Goal: Information Seeking & Learning: Learn about a topic

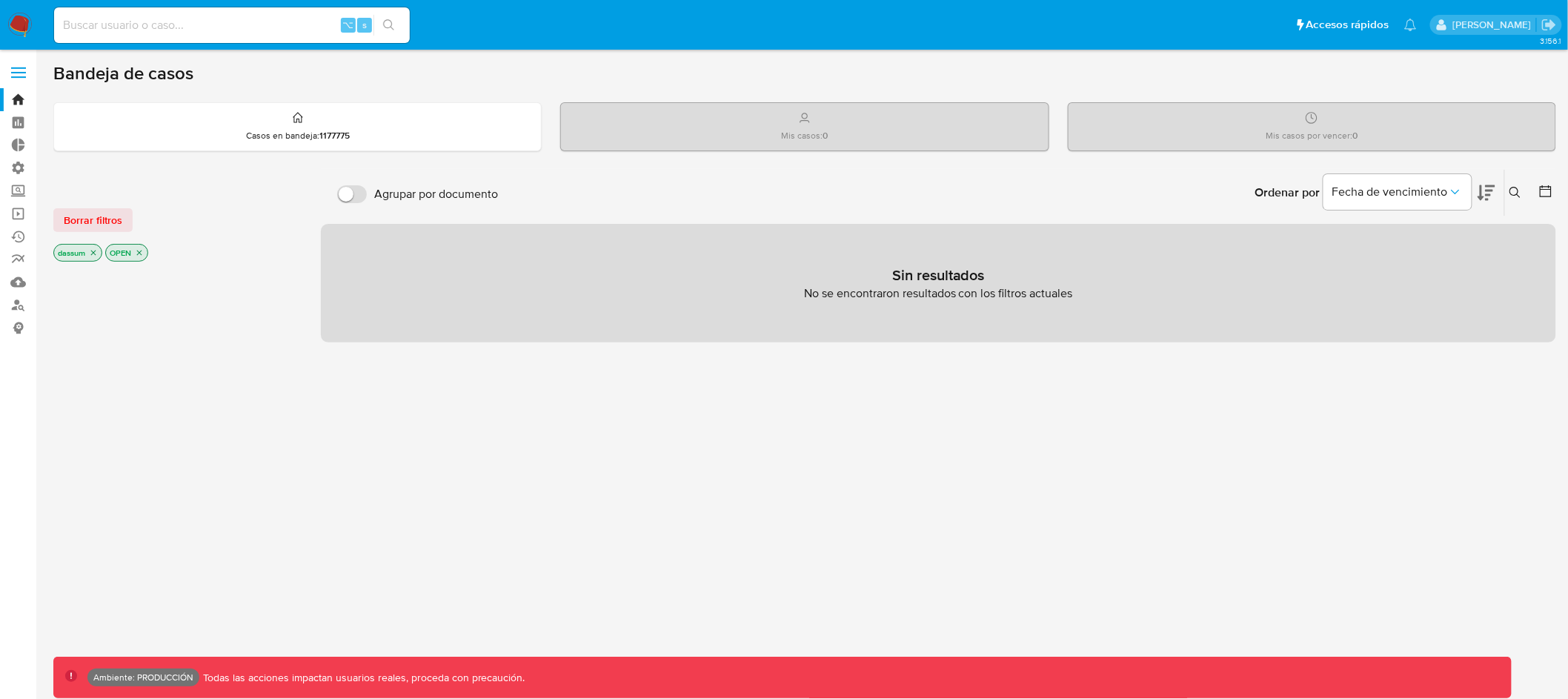
click at [16, 68] on span at bounding box center [18, 68] width 15 height 2
click at [0, 0] on input "checkbox" at bounding box center [0, 0] width 0 height 0
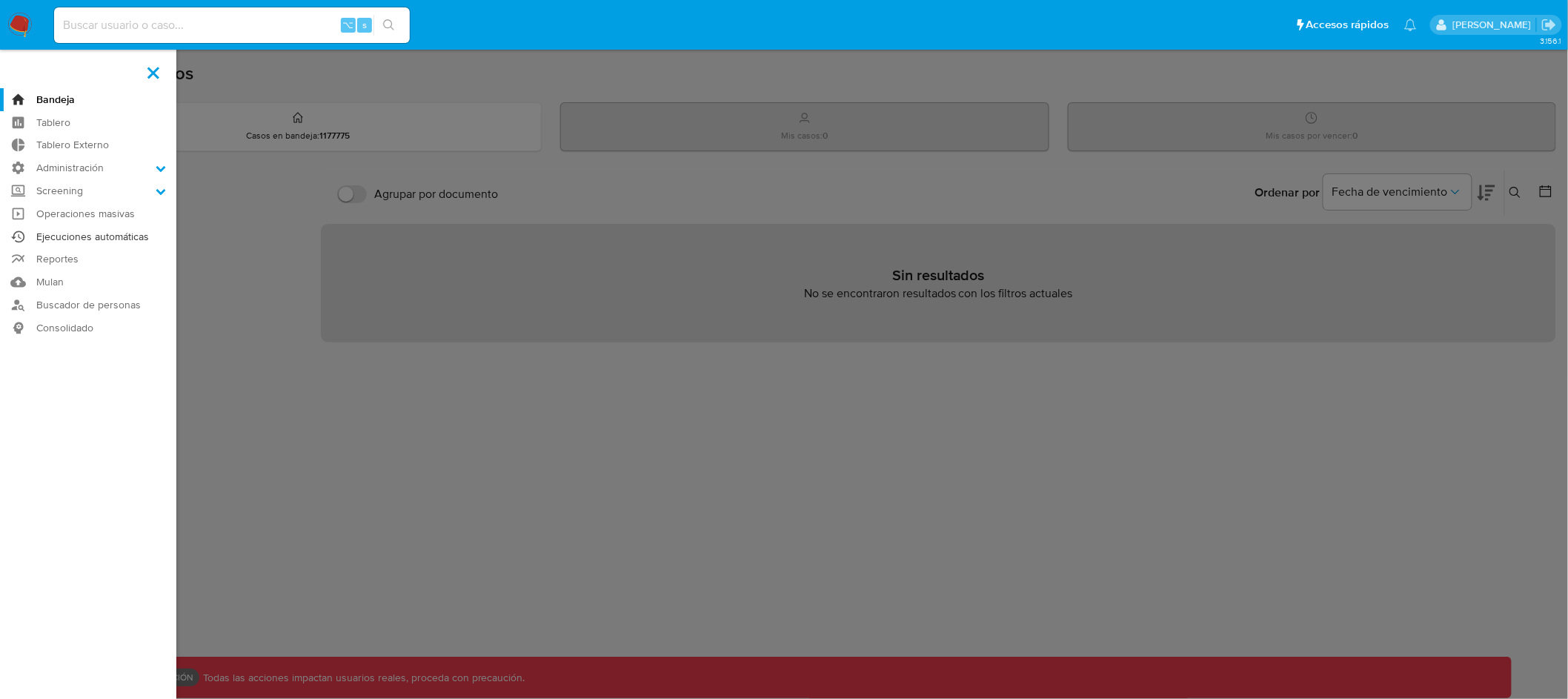
click at [95, 235] on link "Ejecuciones automáticas" at bounding box center [88, 236] width 176 height 23
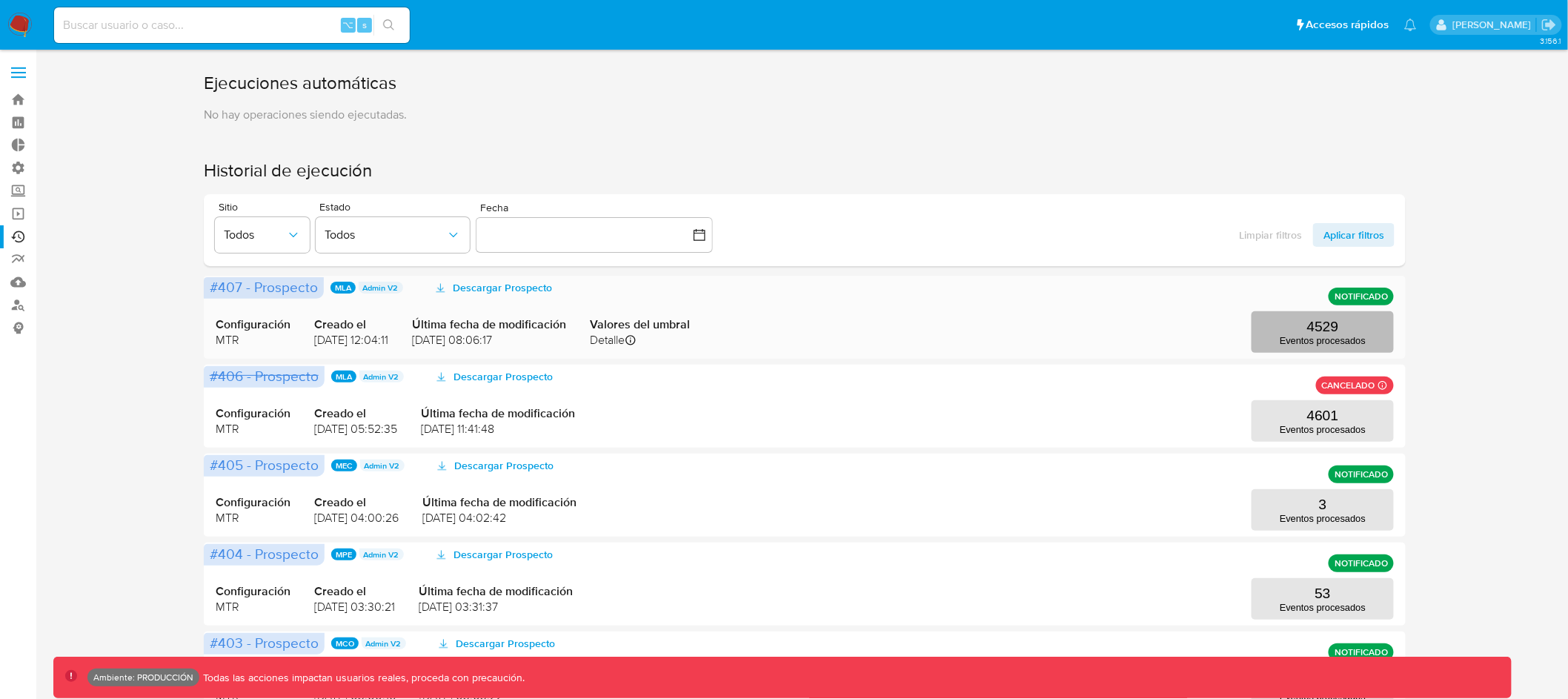
click at [1340, 342] on p "Eventos procesados" at bounding box center [1323, 340] width 86 height 11
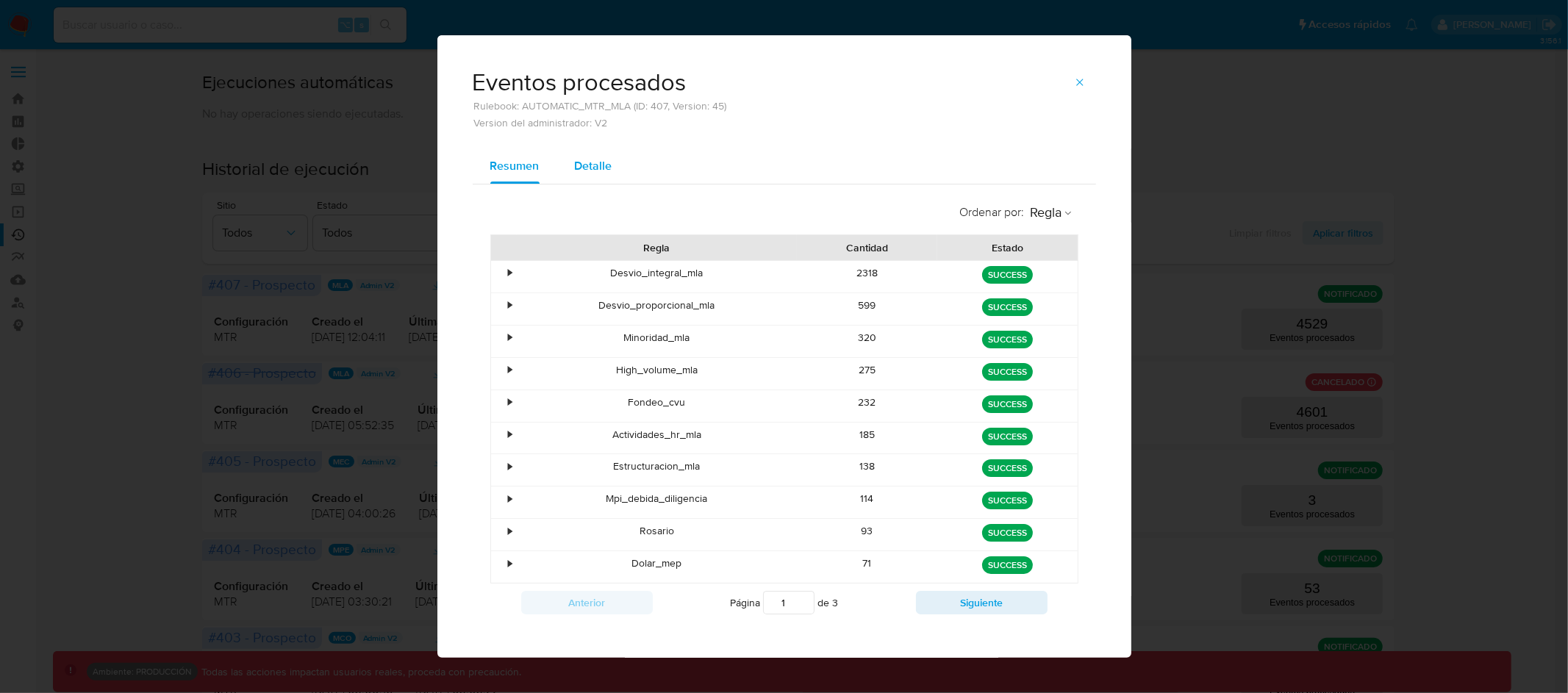
click at [584, 170] on span "Detalle" at bounding box center [593, 166] width 37 height 17
select select "10"
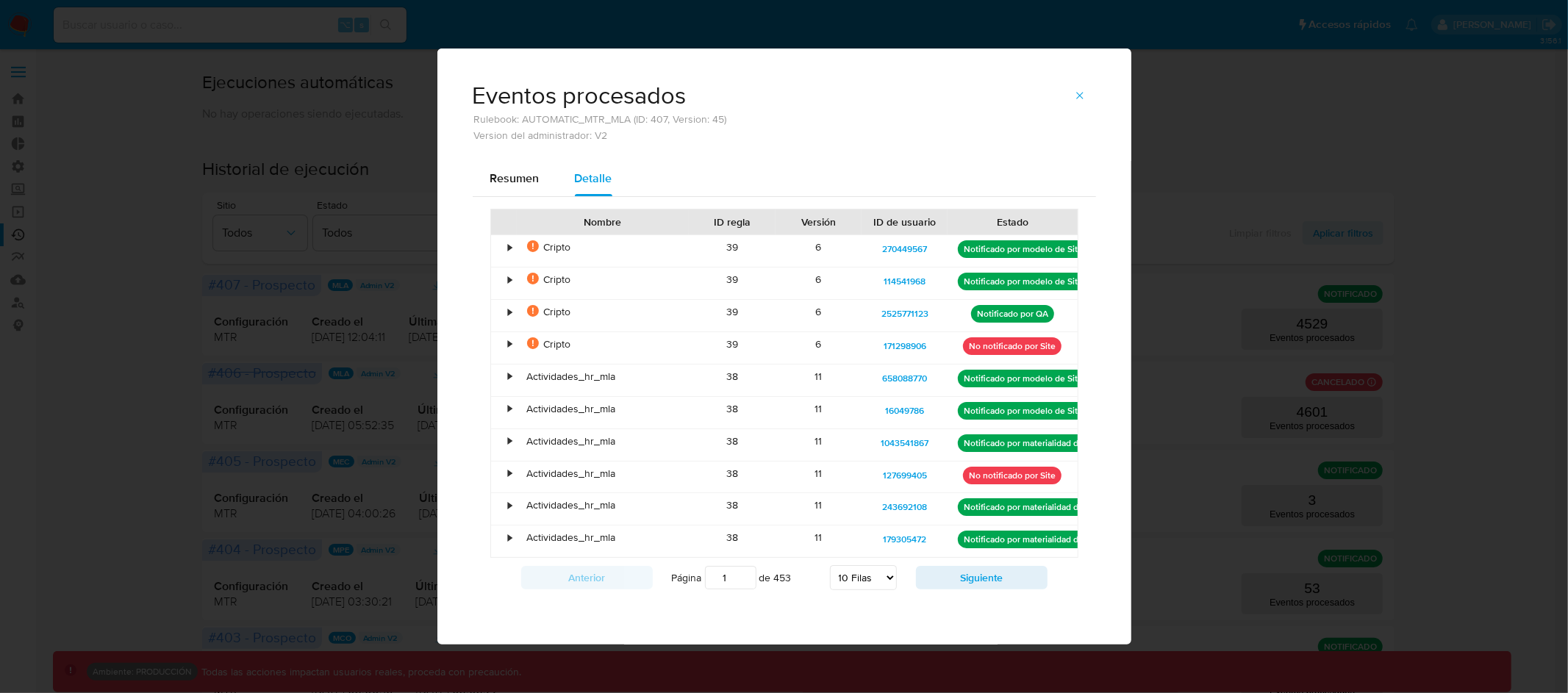
click at [508, 375] on div "•" at bounding box center [510, 376] width 4 height 14
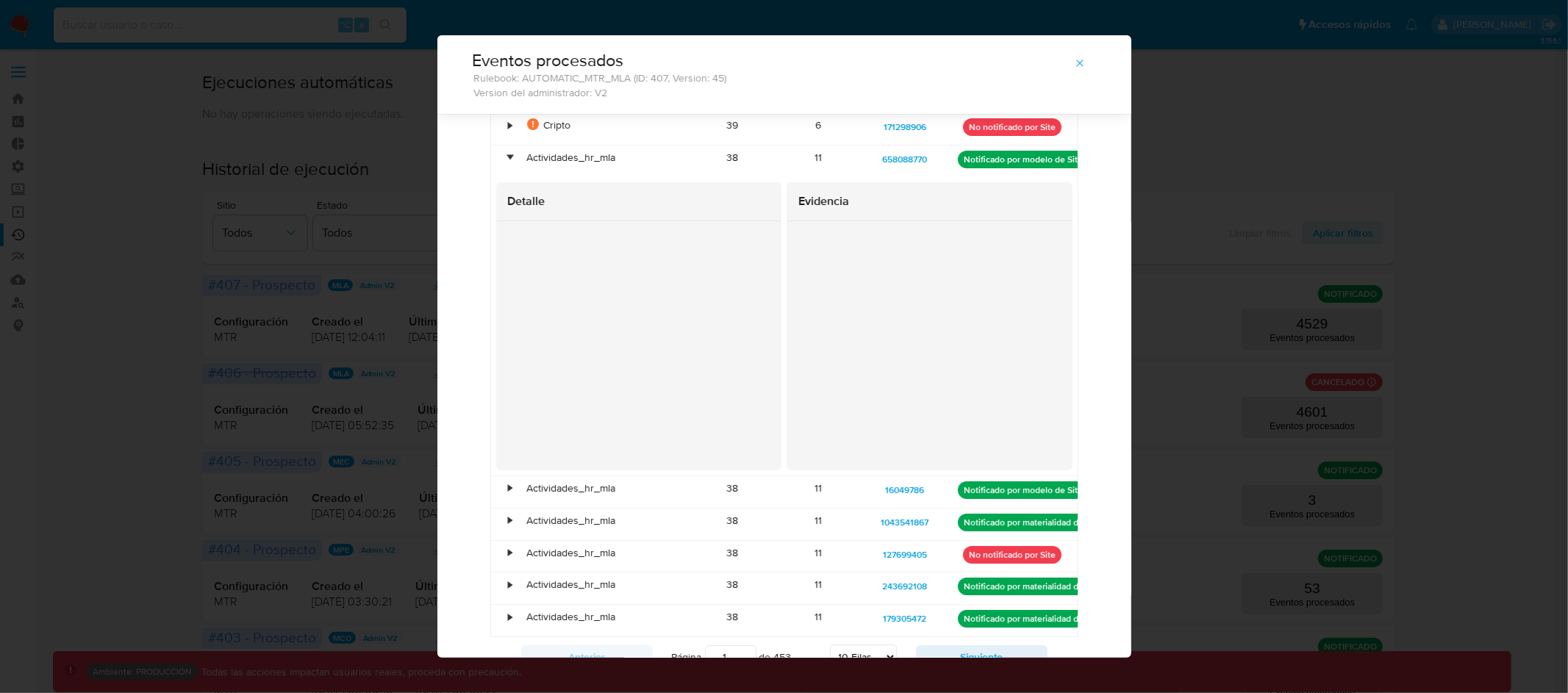
scroll to position [233, 0]
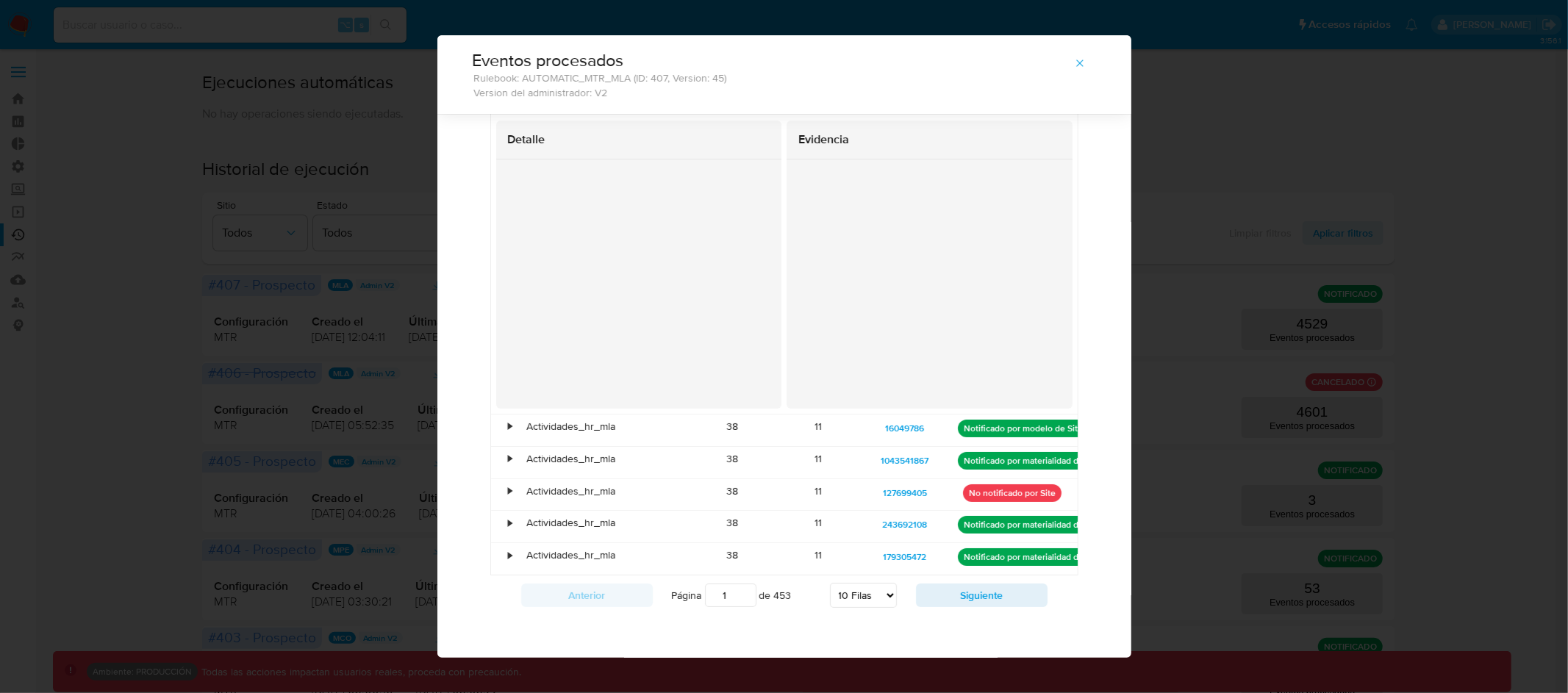
click at [508, 427] on div "•" at bounding box center [510, 426] width 4 height 14
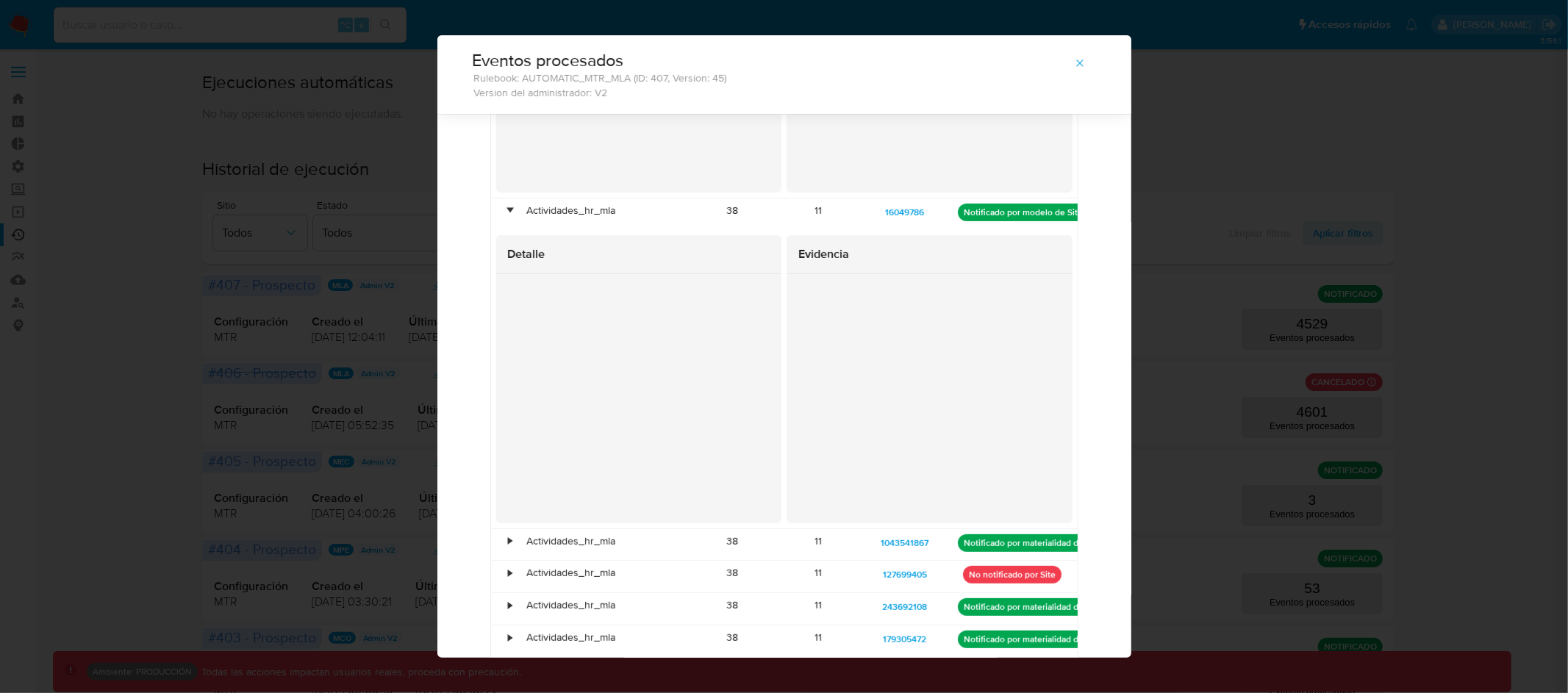
scroll to position [460, 0]
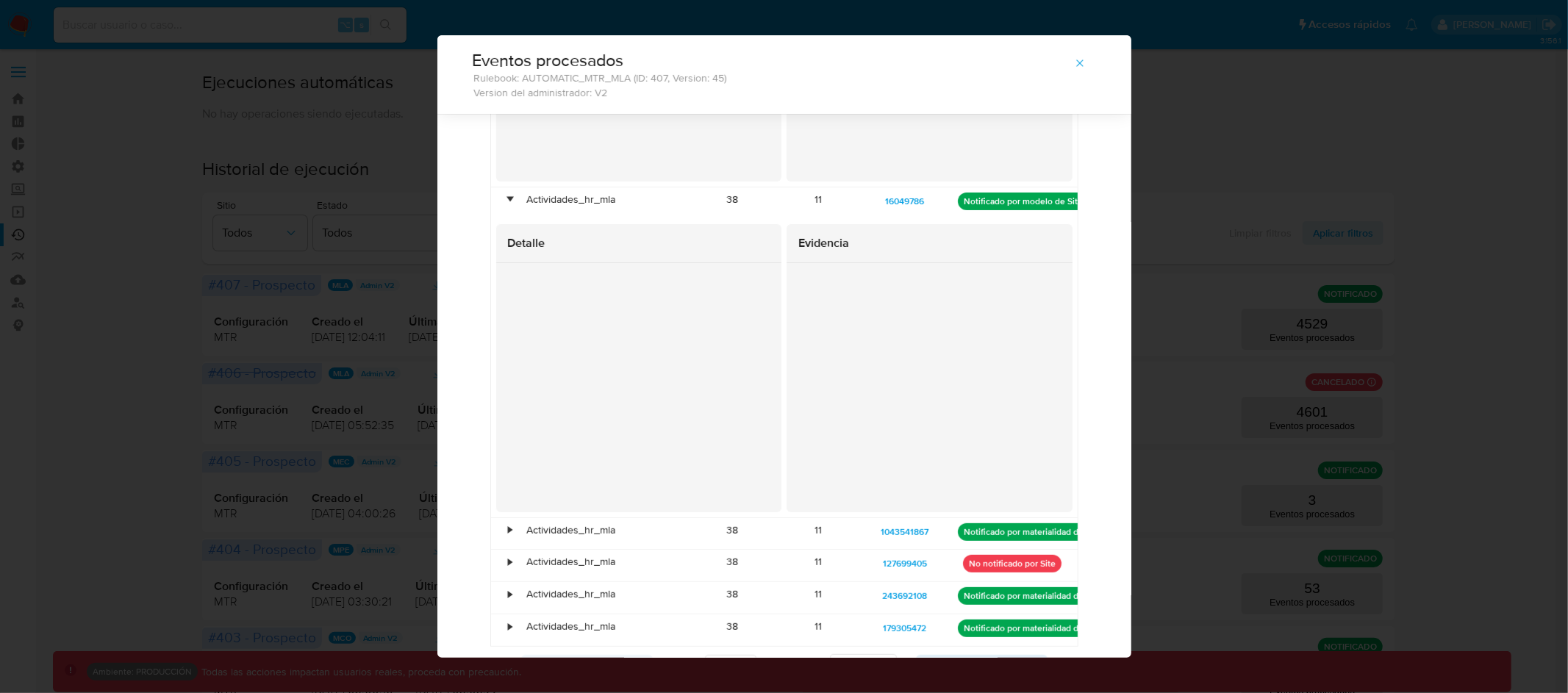
click at [508, 198] on div "•" at bounding box center [510, 199] width 4 height 14
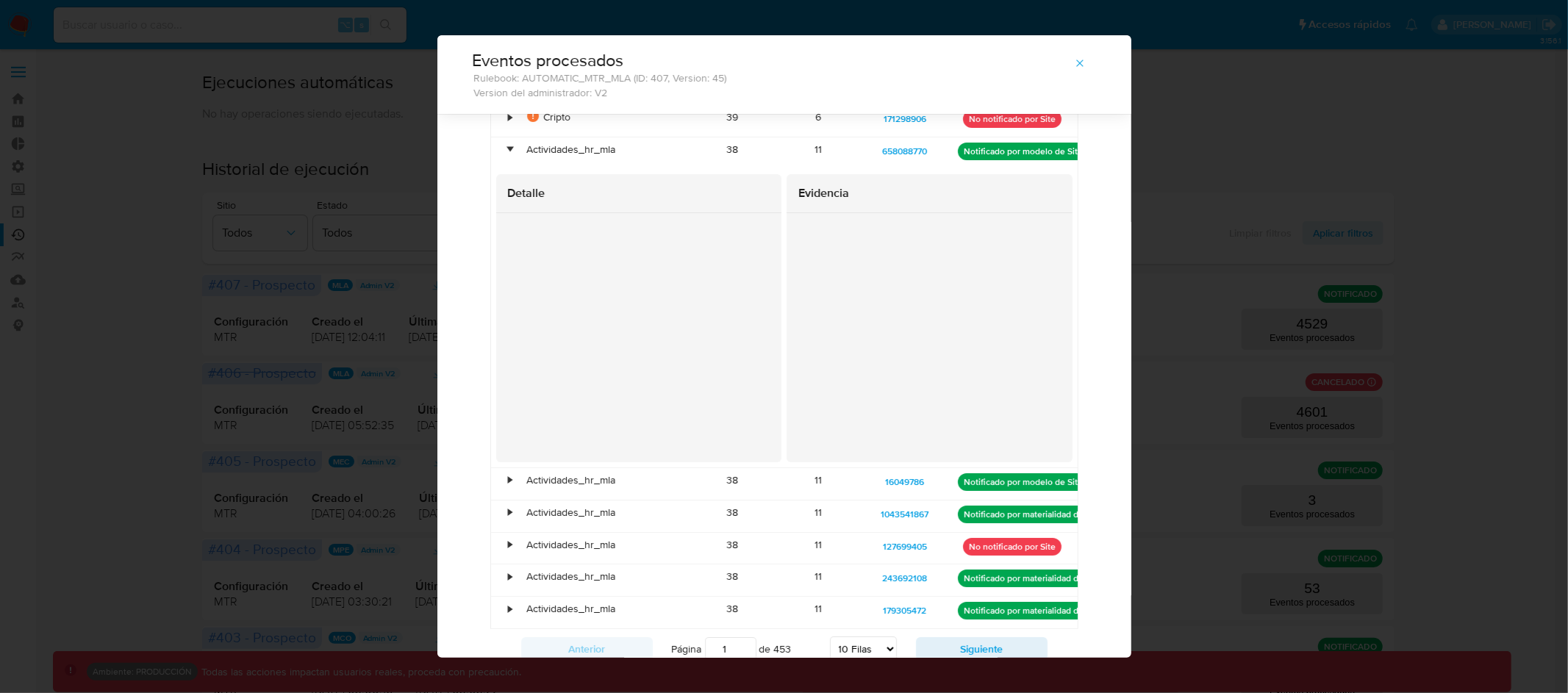
scroll to position [94, 0]
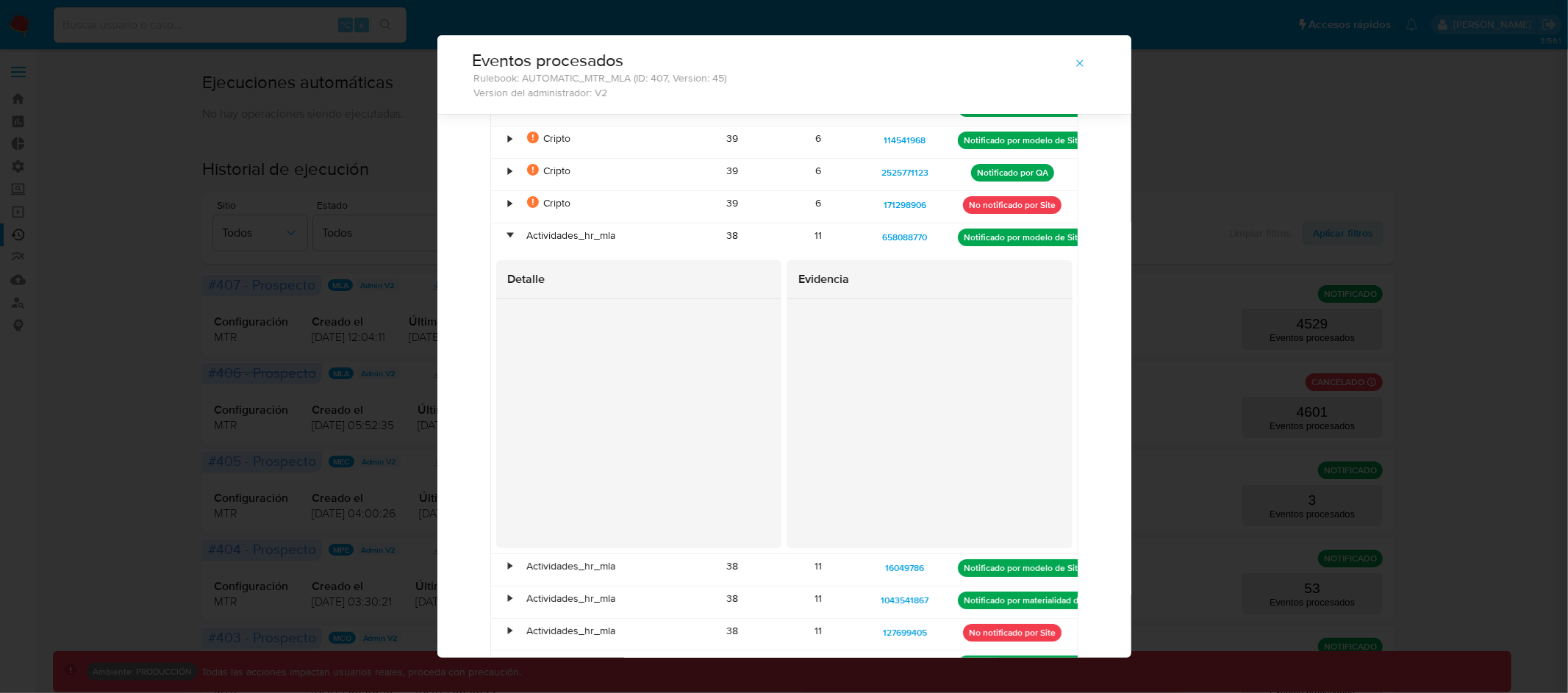
click at [508, 233] on div "•" at bounding box center [510, 235] width 4 height 14
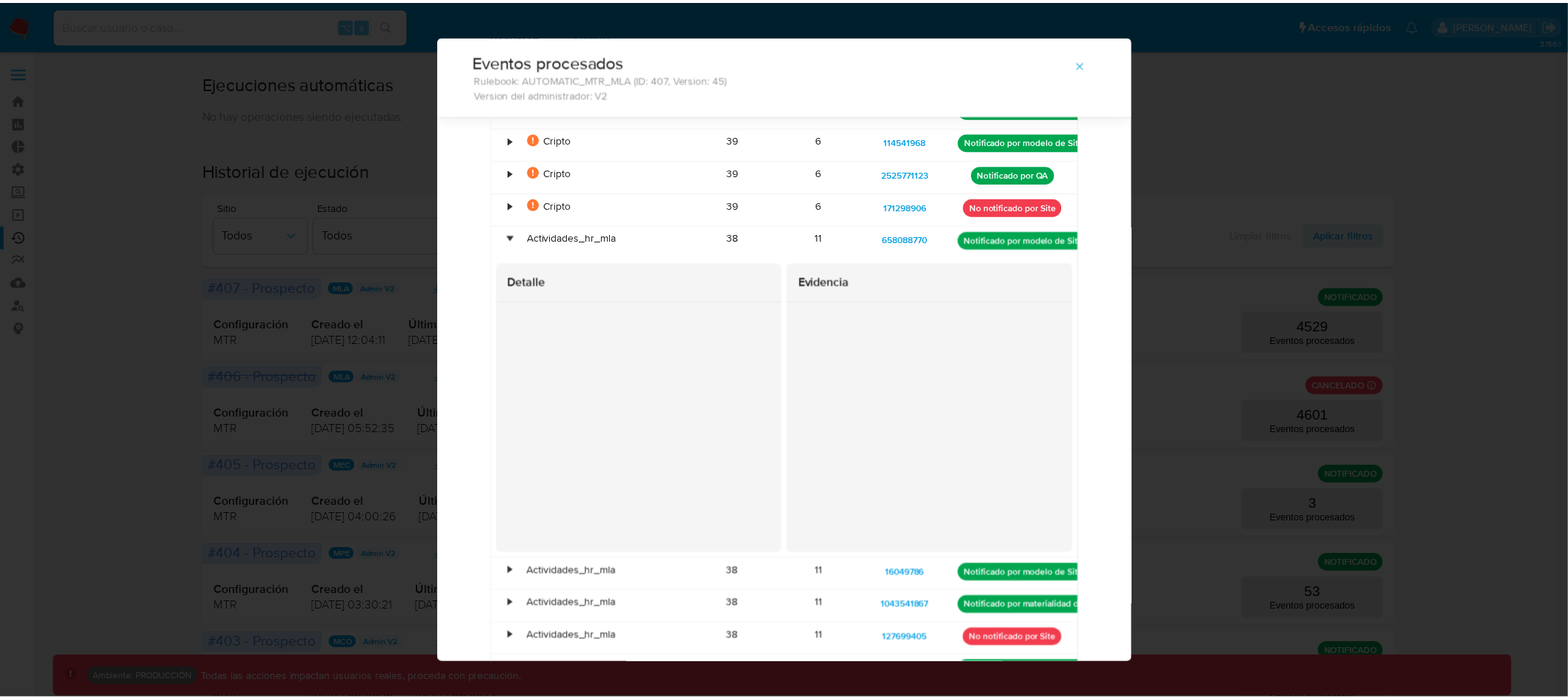
scroll to position [0, 0]
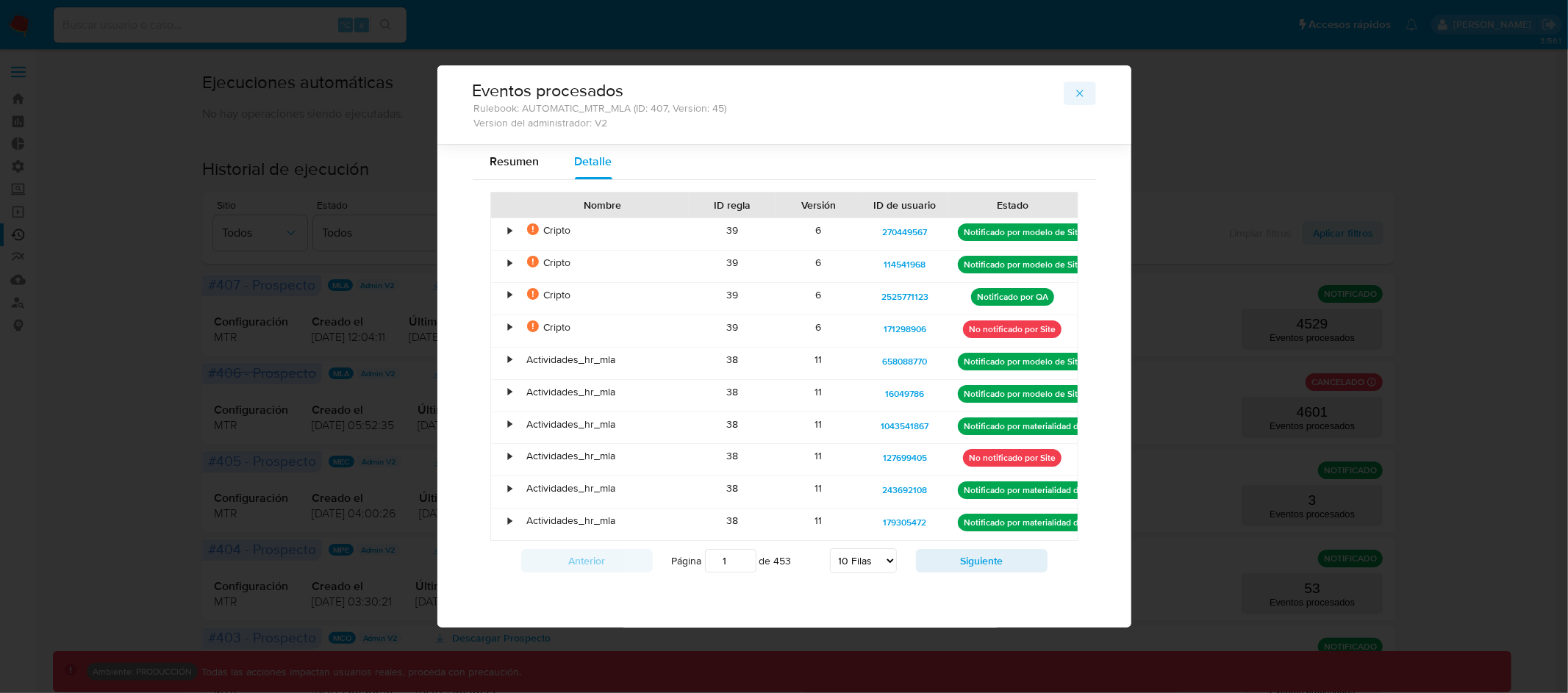
click at [1083, 92] on icon "button" at bounding box center [1079, 92] width 6 height 6
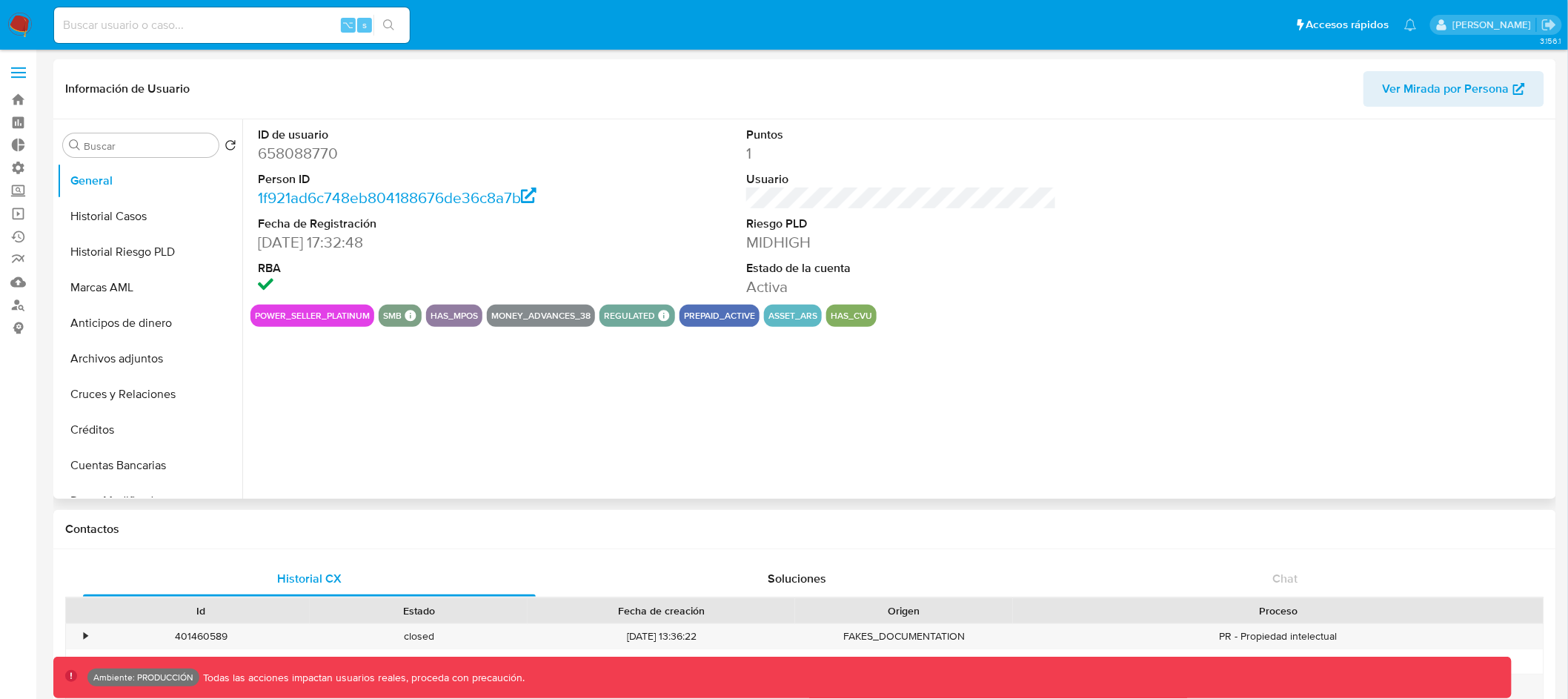
select select "10"
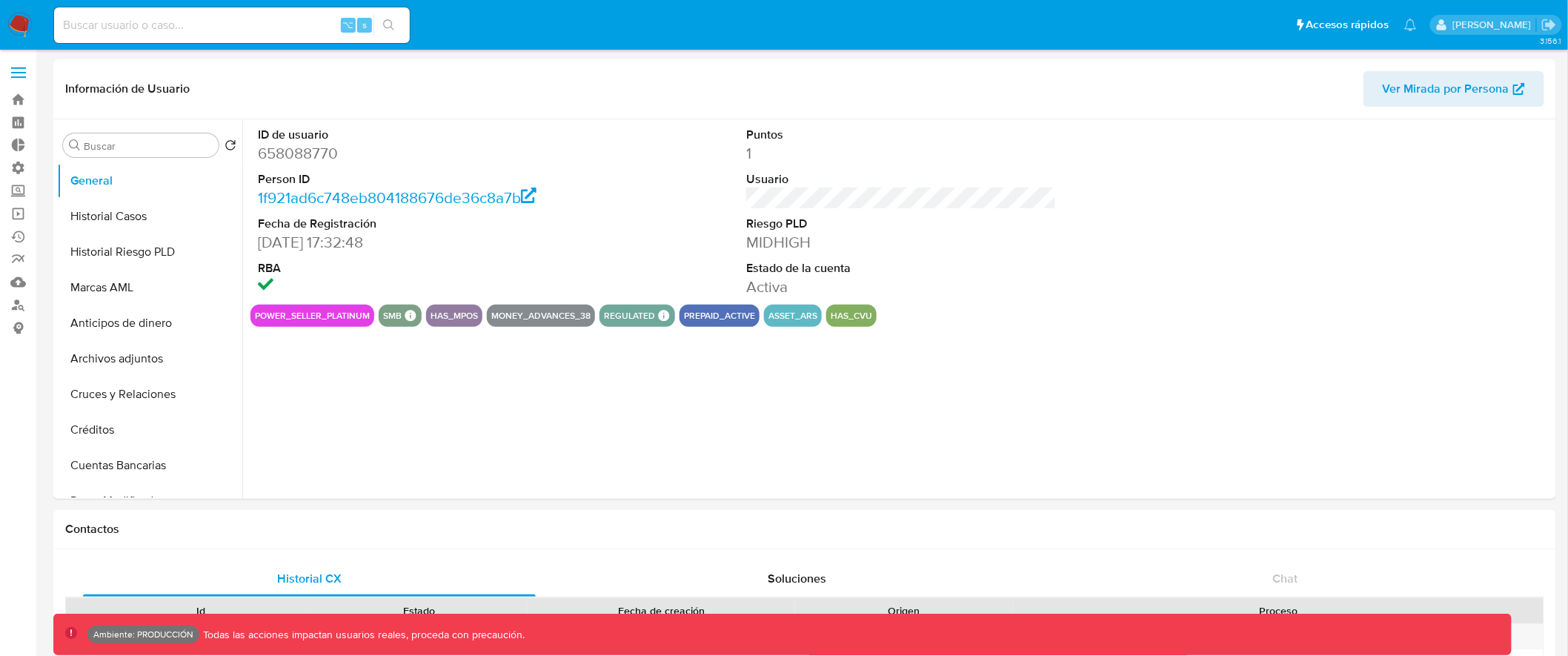
click at [25, 73] on label at bounding box center [18, 73] width 37 height 31
click at [0, 0] on input "checkbox" at bounding box center [0, 0] width 0 height 0
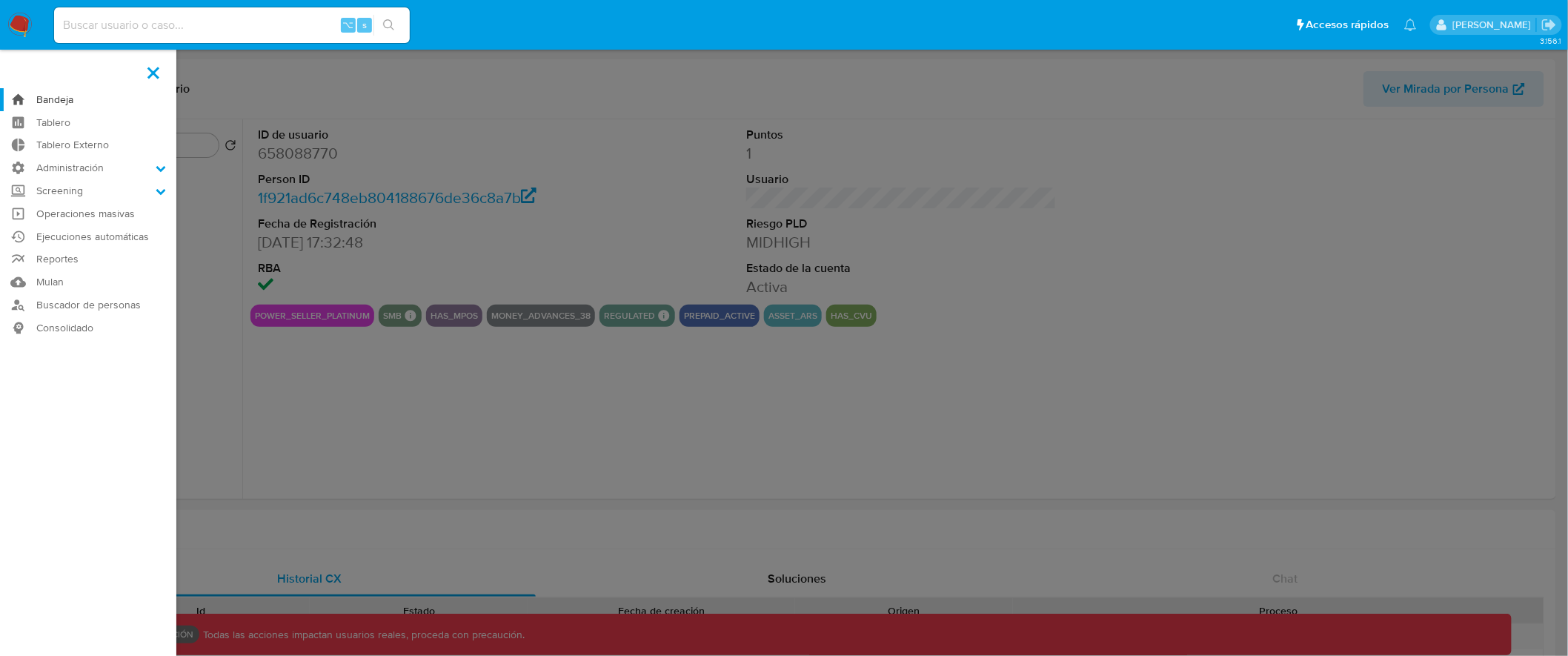
click at [51, 97] on link "Bandeja" at bounding box center [88, 99] width 176 height 23
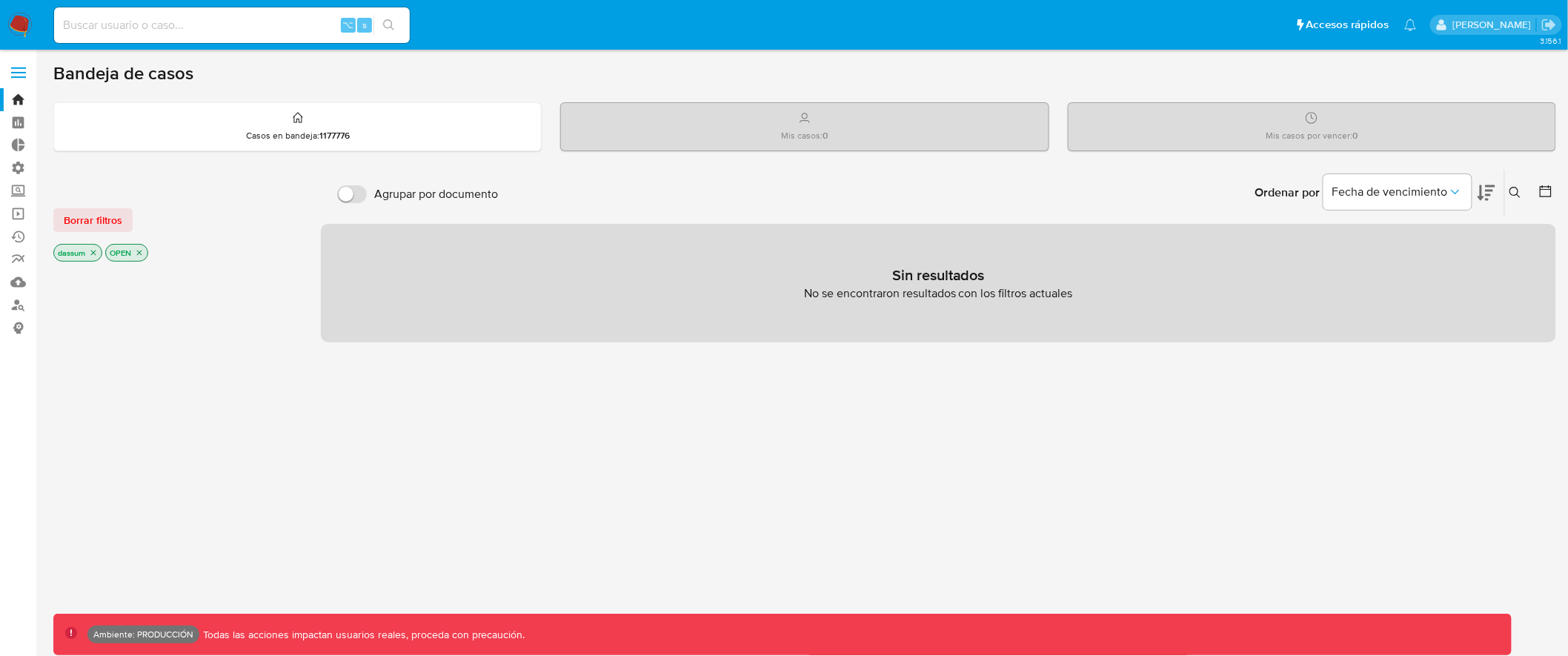
click at [140, 255] on icon "close-filter" at bounding box center [140, 253] width 9 height 9
click at [97, 253] on icon "close-filter" at bounding box center [93, 255] width 9 height 9
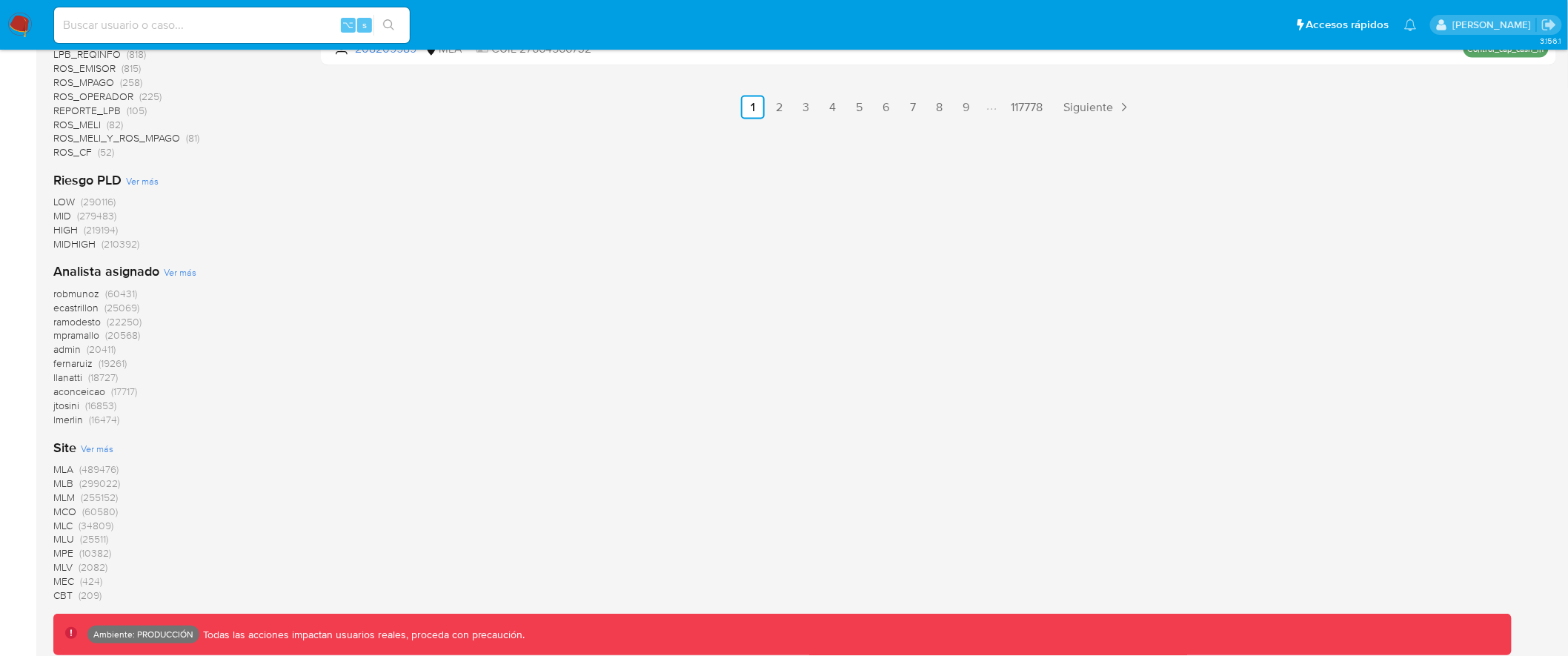
scroll to position [1068, 0]
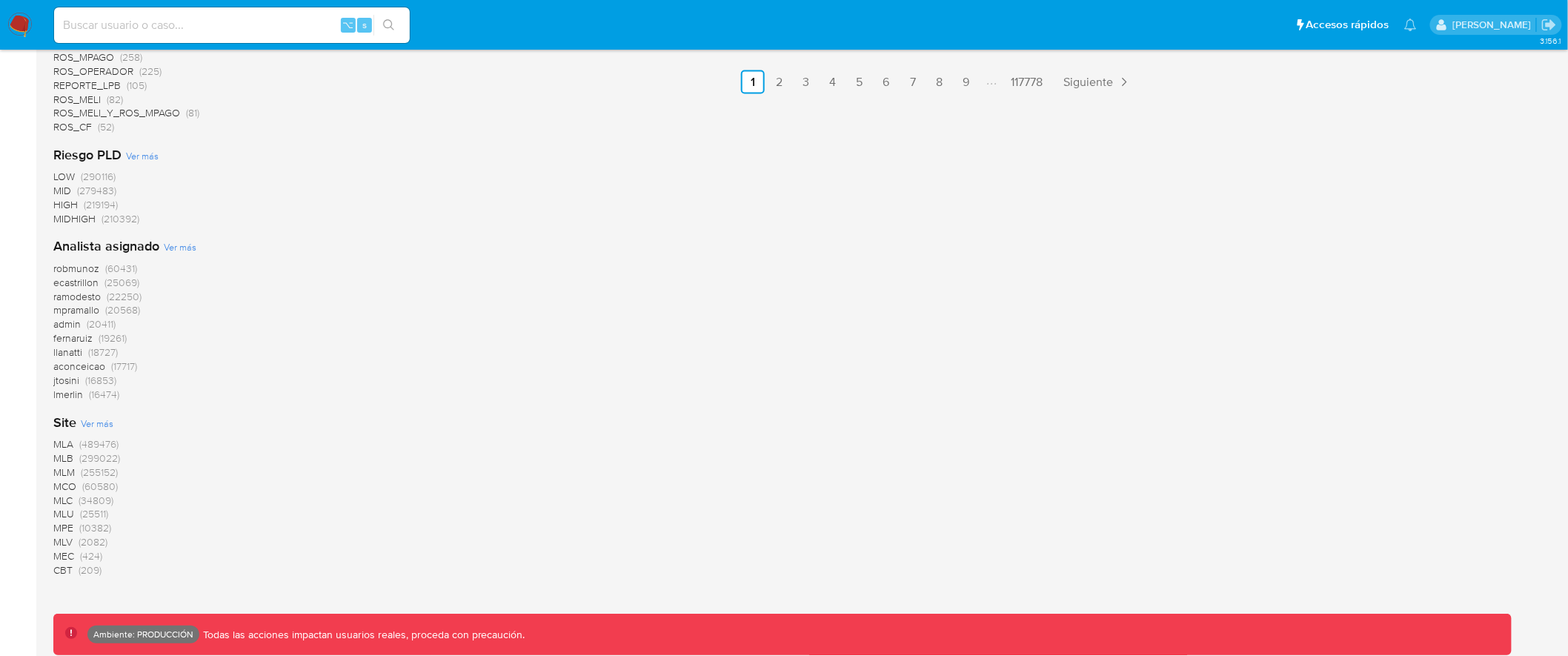
click at [61, 461] on span "MLB" at bounding box center [63, 459] width 20 height 15
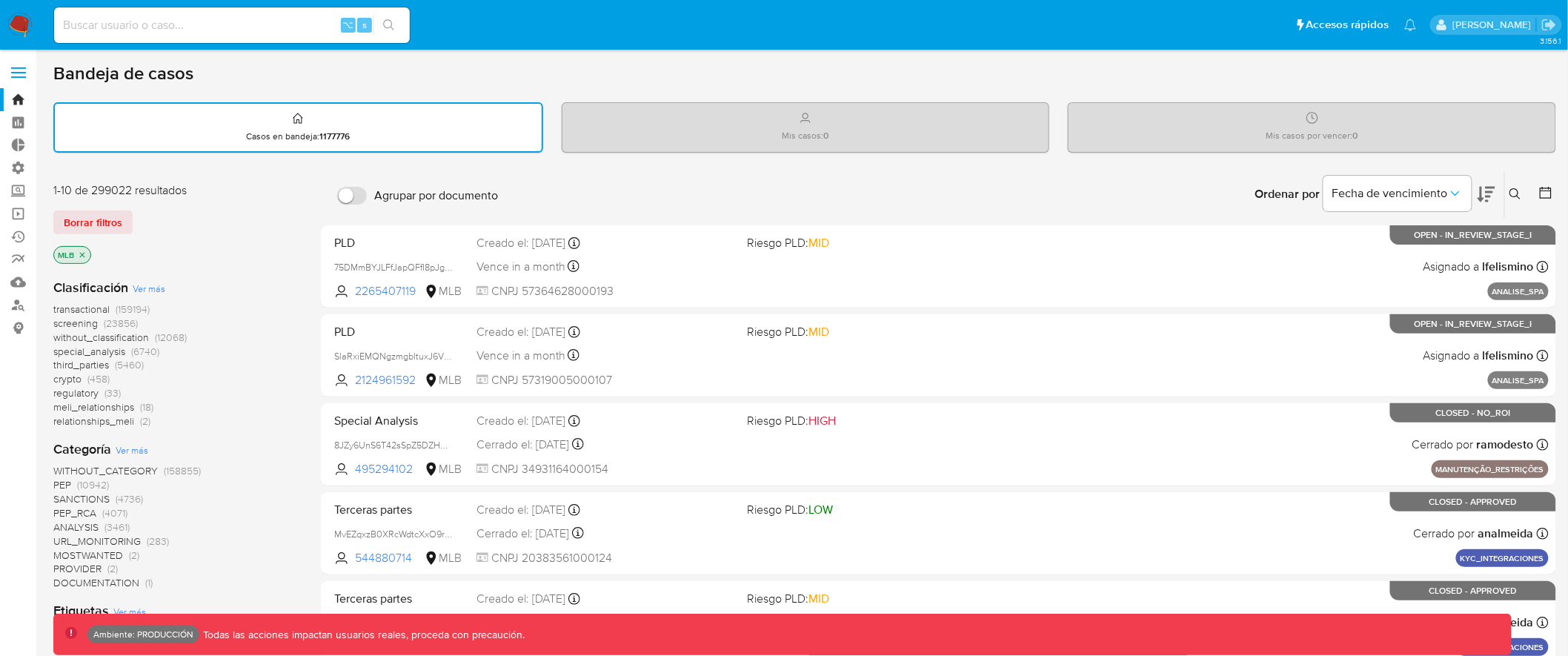
click at [87, 308] on span "transactional" at bounding box center [81, 309] width 57 height 15
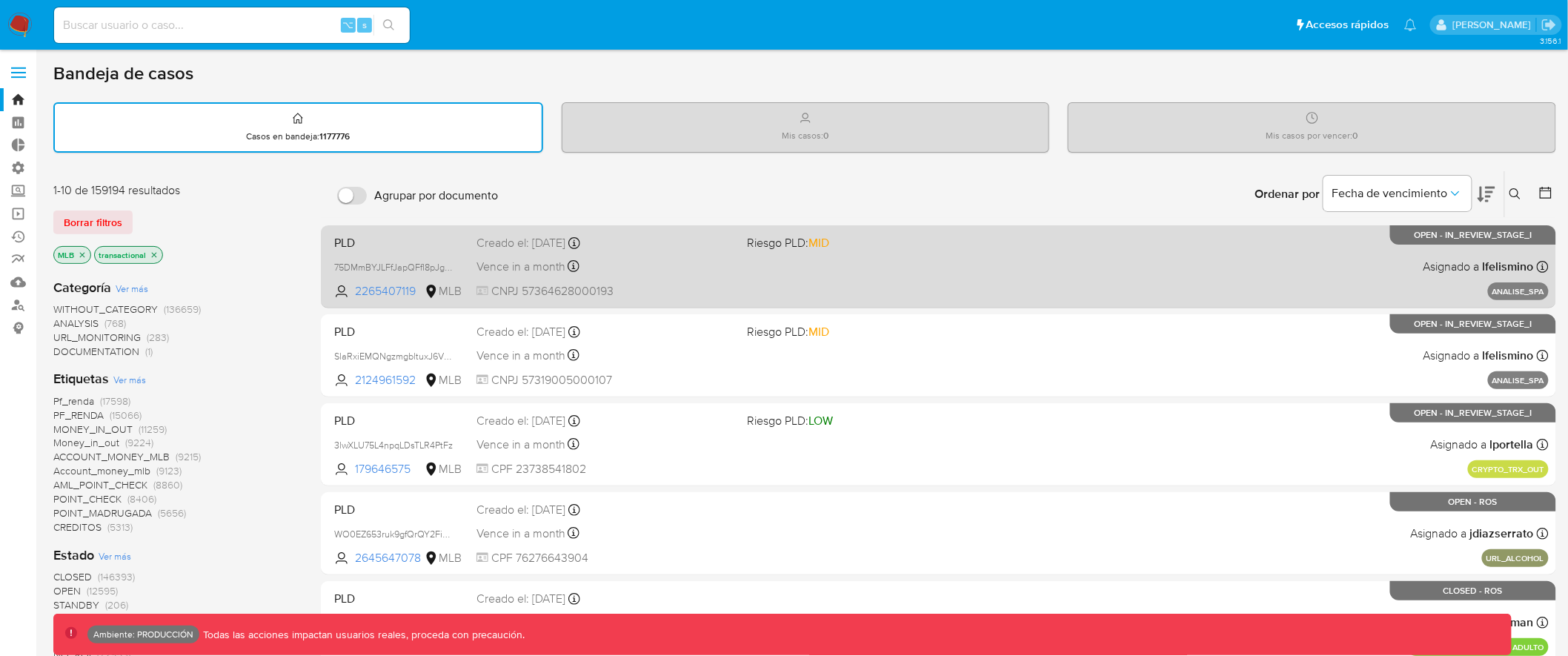
click at [662, 262] on div "Vence in a month Vence el 11/10/2025 10:38:09" at bounding box center [606, 266] width 259 height 20
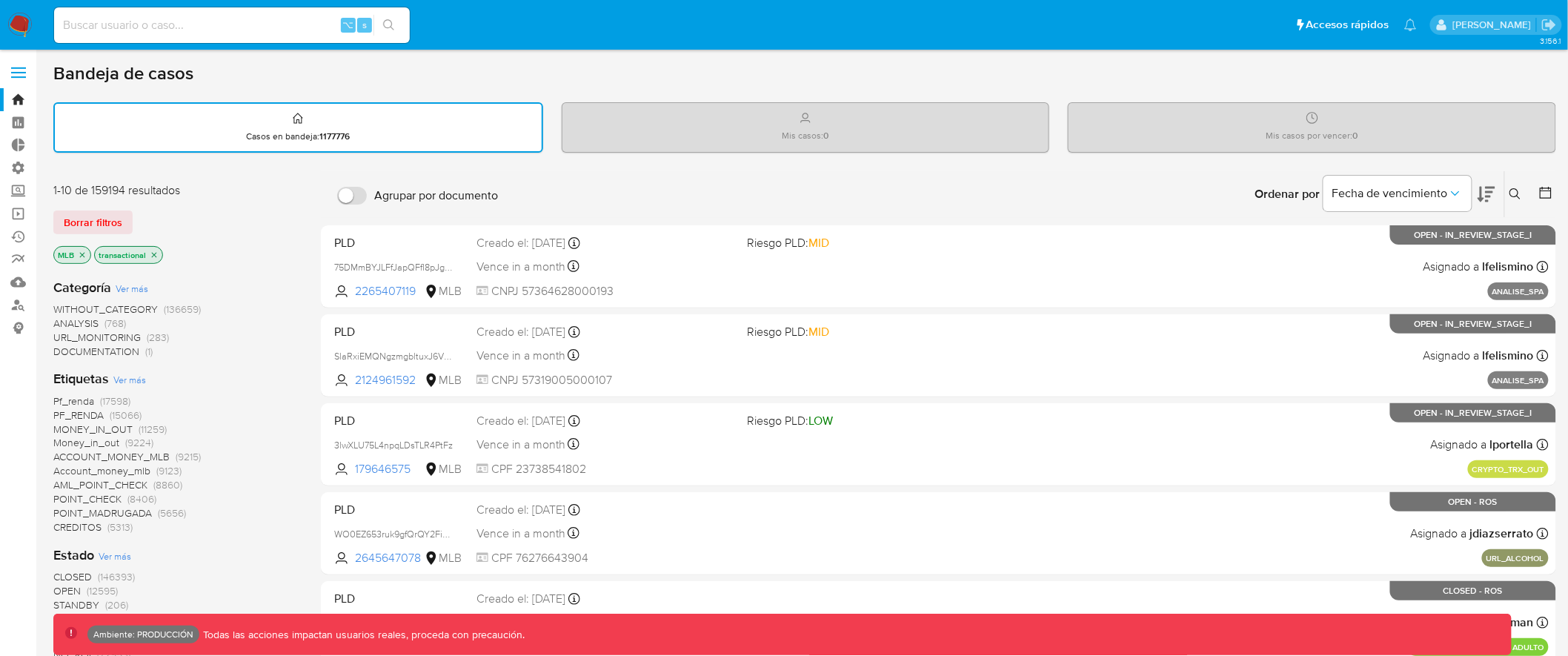
click at [16, 72] on span at bounding box center [18, 73] width 15 height 2
click at [0, 0] on input "checkbox" at bounding box center [0, 0] width 0 height 0
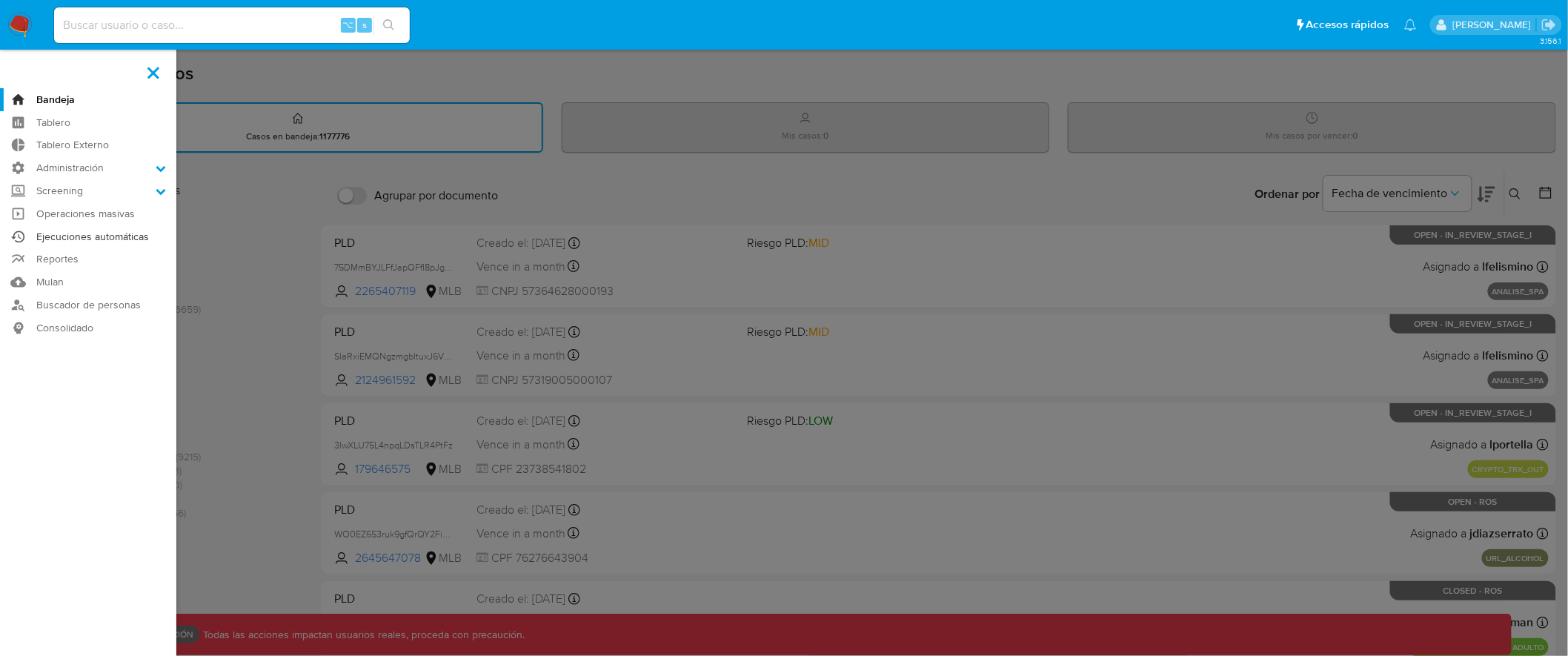
click at [76, 237] on link "Ejecuciones automáticas" at bounding box center [88, 236] width 176 height 23
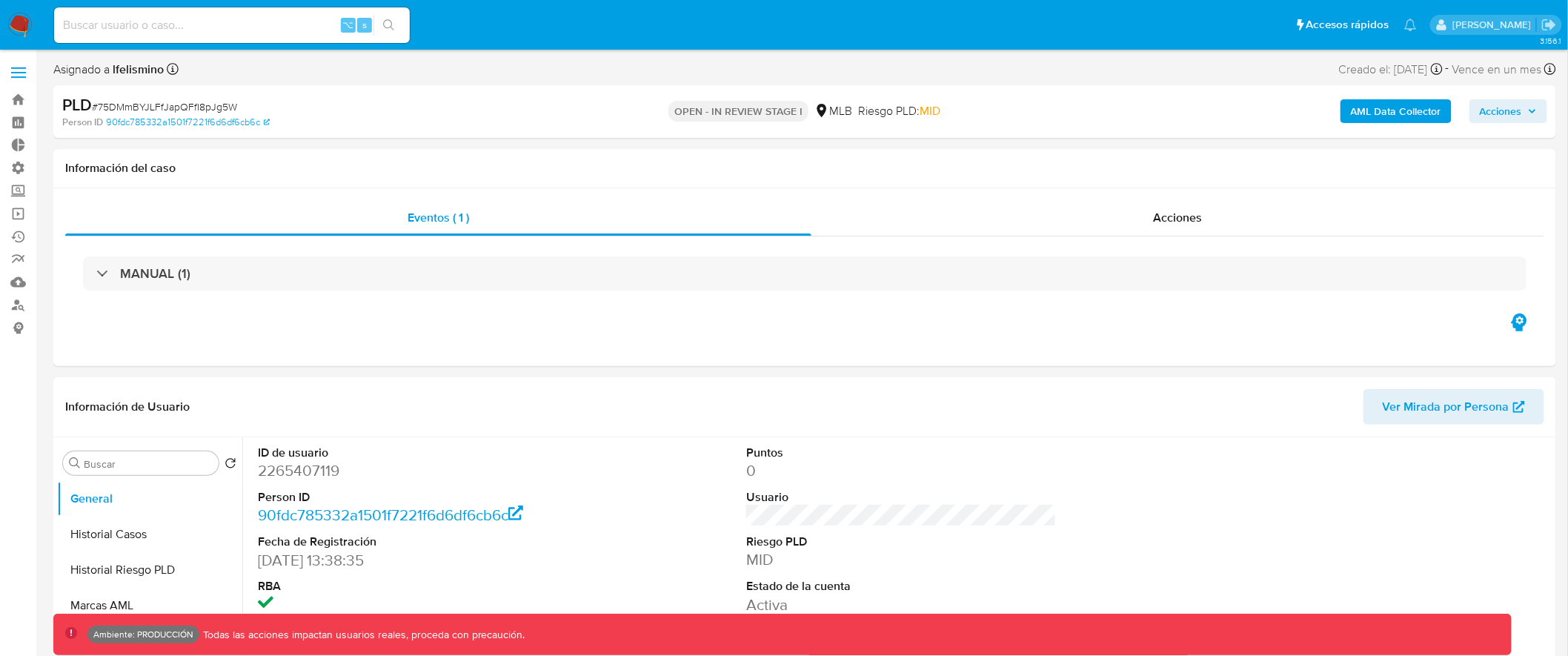
select select "10"
click at [1409, 107] on b "AML Data Collector" at bounding box center [1396, 111] width 90 height 24
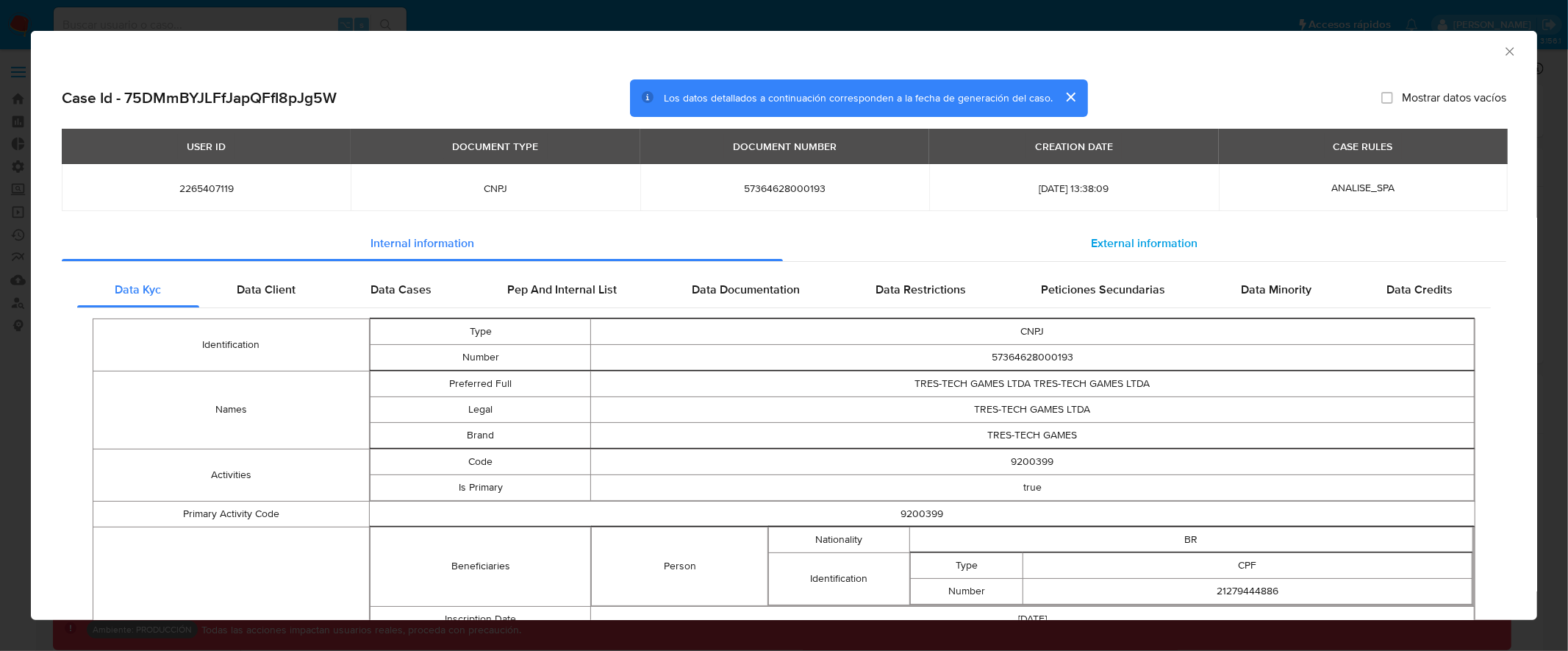
click at [1150, 235] on span "External information" at bounding box center [1145, 243] width 107 height 17
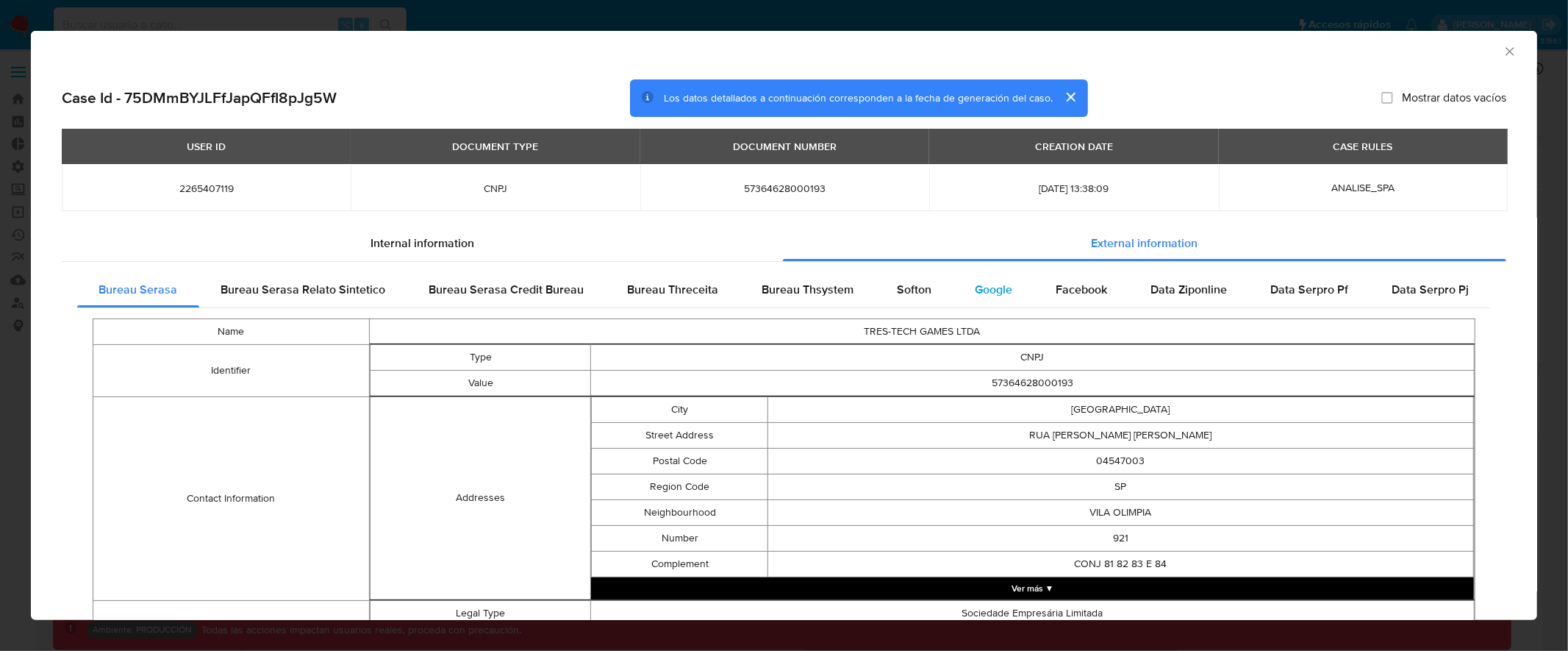
click at [964, 293] on div "Google" at bounding box center [993, 290] width 81 height 35
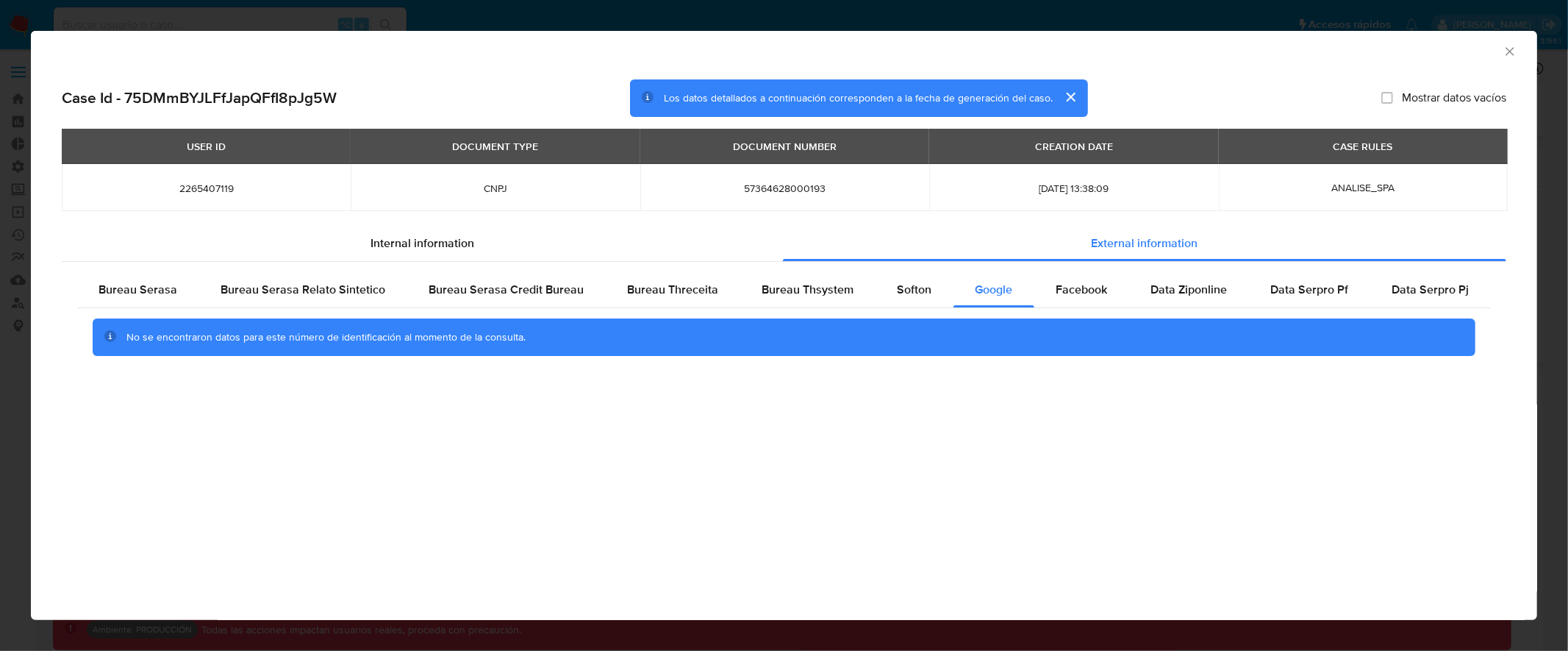
click at [1507, 51] on icon "Cerrar ventana" at bounding box center [1510, 52] width 14 height 14
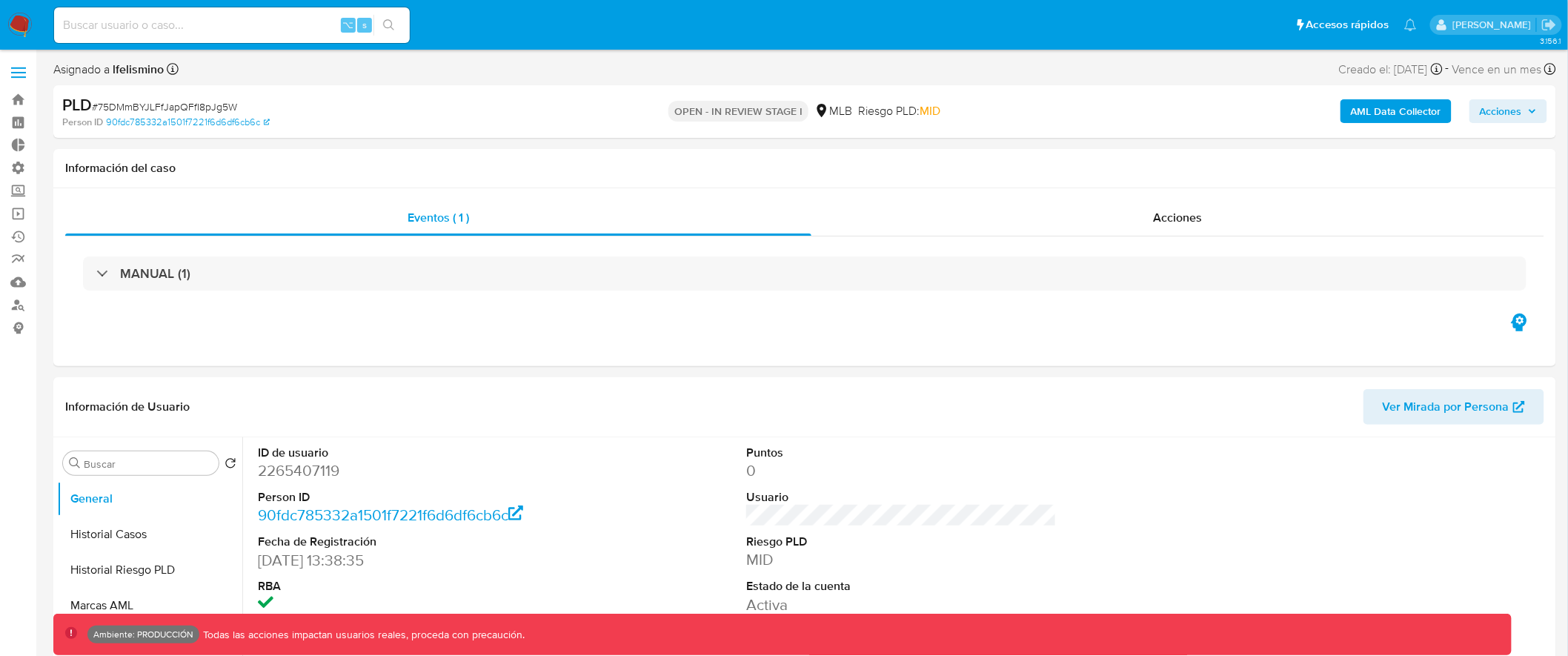
click at [1368, 109] on b "AML Data Collector" at bounding box center [1396, 111] width 90 height 24
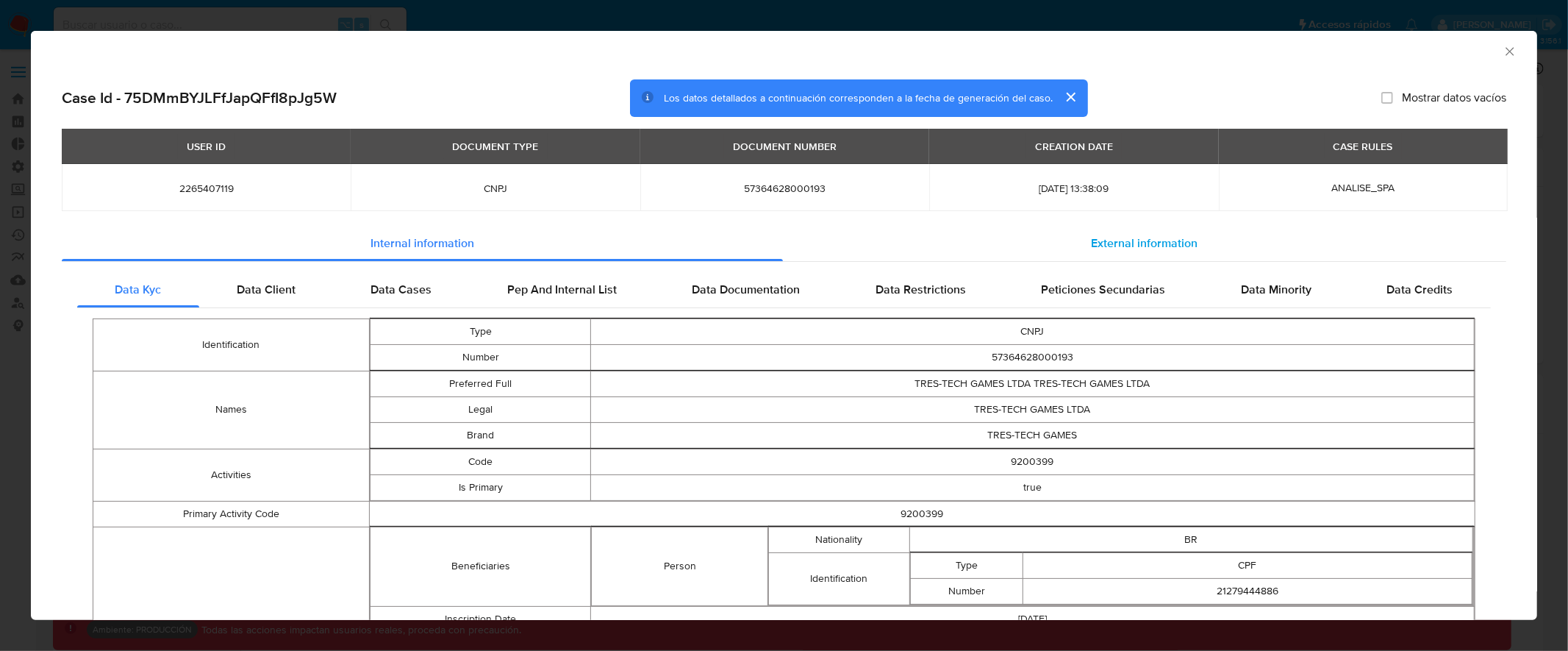
click at [1117, 249] on span "External information" at bounding box center [1145, 243] width 107 height 17
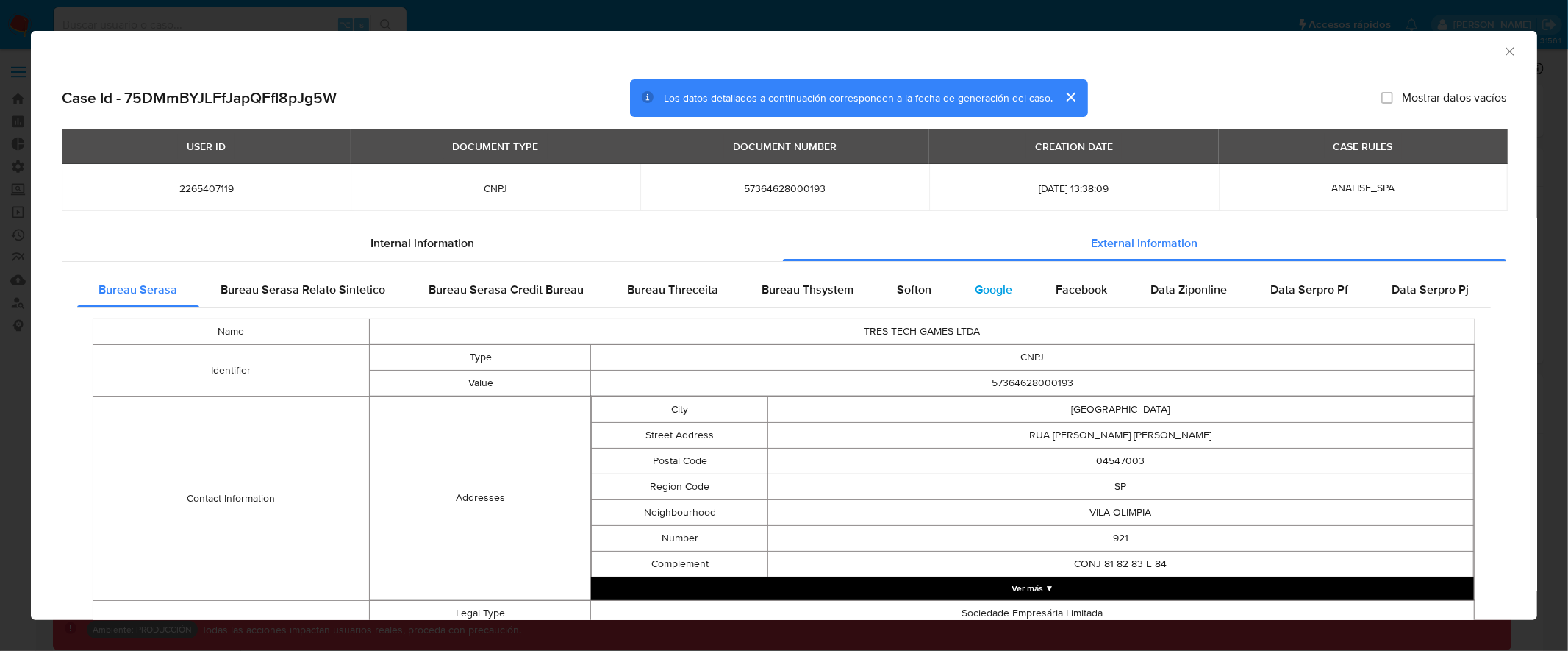
click at [984, 289] on span "Google" at bounding box center [993, 289] width 37 height 17
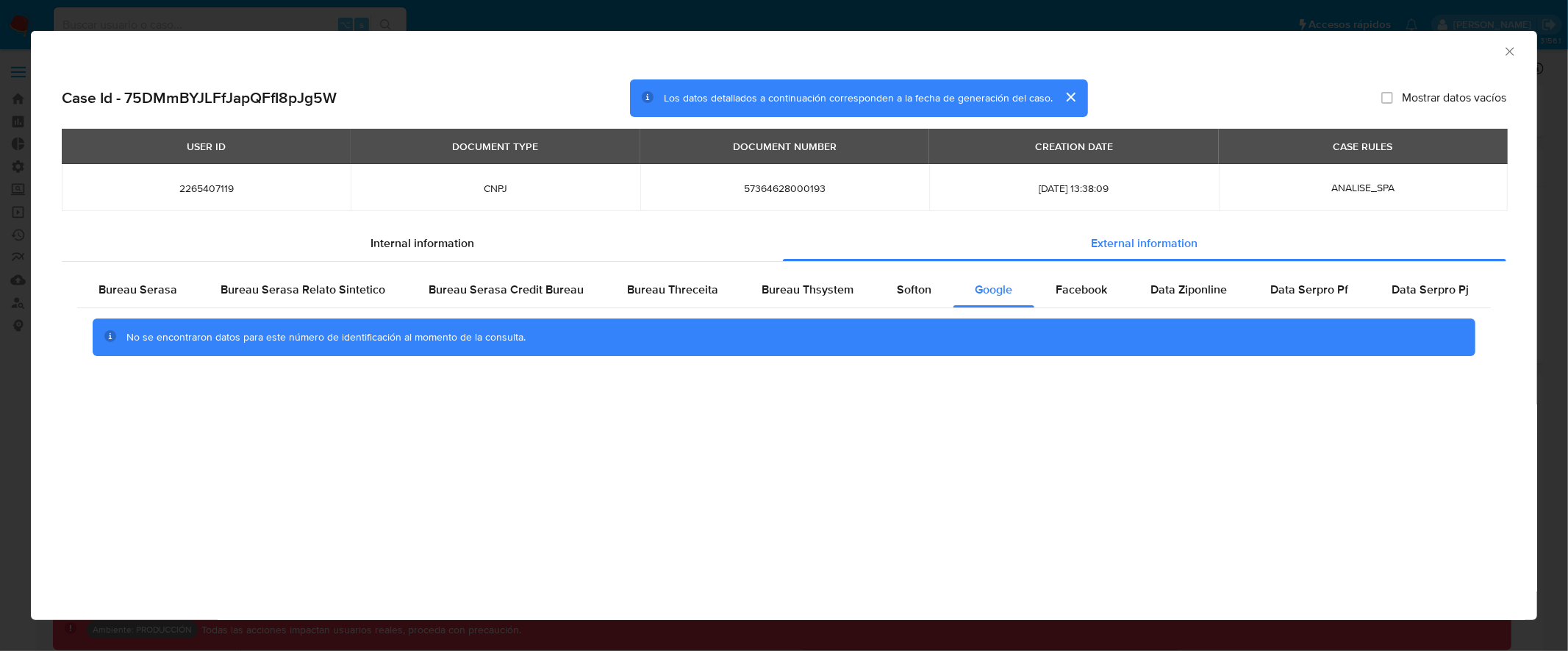
click at [1513, 48] on icon "Cerrar ventana" at bounding box center [1509, 51] width 8 height 8
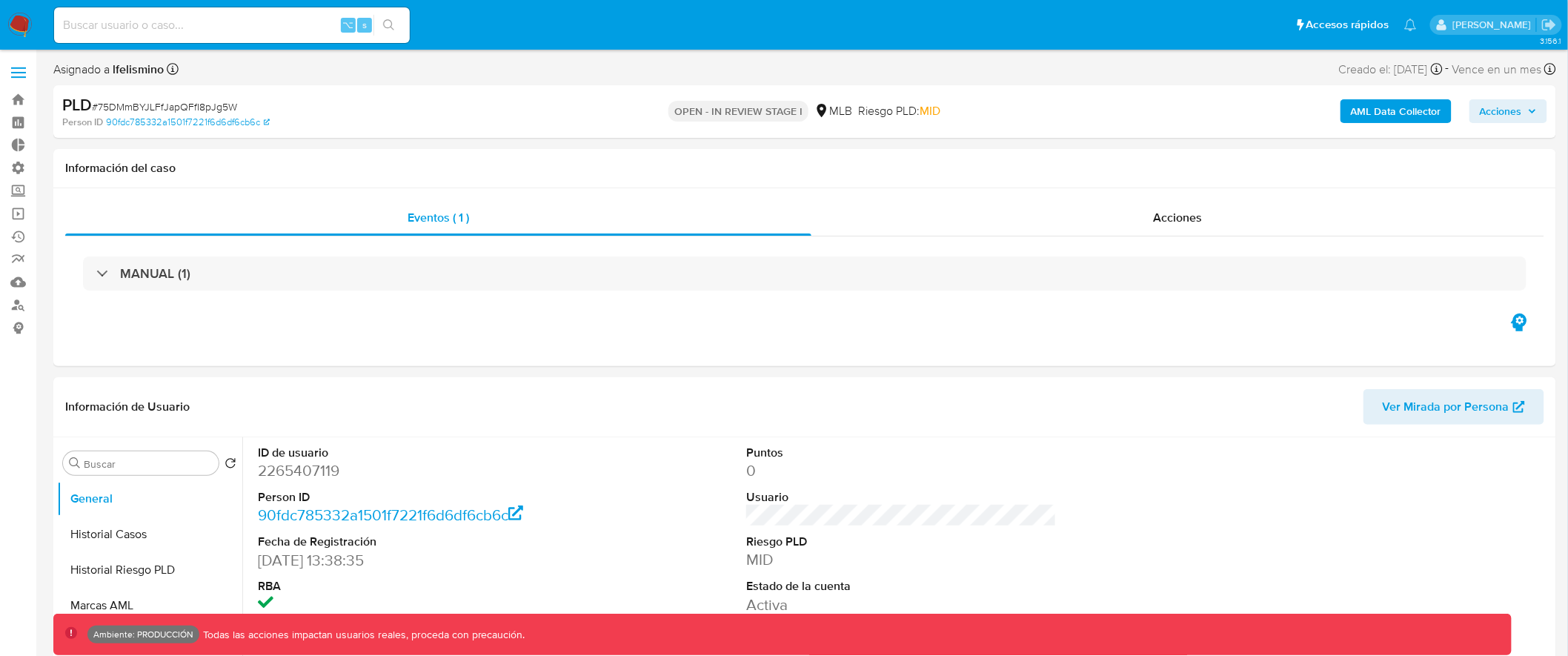
click at [1397, 108] on b "AML Data Collector" at bounding box center [1396, 111] width 90 height 24
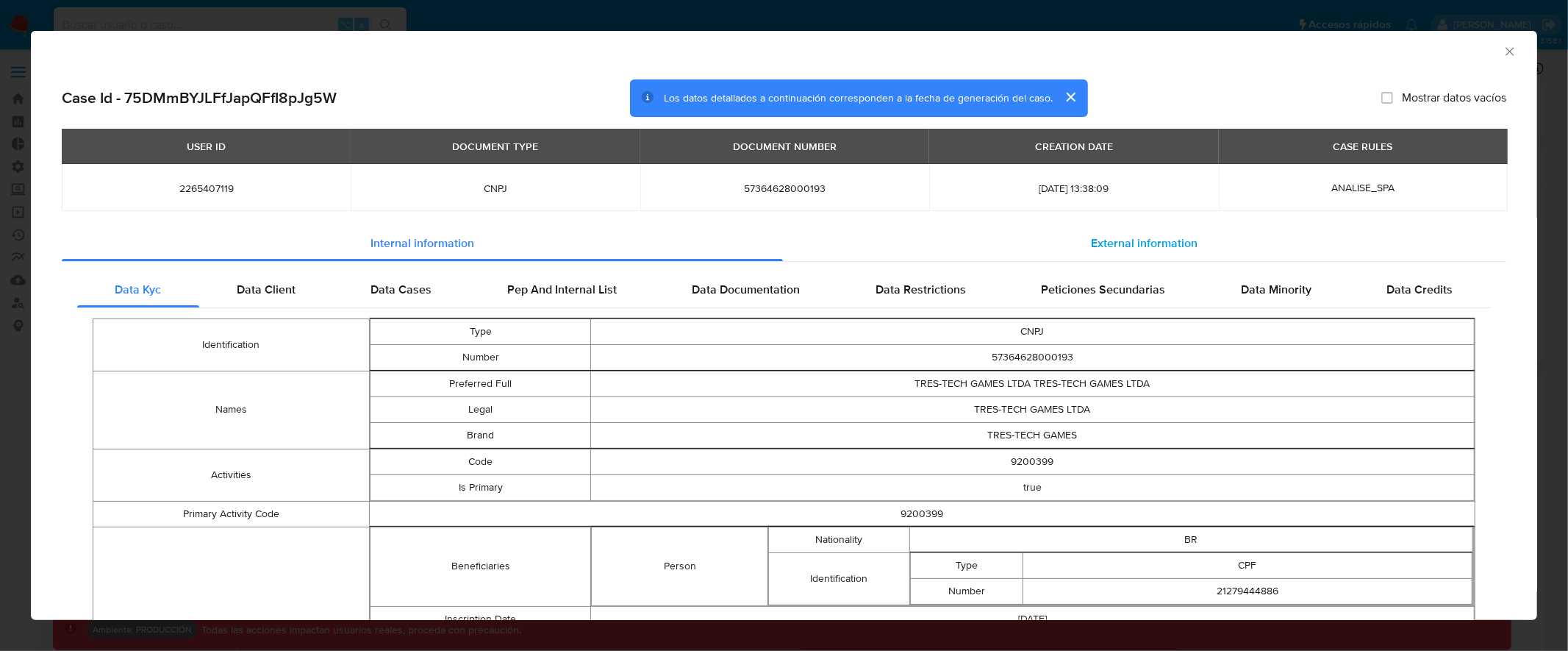
click at [1139, 233] on div "External information" at bounding box center [1145, 243] width 724 height 35
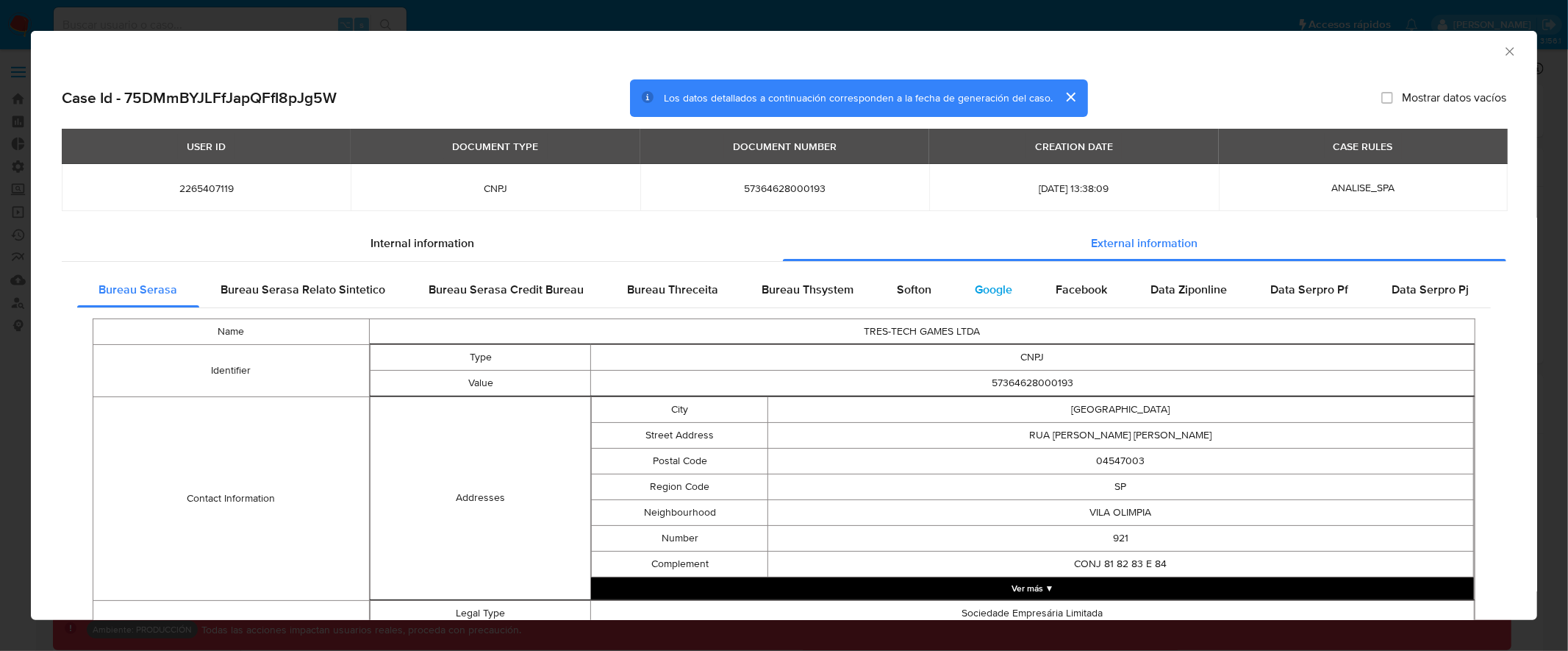
click at [954, 286] on div "Google" at bounding box center [993, 290] width 81 height 35
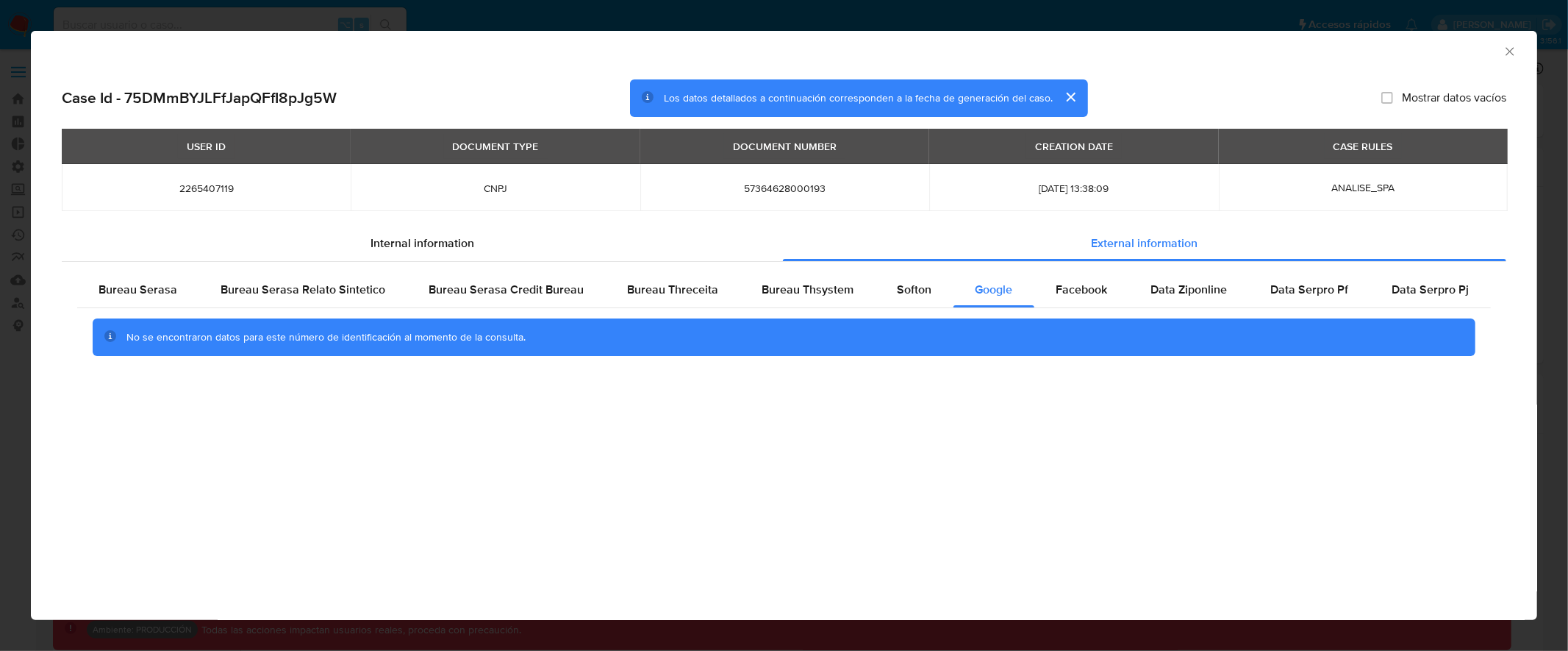
click at [1513, 49] on icon "Cerrar ventana" at bounding box center [1510, 52] width 14 height 14
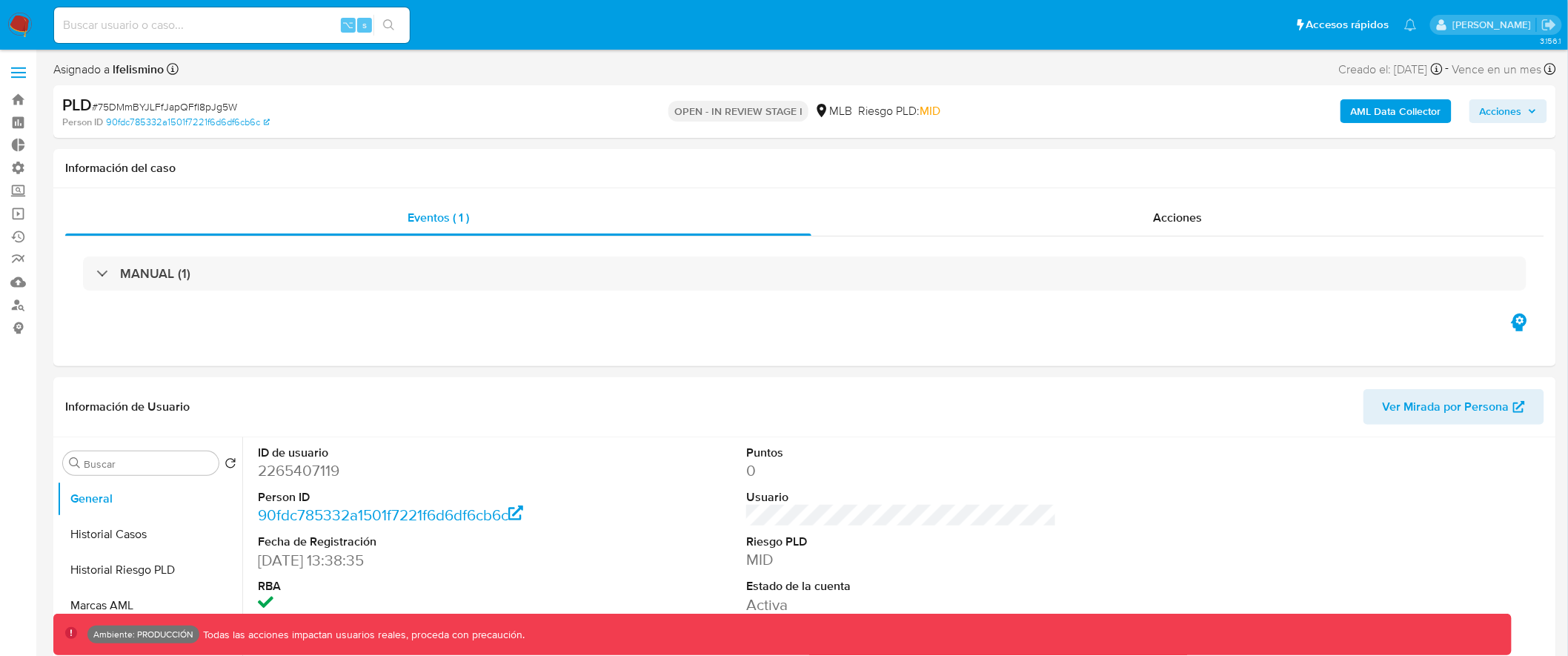
click at [23, 73] on label at bounding box center [18, 73] width 37 height 31
click at [0, 0] on input "checkbox" at bounding box center [0, 0] width 0 height 0
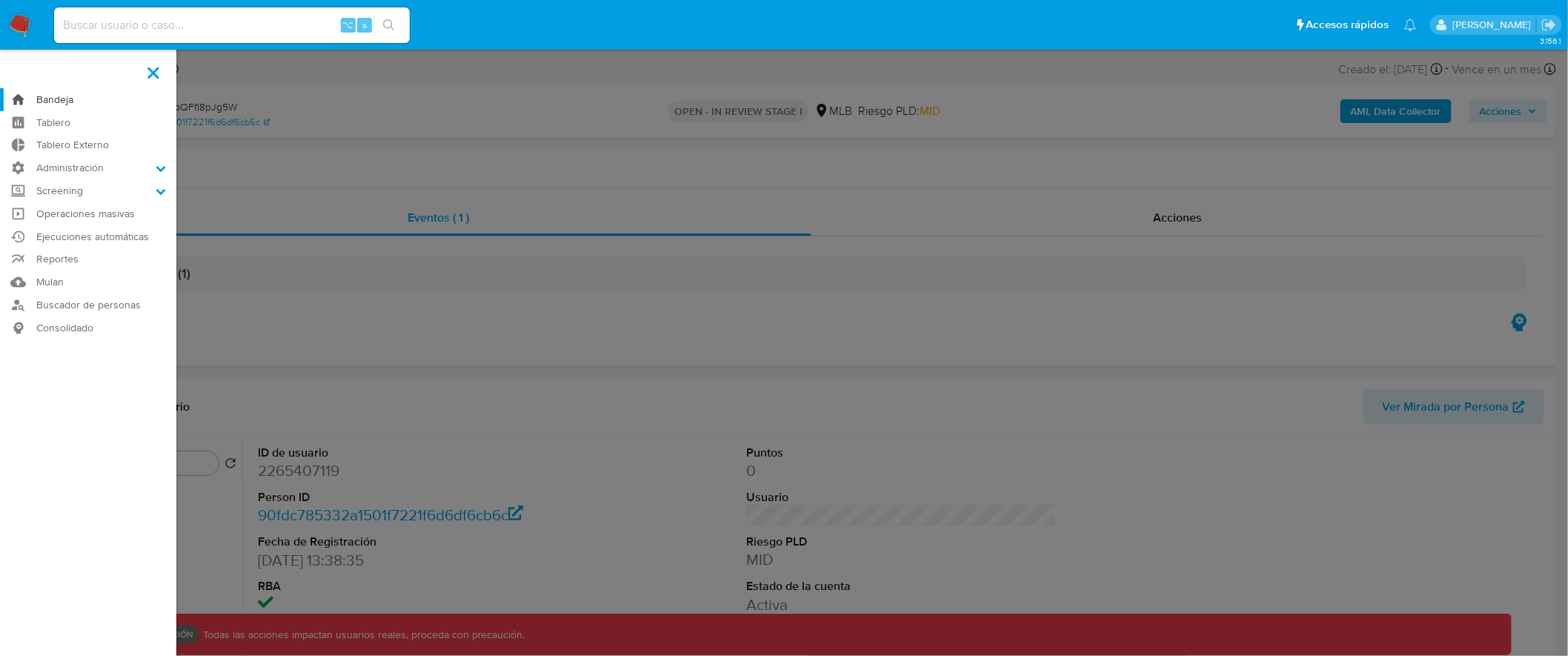
click at [67, 100] on link "Bandeja" at bounding box center [88, 99] width 176 height 23
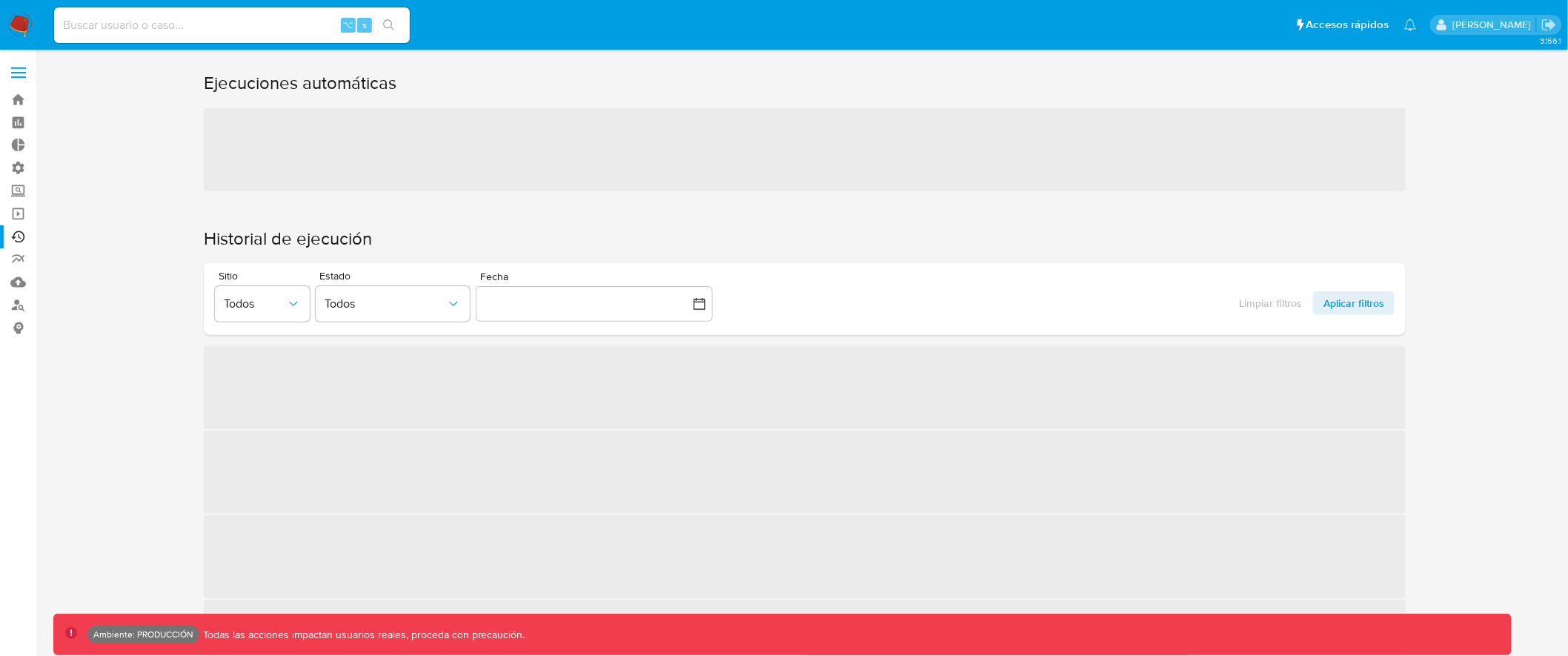
click at [19, 77] on span at bounding box center [18, 78] width 15 height 2
click at [0, 0] on input "checkbox" at bounding box center [0, 0] width 0 height 0
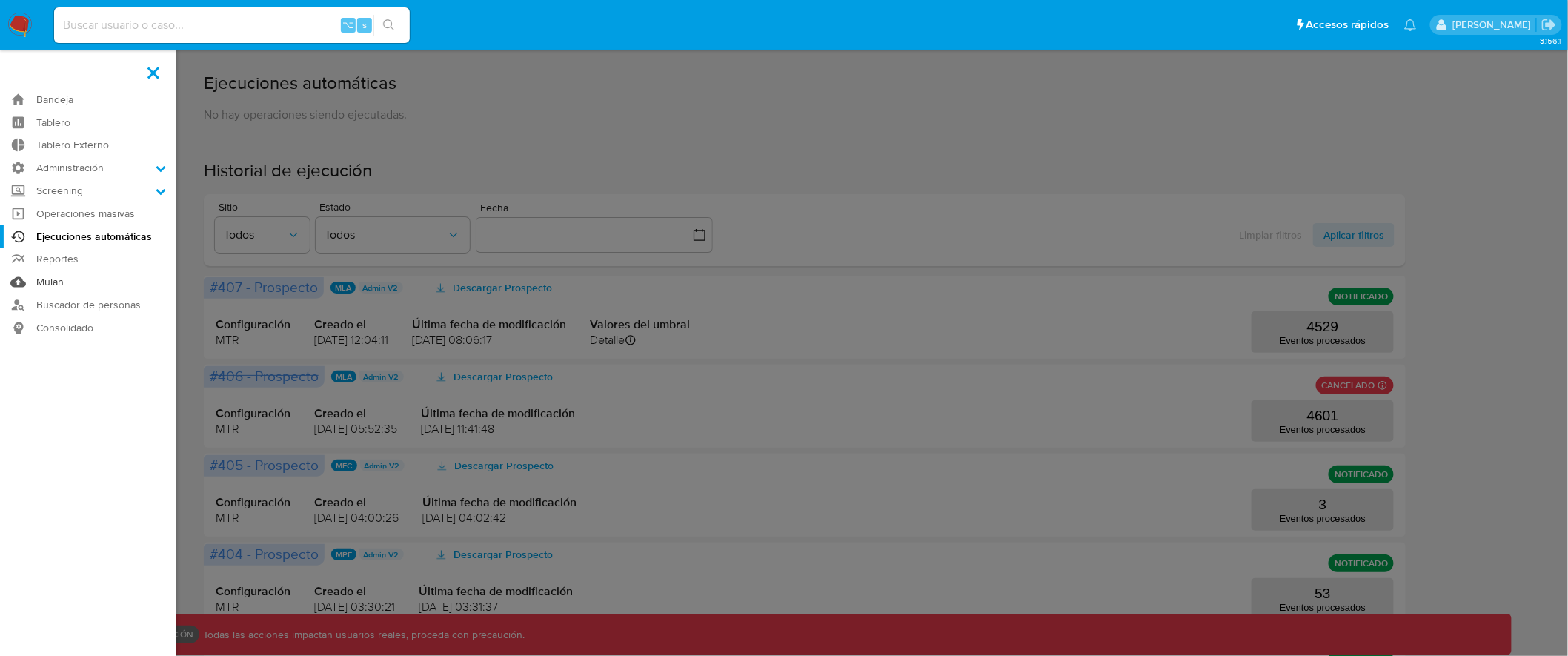
click at [47, 284] on link "Mulan" at bounding box center [88, 282] width 176 height 23
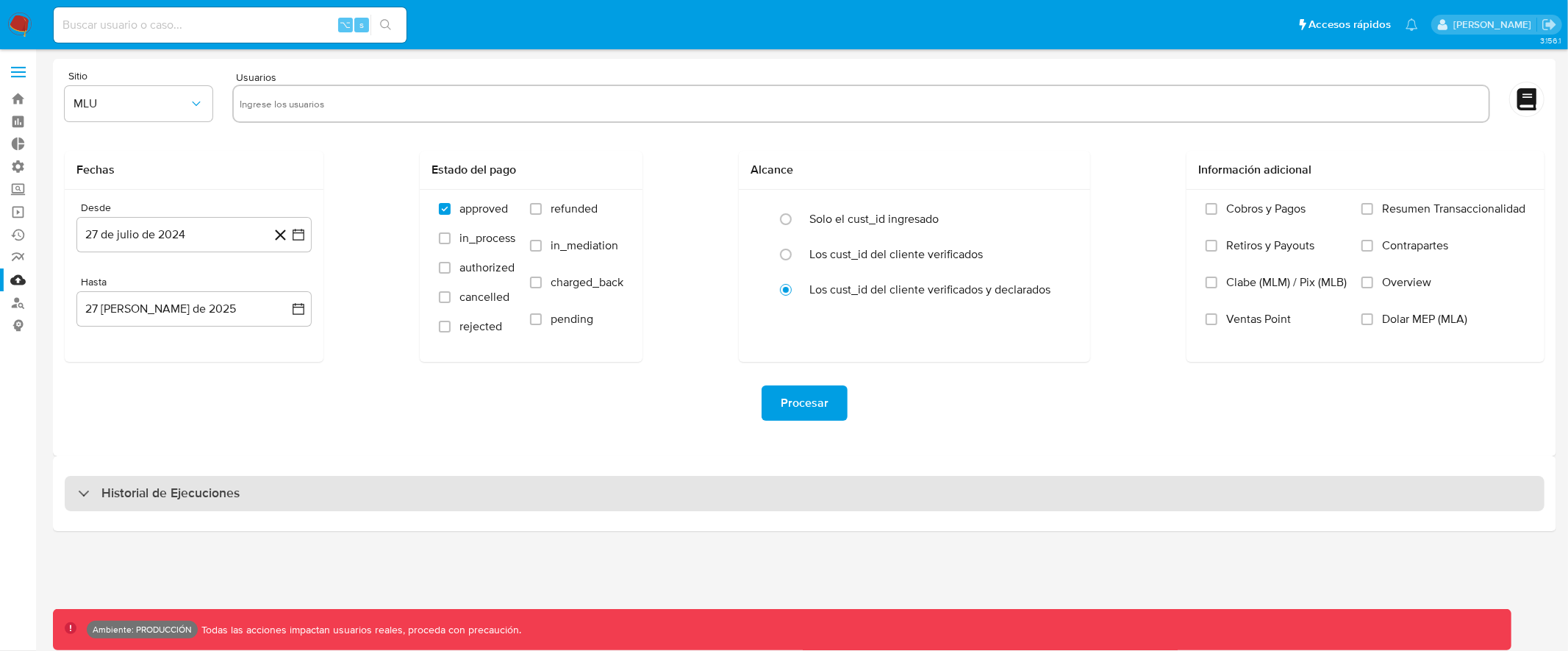
click at [1347, 500] on div "Historial de Ejecuciones" at bounding box center [804, 493] width 1480 height 35
select select "10"
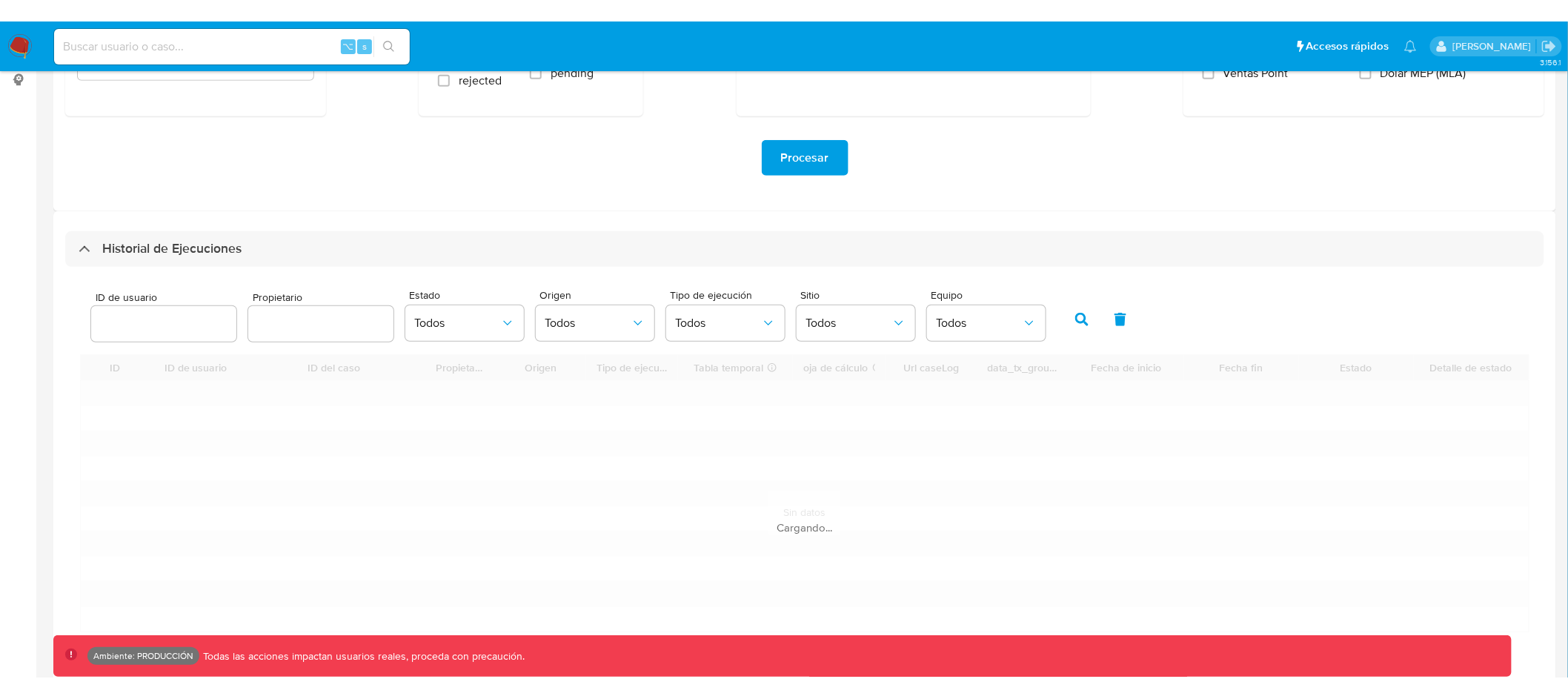
scroll to position [286, 0]
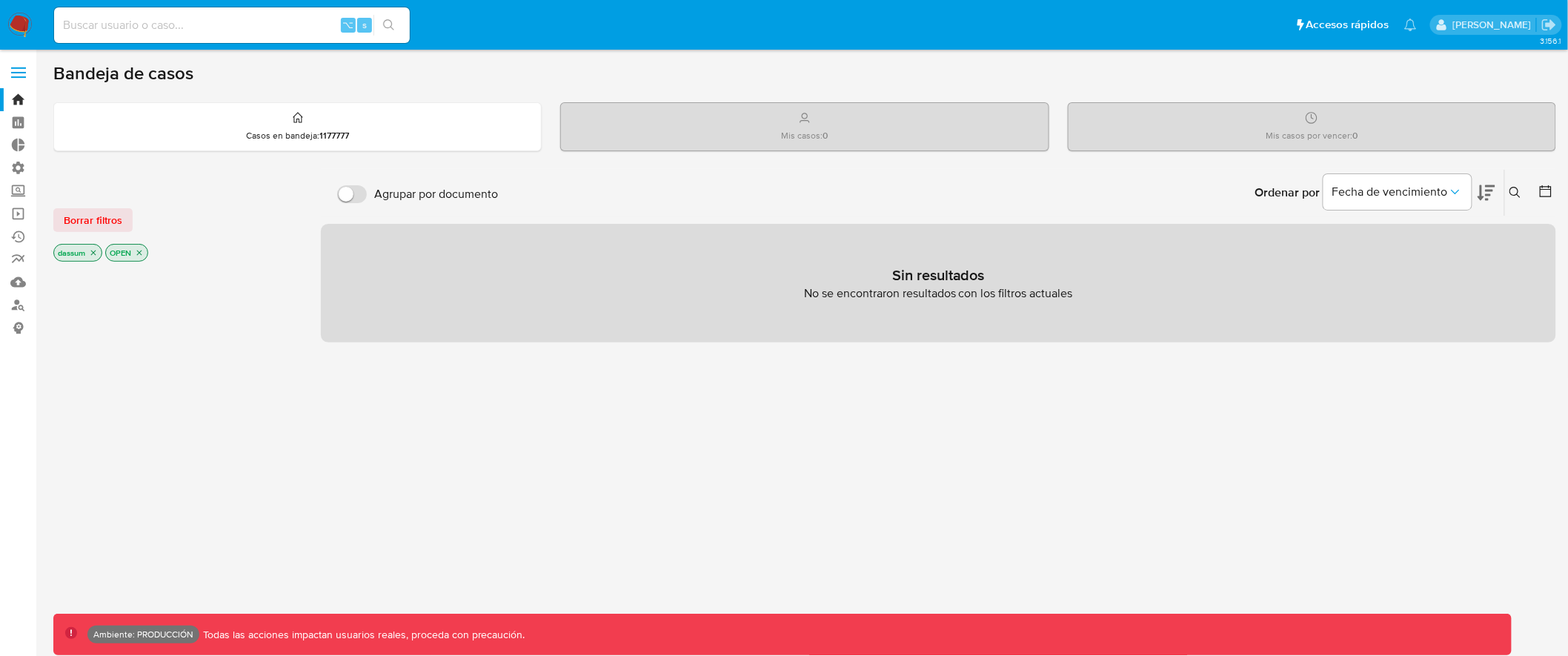
click at [97, 251] on icon "close-filter" at bounding box center [93, 253] width 9 height 9
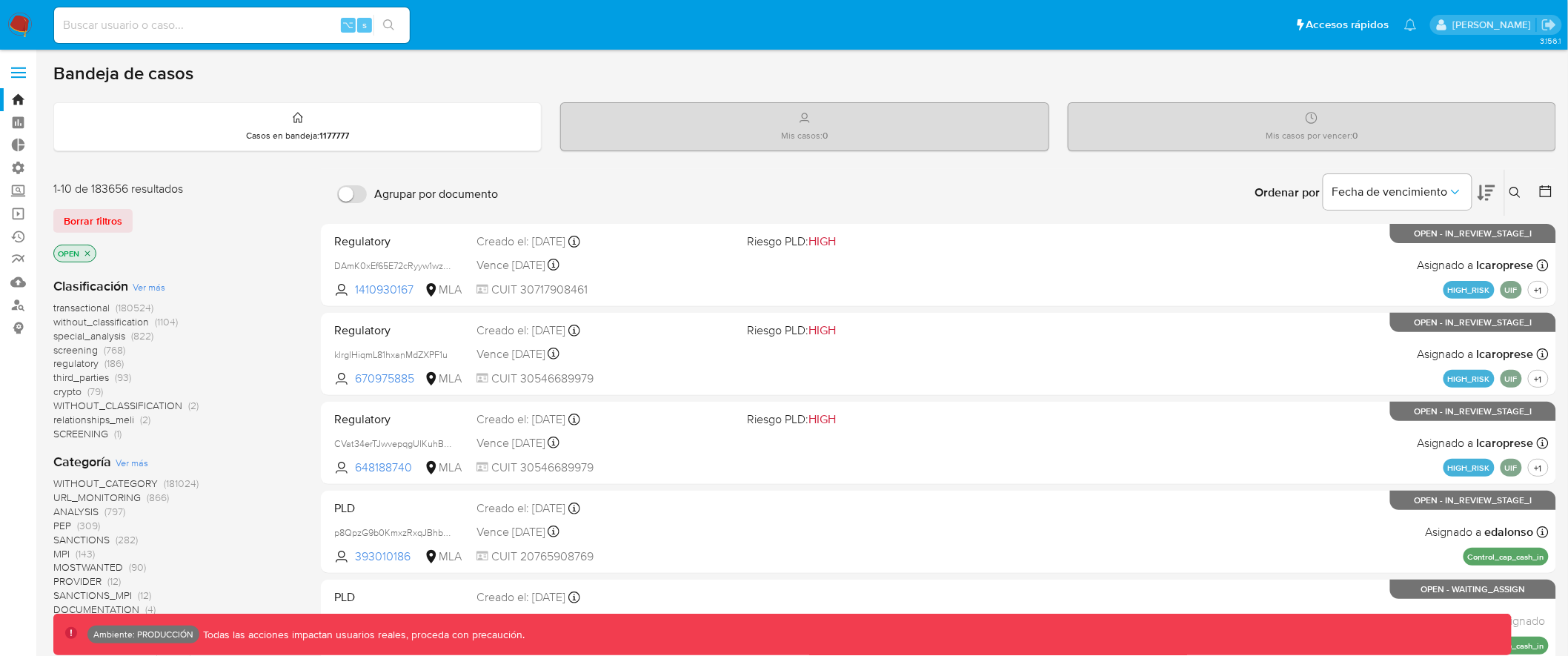
click at [89, 251] on icon "close-filter" at bounding box center [88, 254] width 9 height 9
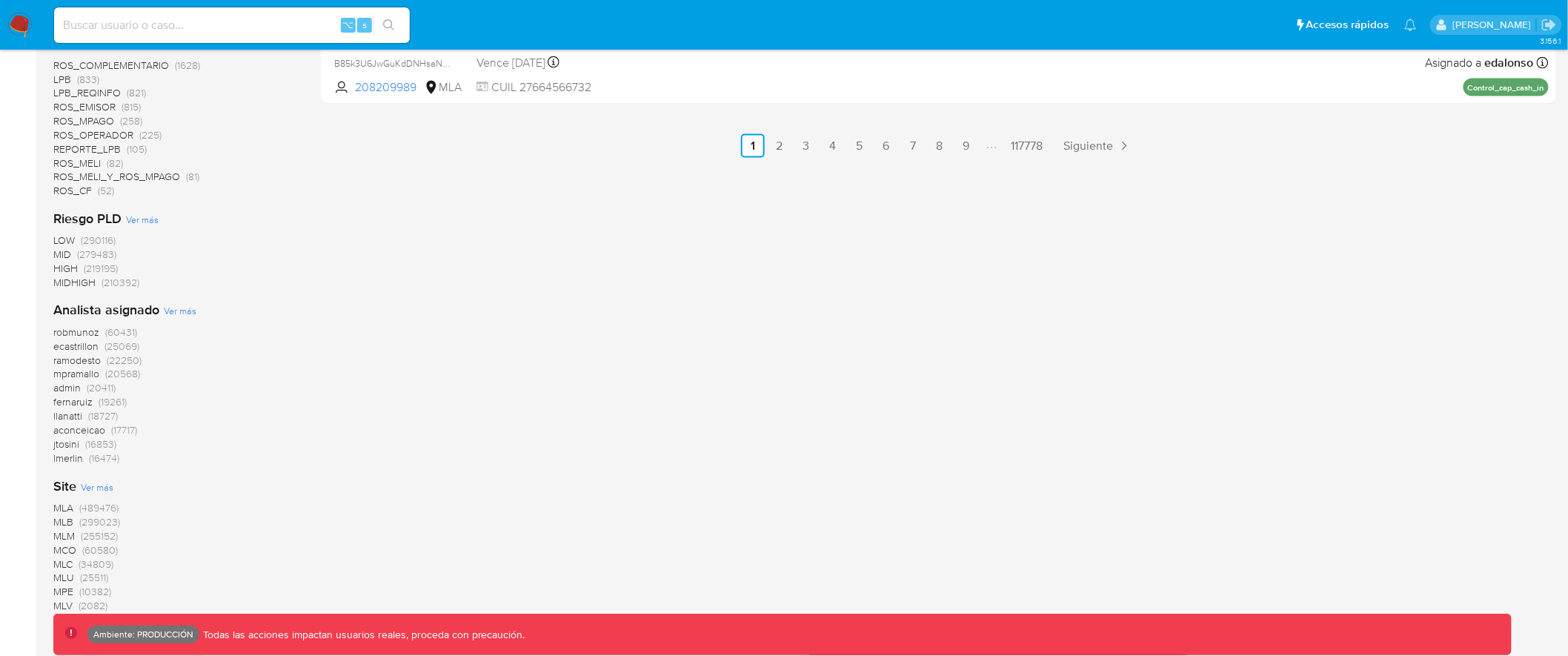
scroll to position [1068, 0]
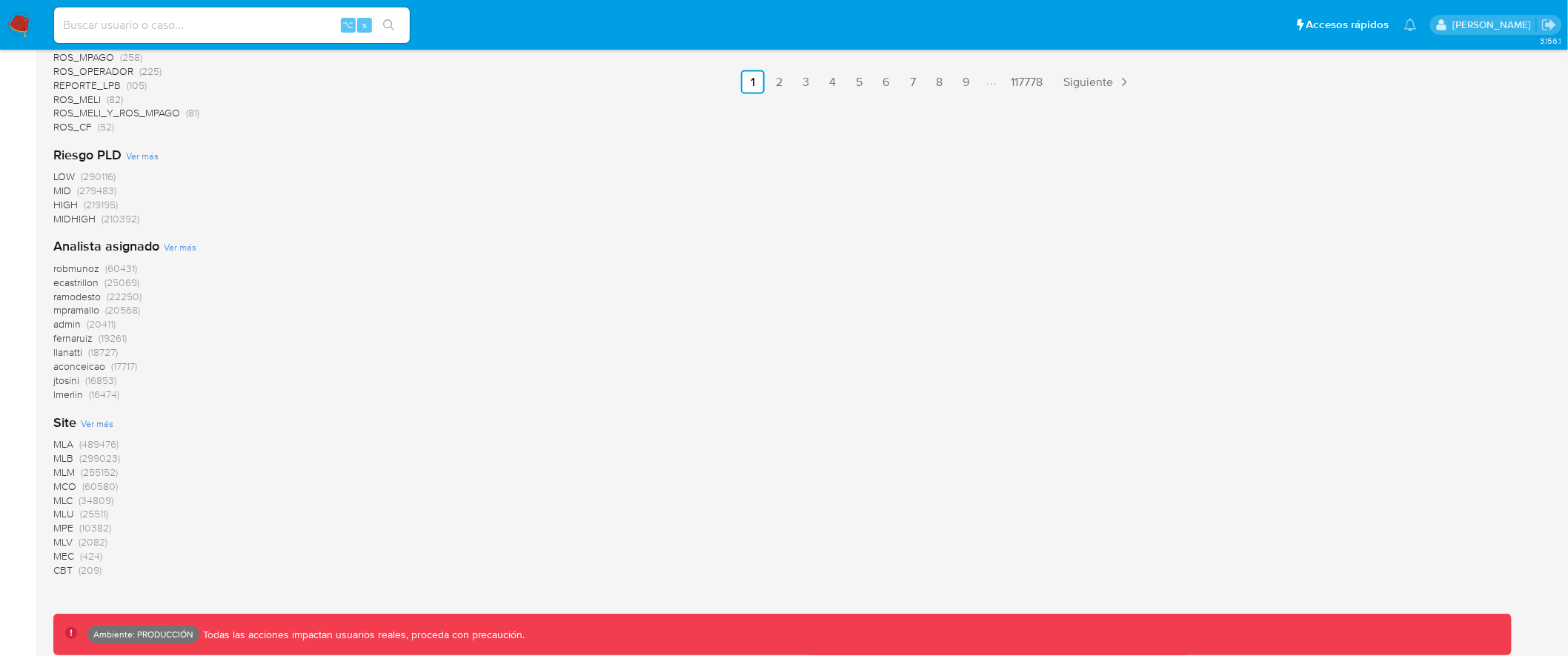
click at [74, 455] on span "MLB (299023)" at bounding box center [86, 459] width 67 height 14
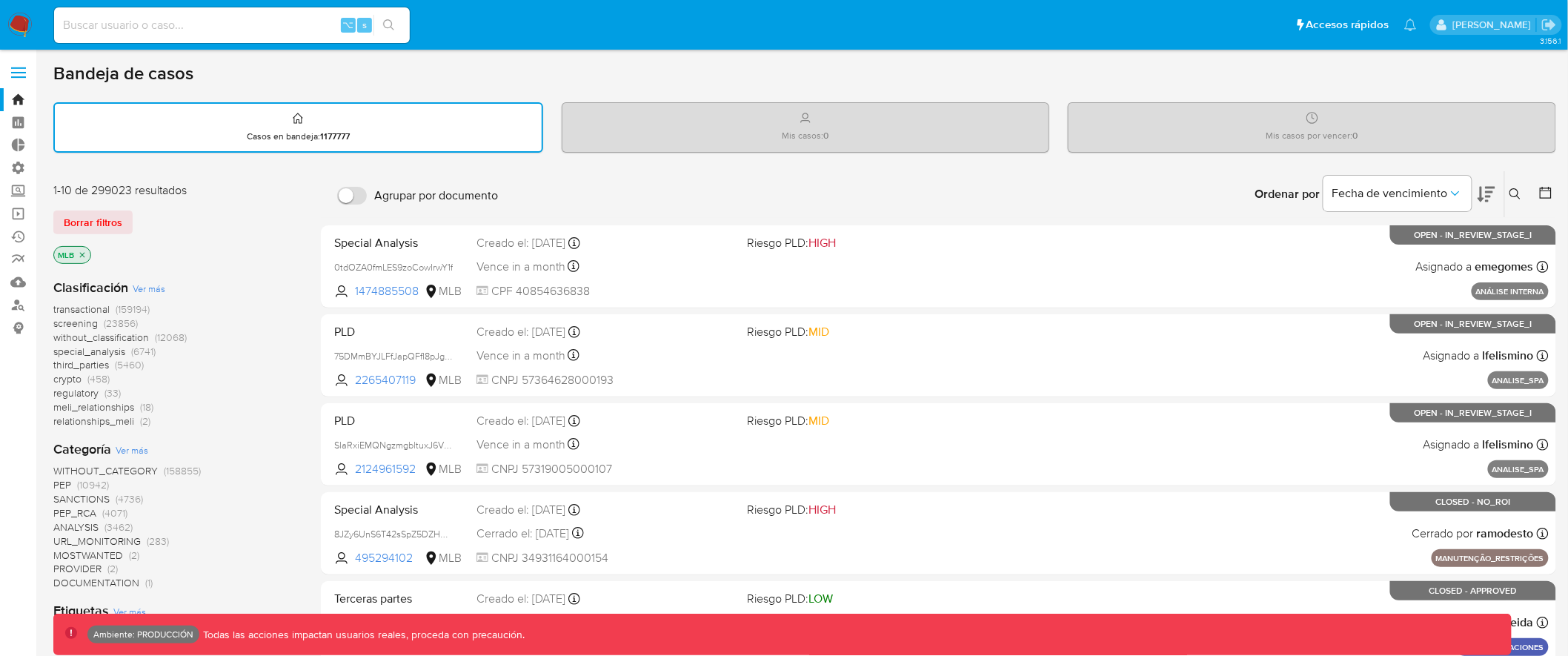
click at [95, 308] on span "transactional" at bounding box center [81, 309] width 57 height 15
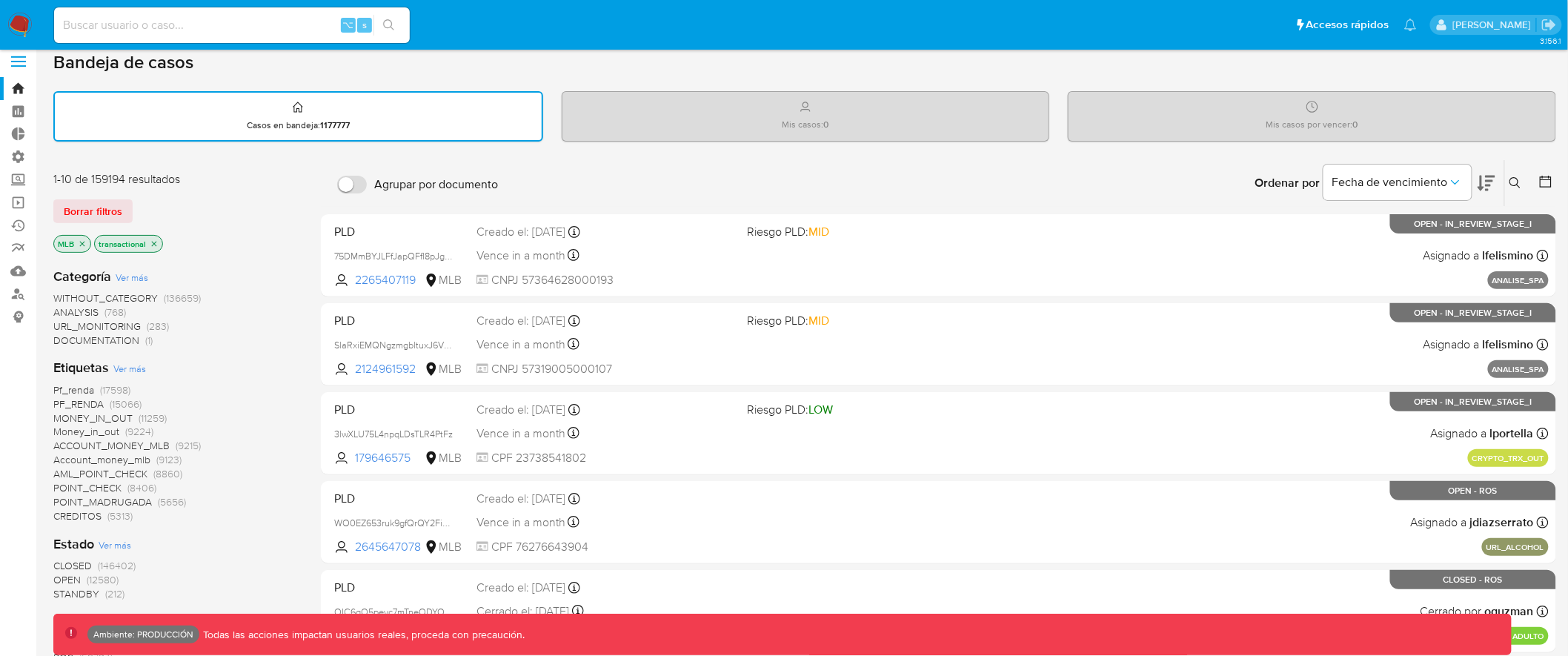
scroll to position [13, 0]
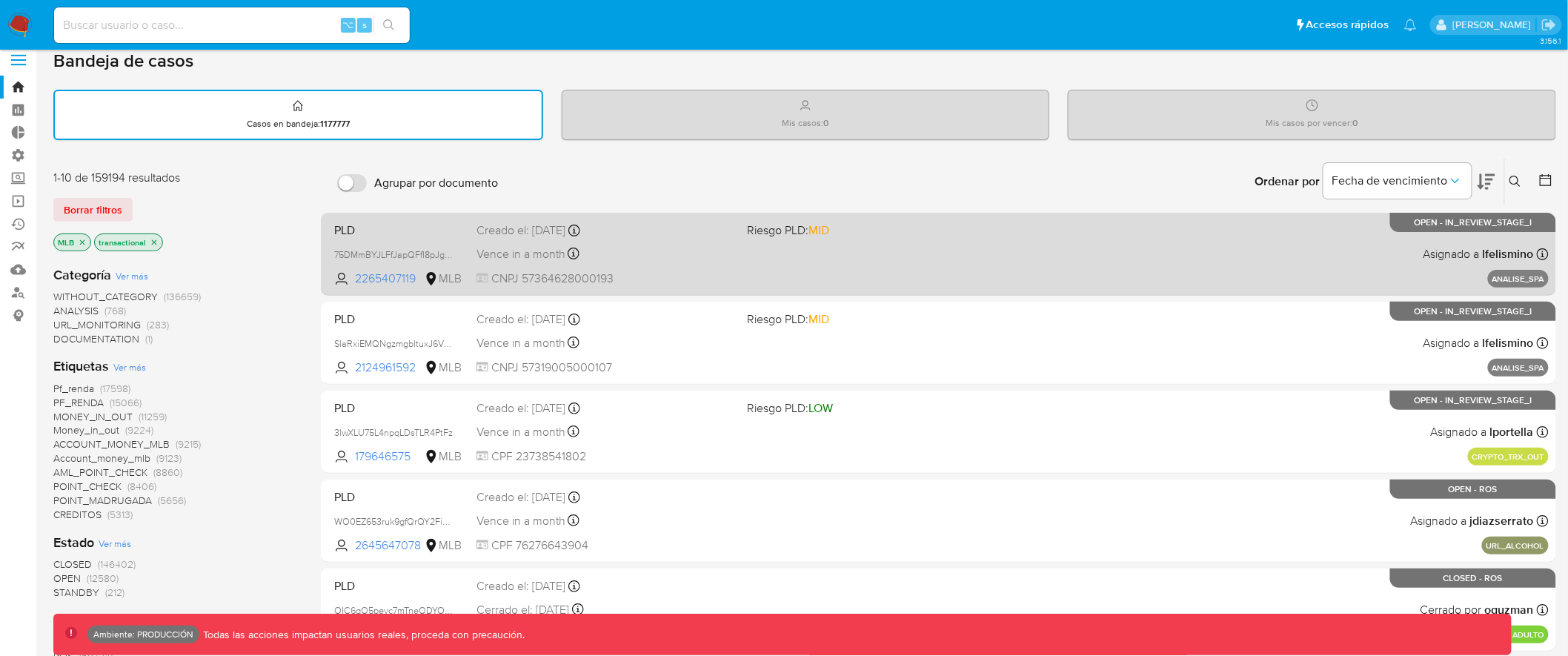
click at [658, 260] on div "Vence in a month Vence el 11/10/2025 10:38:09" at bounding box center [606, 254] width 259 height 20
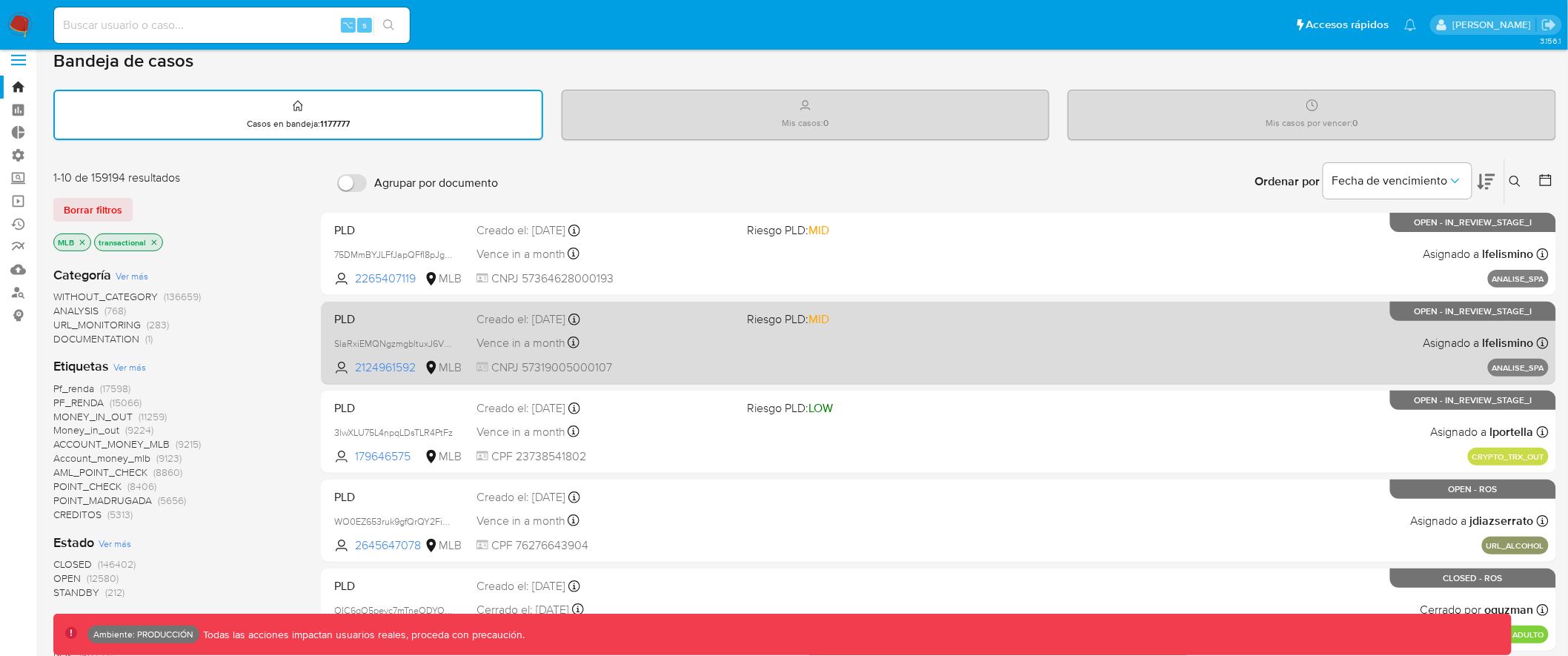
click at [691, 325] on div "PLD SlaRxiEMQNgzmgbltuxJ6V0G 2124961592 MLB Riesgo PLD: MID Creado el: 27/08/20…" at bounding box center [939, 343] width 1220 height 75
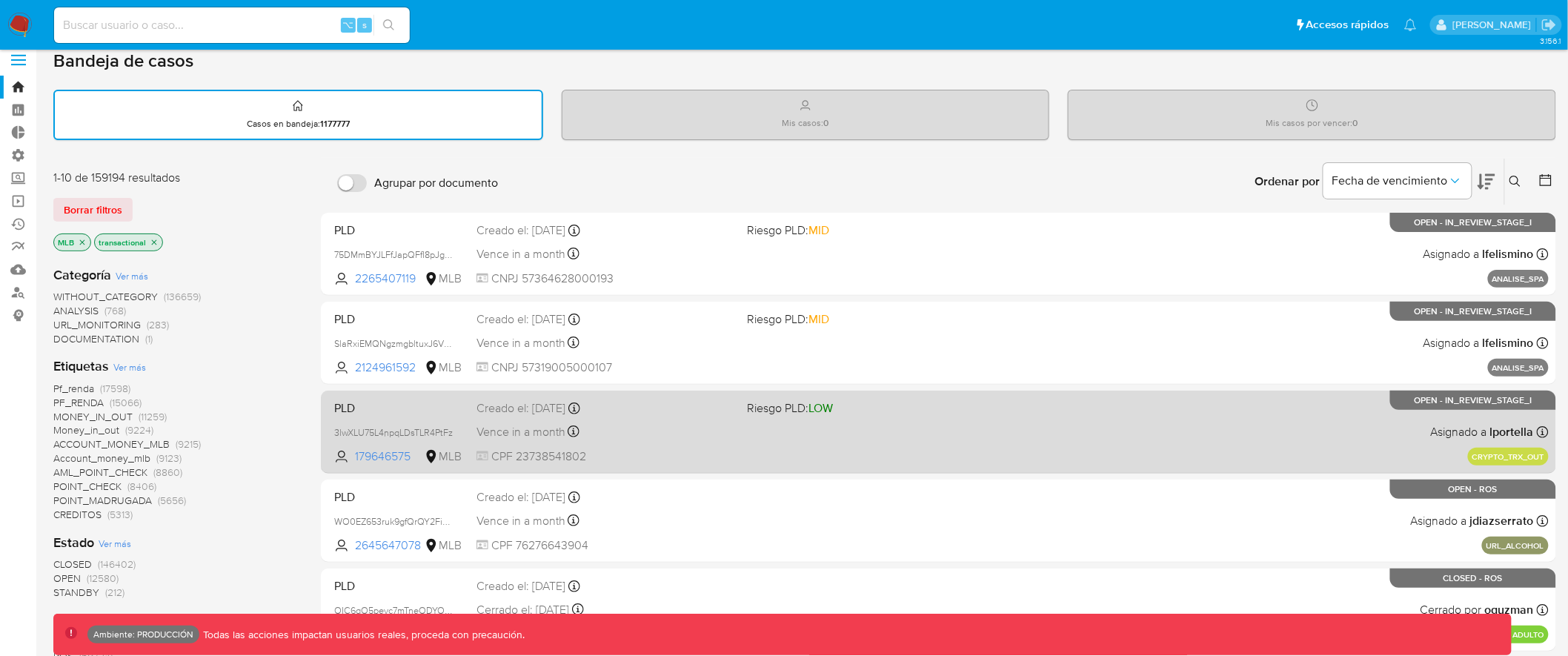
click at [674, 424] on div "Vence in a month Vence el 09/10/2025 13:14:45" at bounding box center [606, 432] width 259 height 20
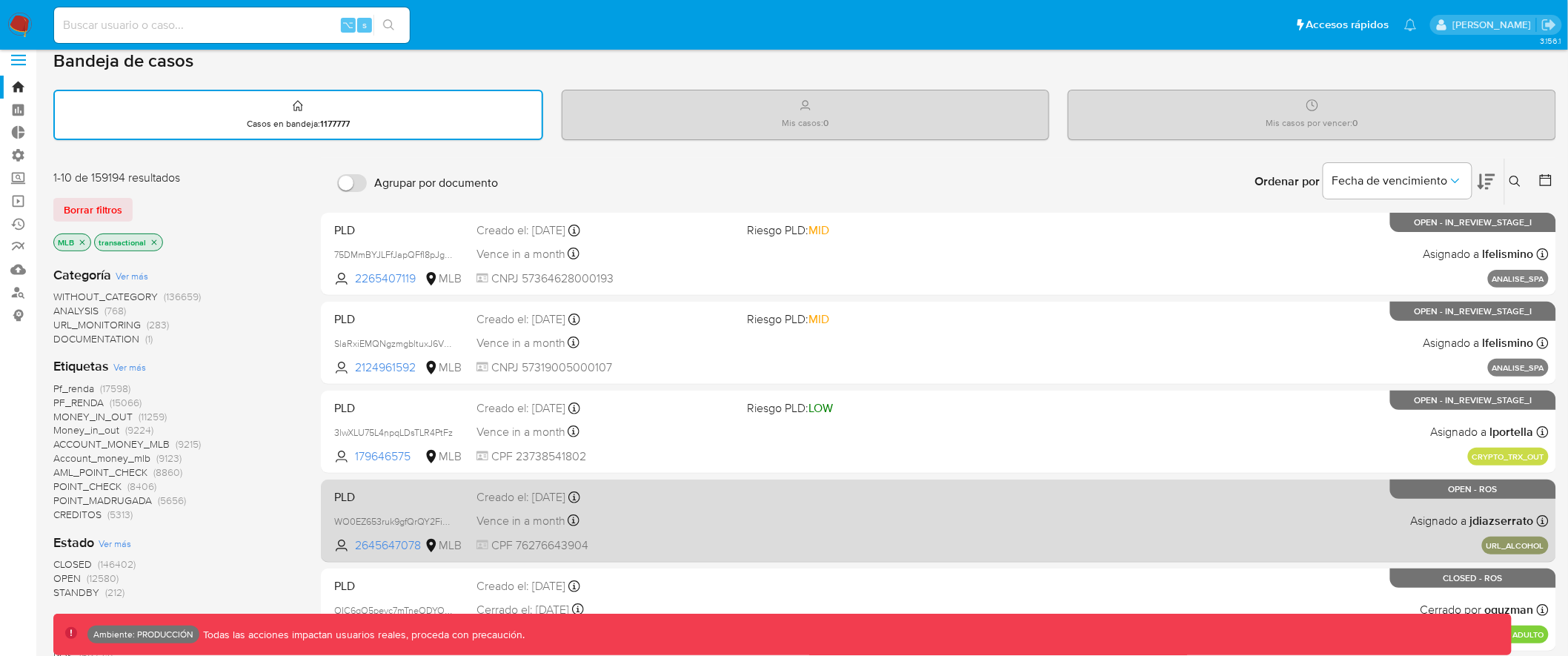
click at [717, 524] on div "Vence in a month Vence el 06/10/2025 17:52:00" at bounding box center [606, 521] width 259 height 20
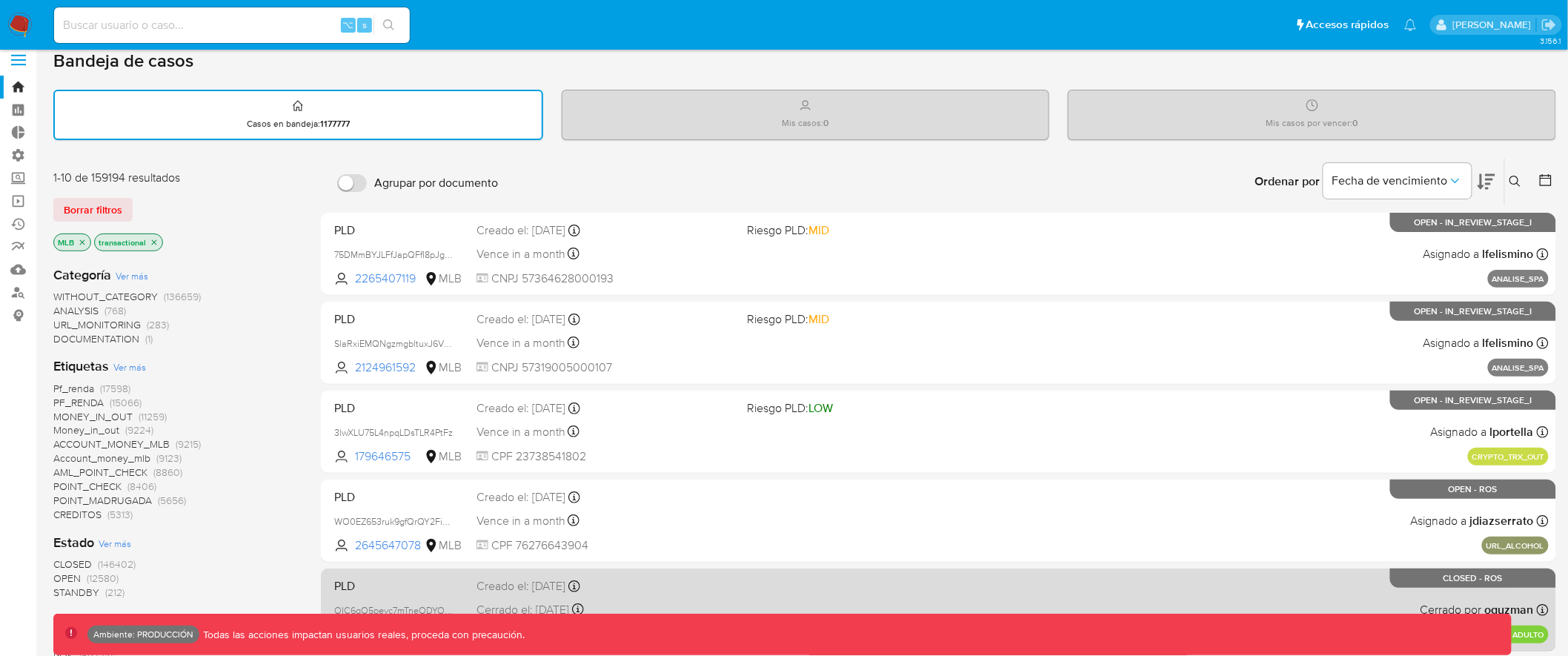
click at [713, 575] on span "Creado el: 21/08/2025 Creado el: 21/08/2025 17:51:15" at bounding box center [606, 584] width 259 height 19
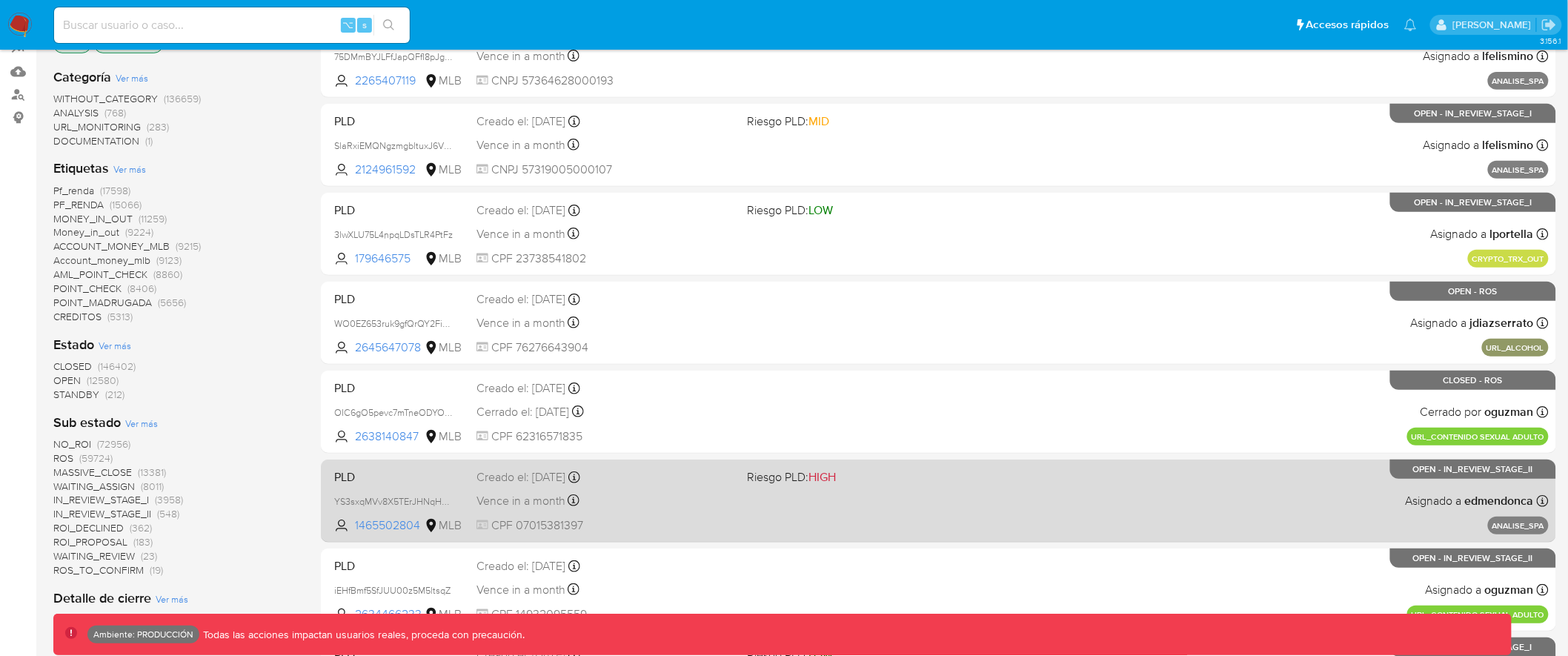
scroll to position [212, 0]
click at [758, 481] on span "Riesgo PLD: HIGH" at bounding box center [792, 476] width 88 height 16
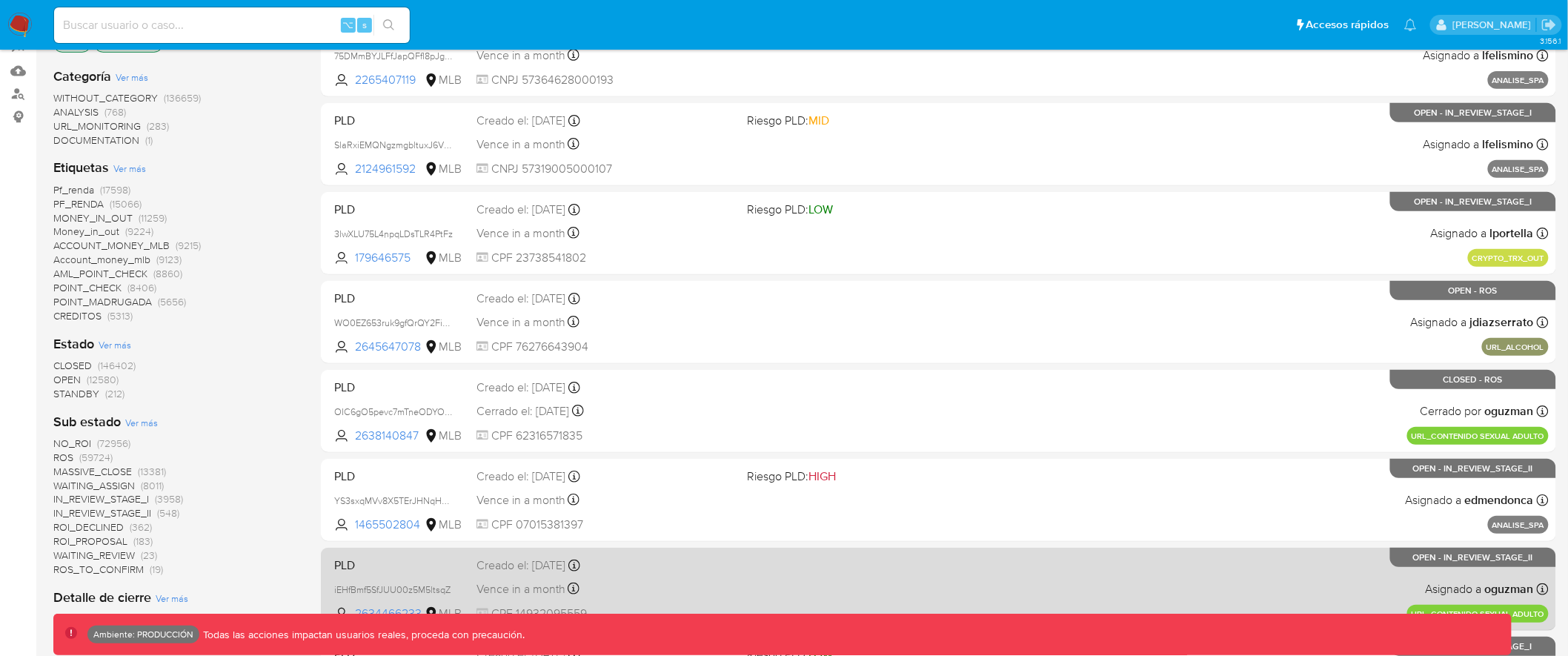
click at [748, 551] on div "PLD iEHfBmf5SfJUU00z5M5ltsqZ 2634466233 MLB Creado el: 19/08/2025 Creado el: 19…" at bounding box center [939, 588] width 1220 height 75
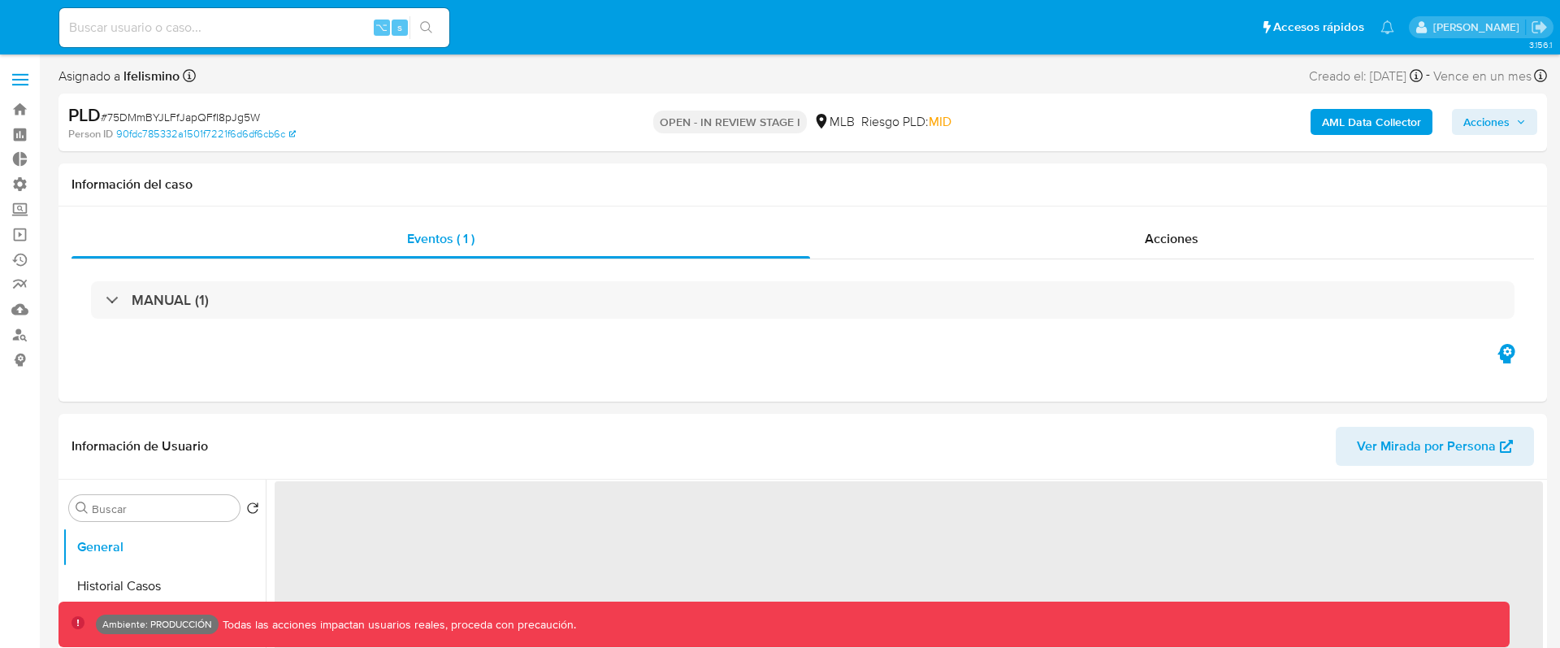
select select "10"
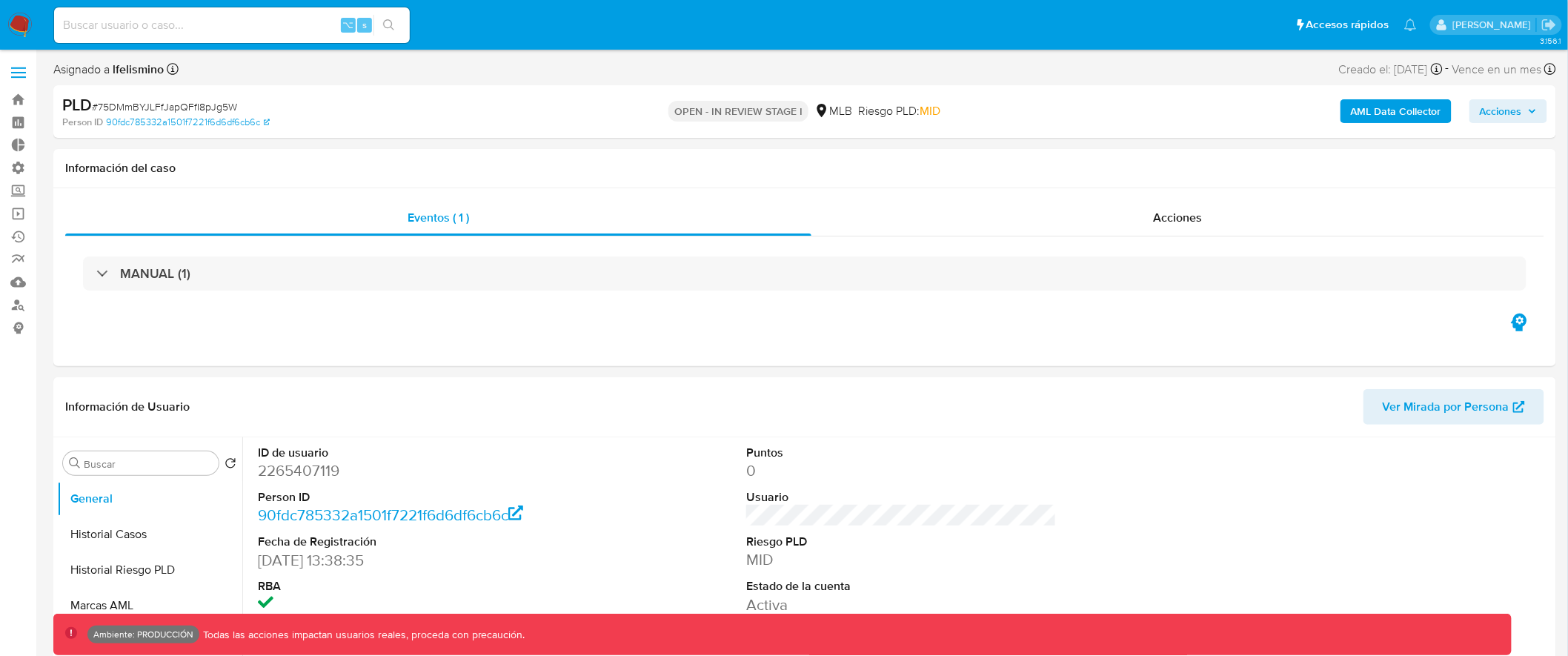
click at [1386, 114] on b "AML Data Collector" at bounding box center [1396, 111] width 90 height 24
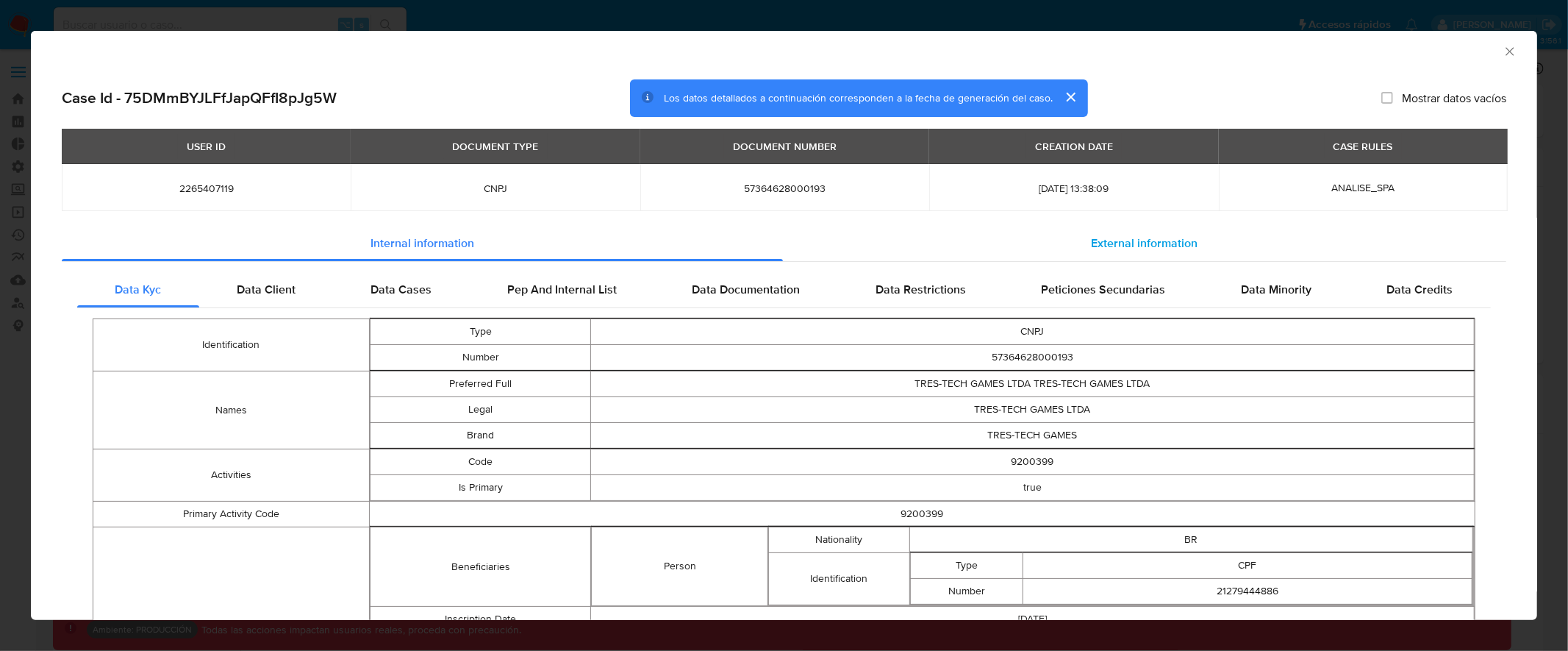
click at [1095, 236] on span "External information" at bounding box center [1145, 243] width 107 height 17
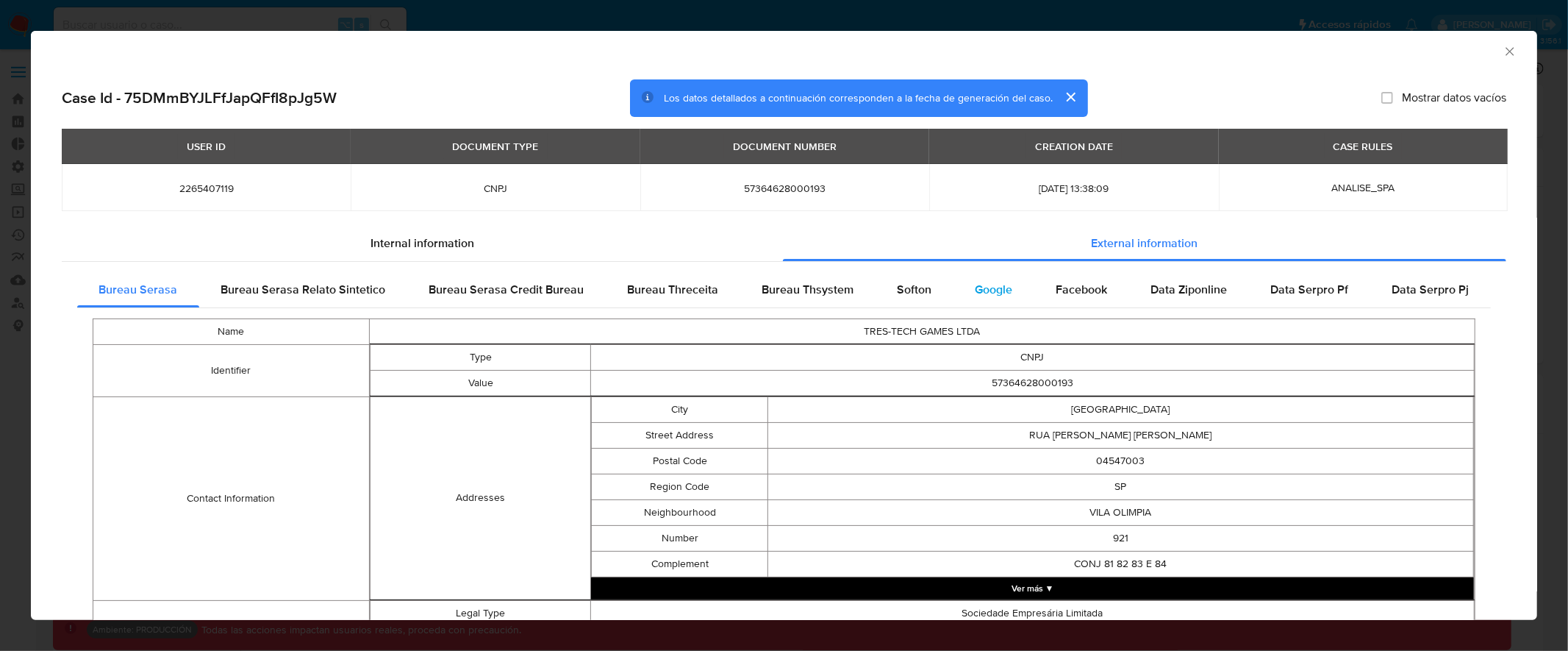
click at [986, 292] on span "Google" at bounding box center [993, 289] width 37 height 17
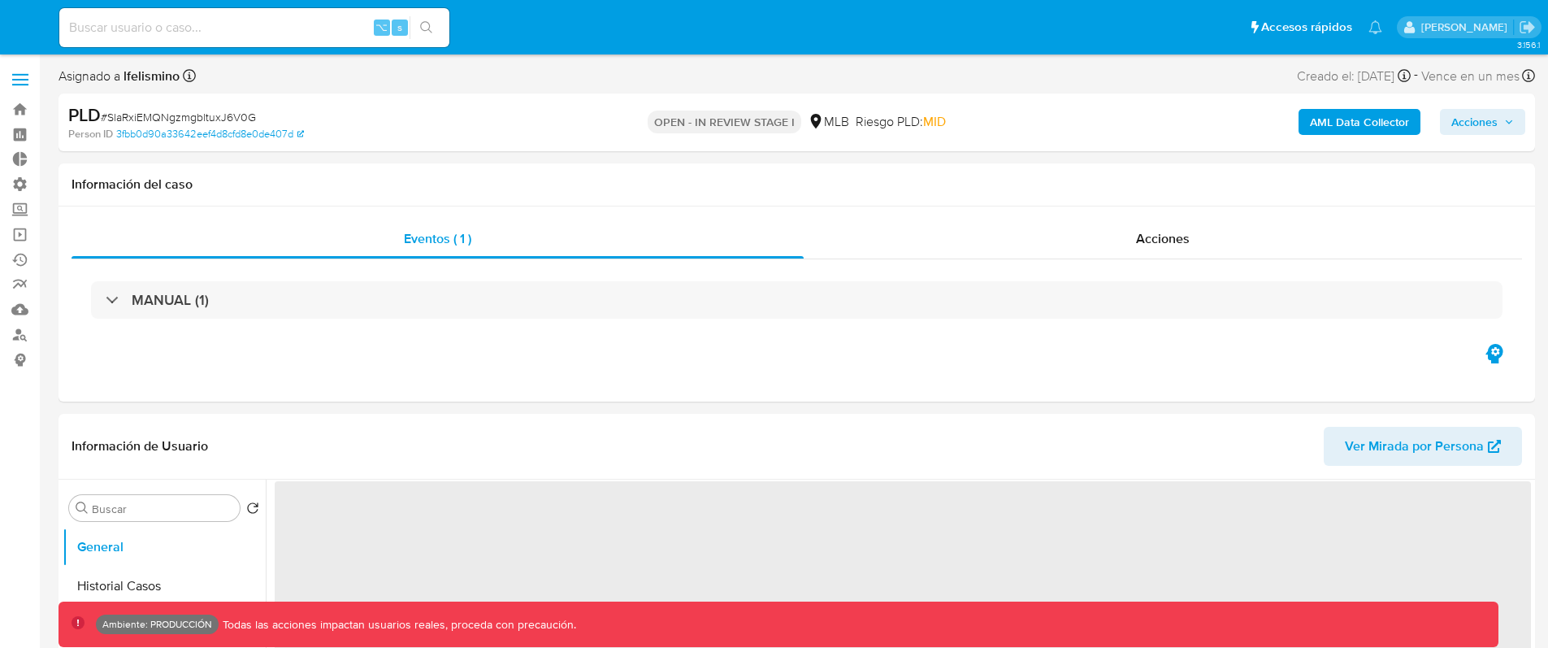
select select "10"
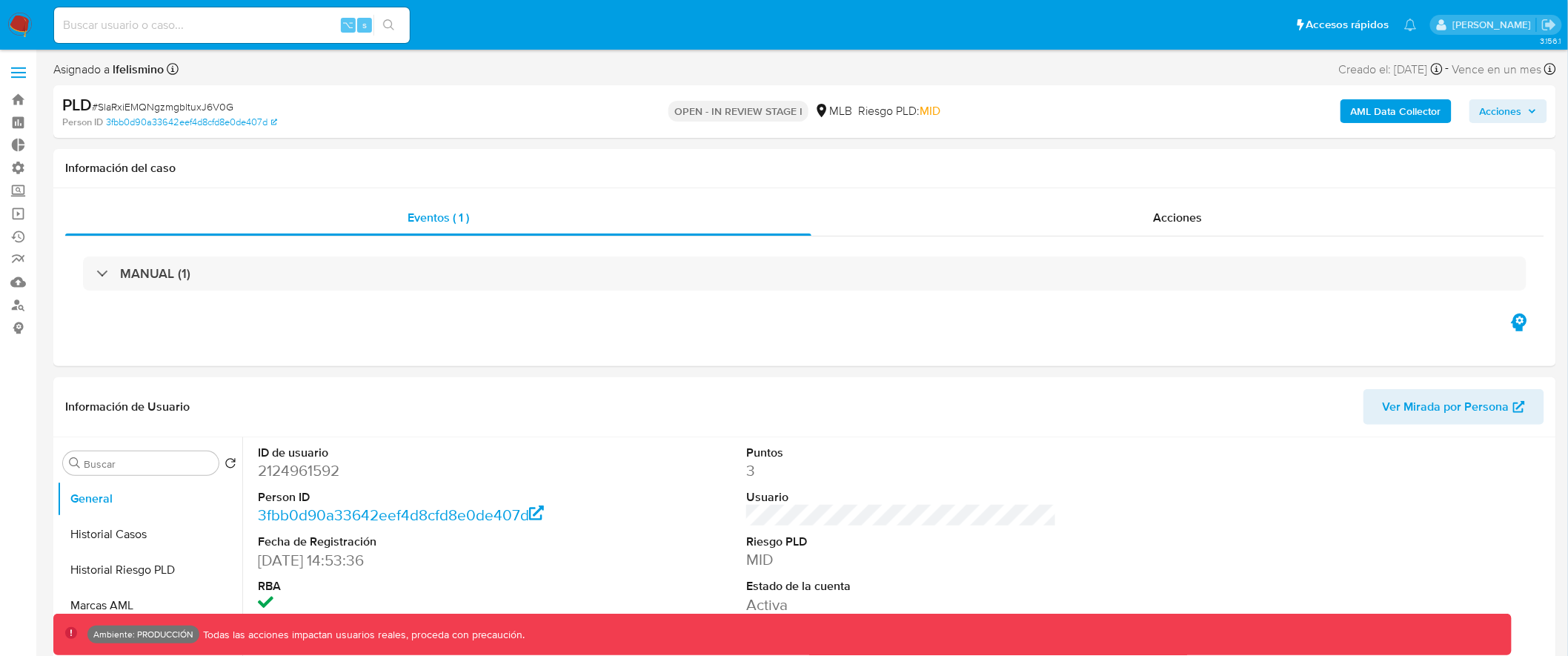
click at [1374, 114] on b "AML Data Collector" at bounding box center [1396, 111] width 90 height 24
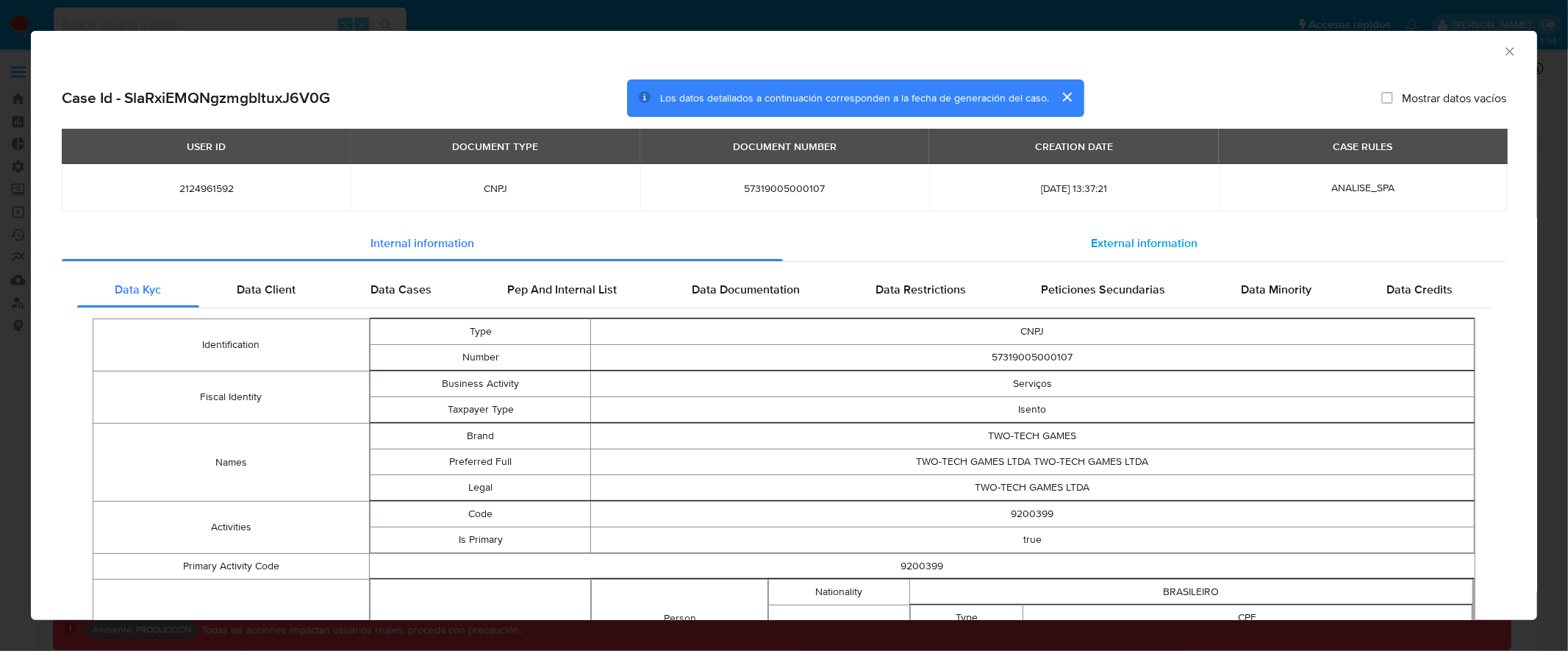
click at [1122, 236] on span "External information" at bounding box center [1145, 243] width 107 height 17
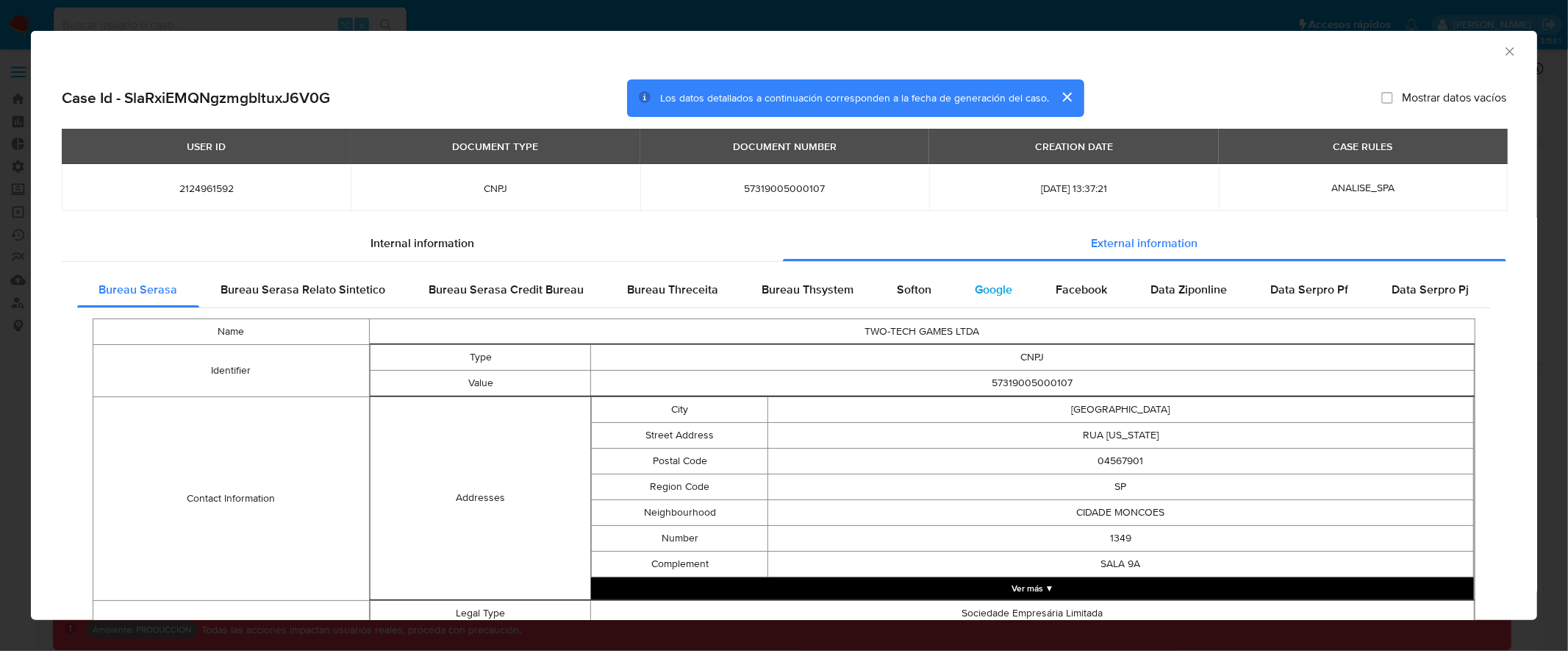
click at [1005, 288] on div "Google" at bounding box center [993, 290] width 81 height 35
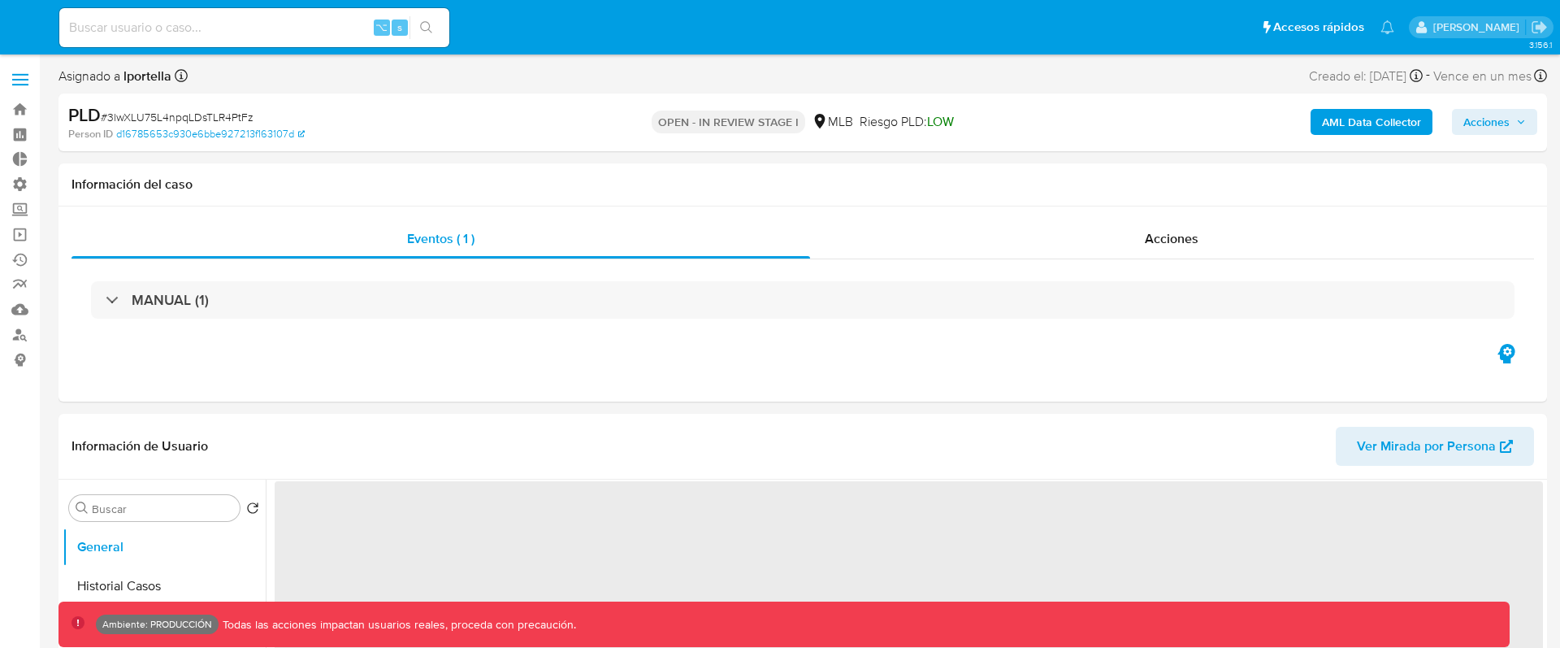
select select "10"
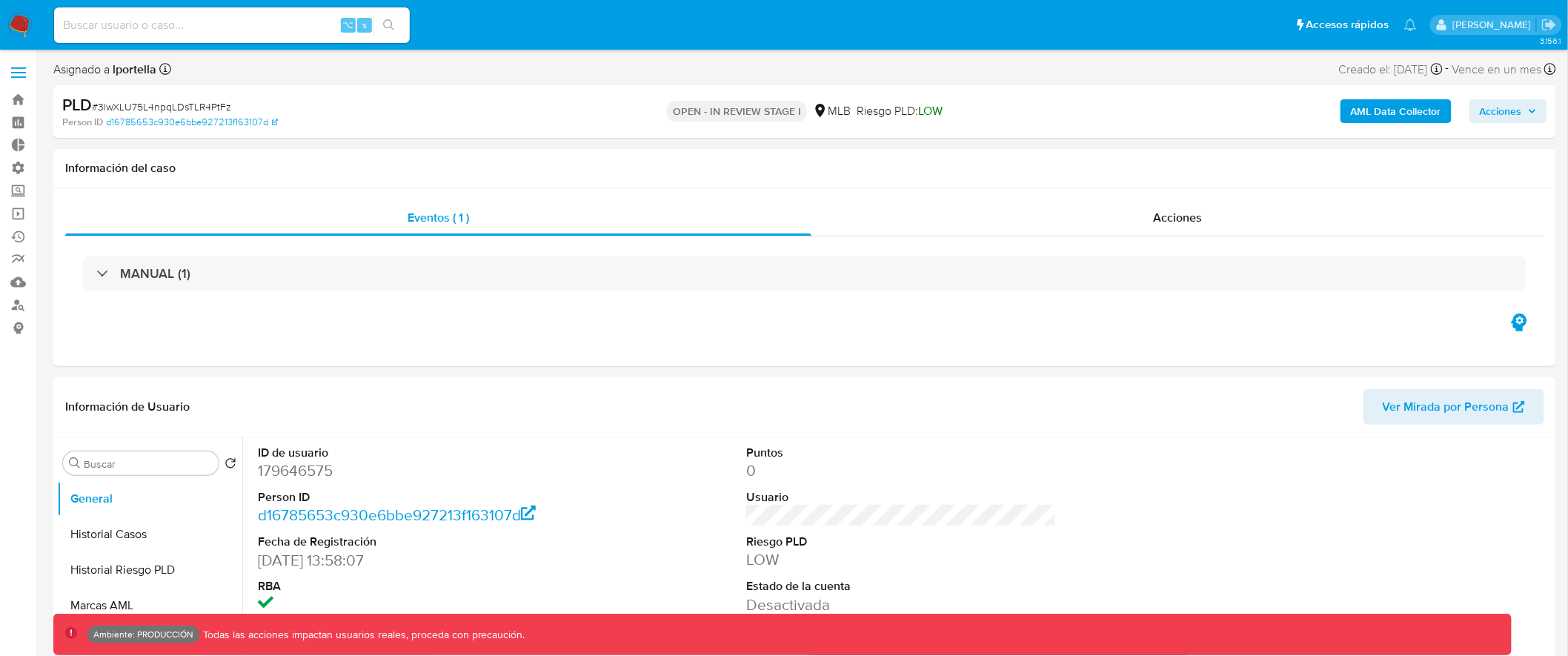
click at [1397, 102] on b "AML Data Collector" at bounding box center [1396, 111] width 90 height 24
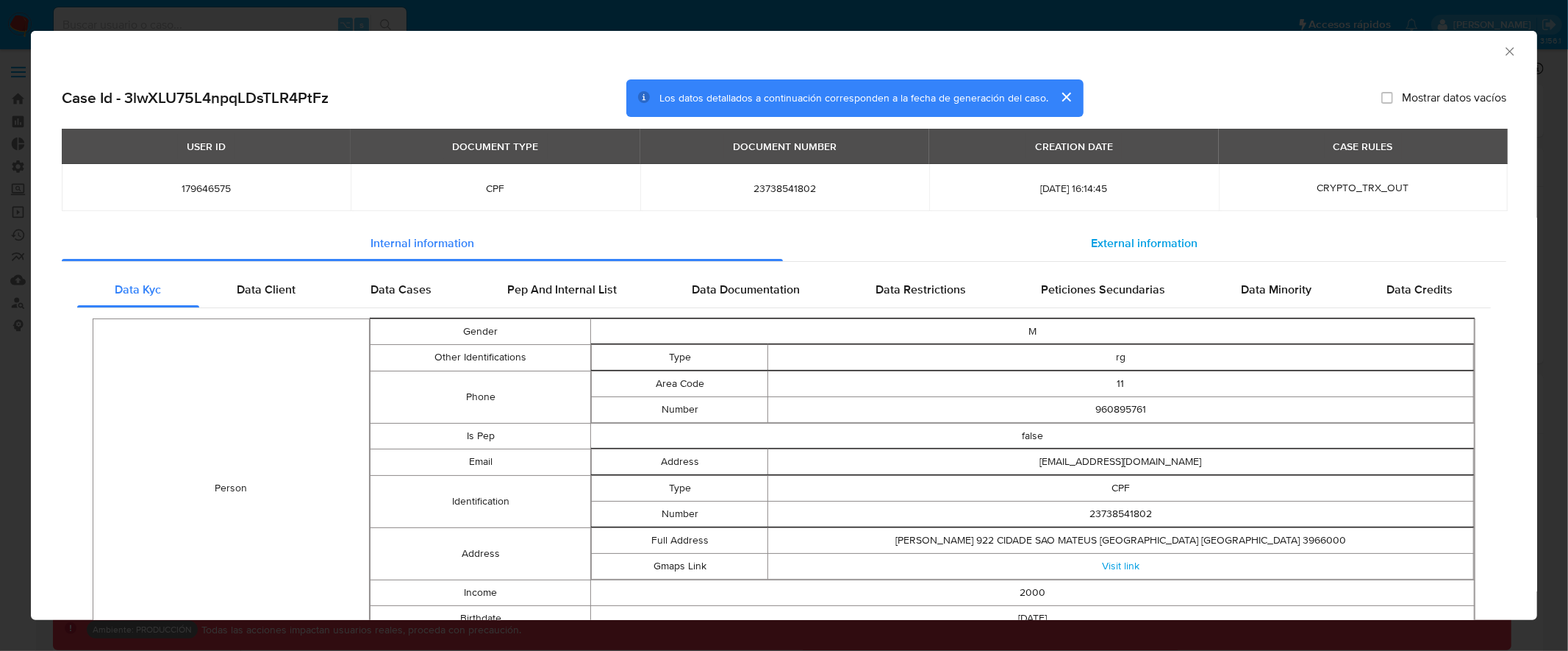
click at [1107, 244] on span "External information" at bounding box center [1145, 243] width 107 height 17
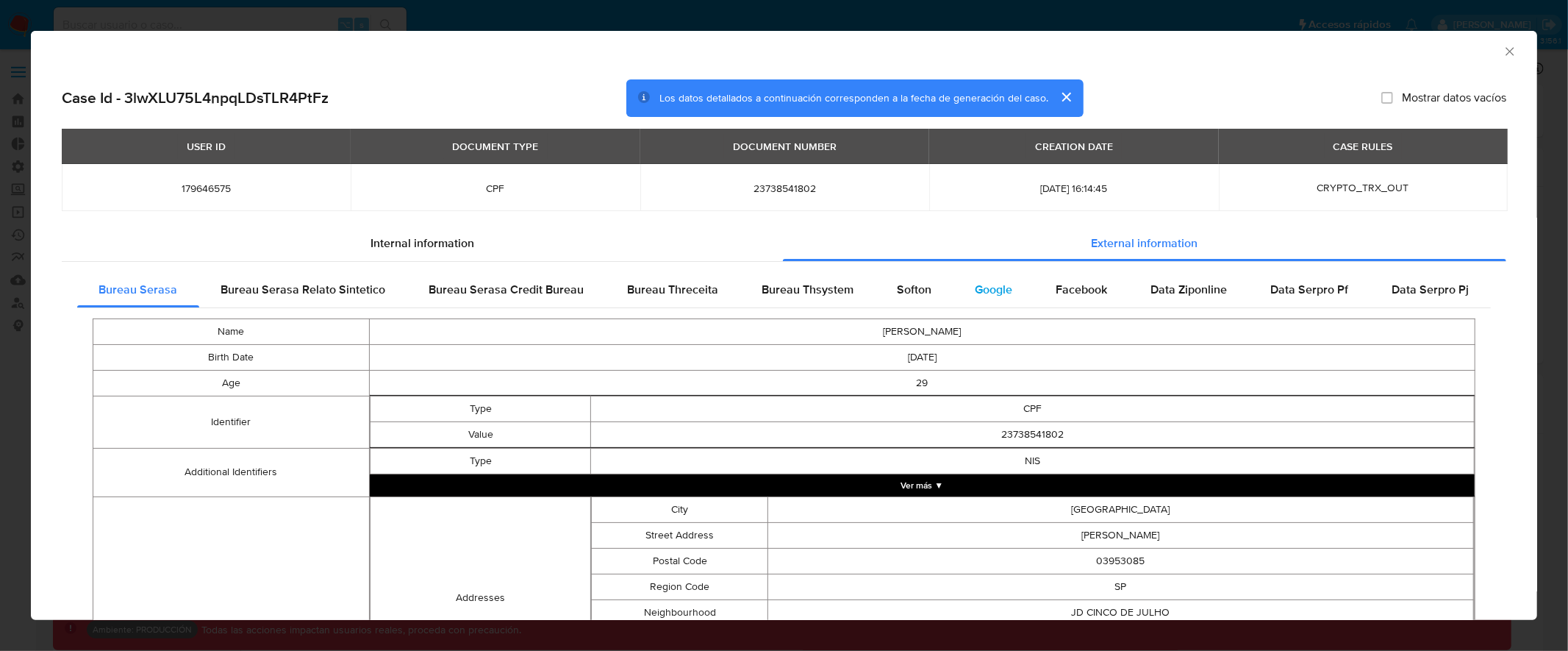
click at [984, 292] on span "Google" at bounding box center [993, 289] width 37 height 17
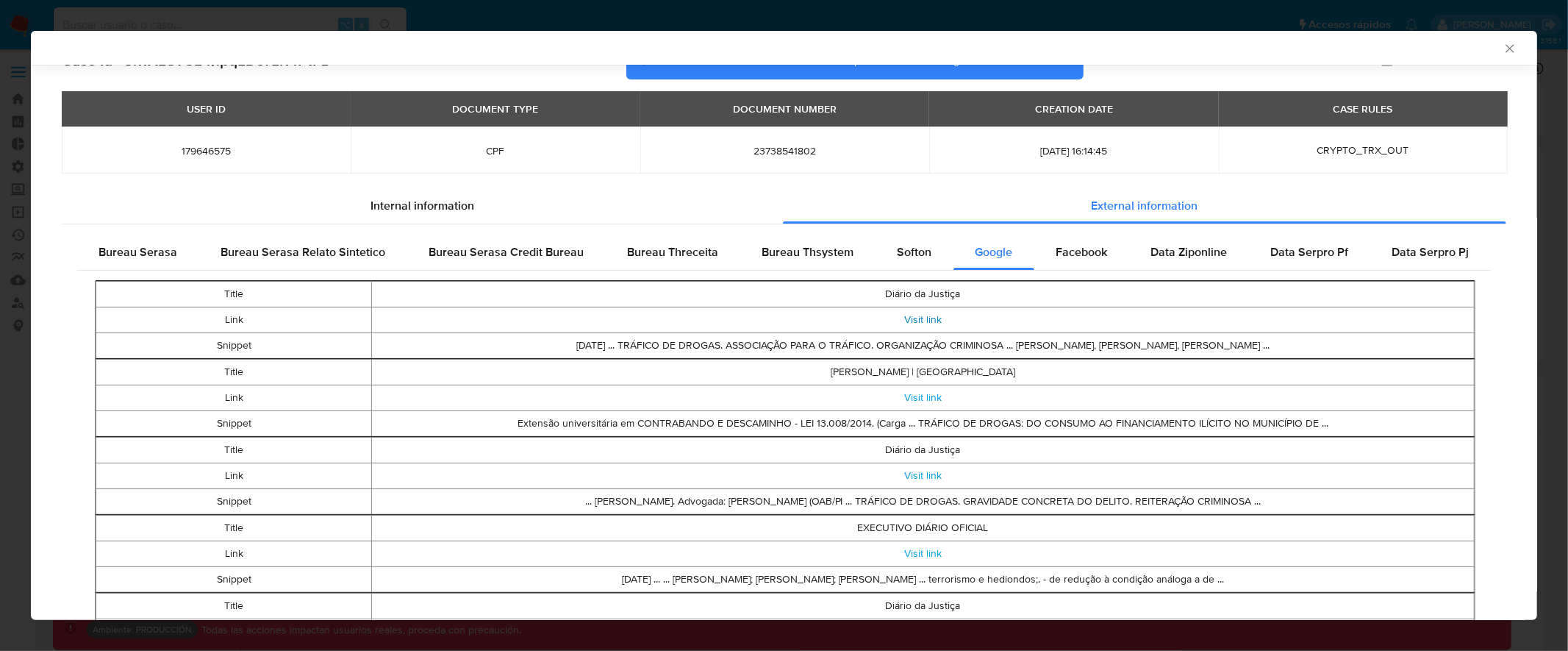
scroll to position [46, 0]
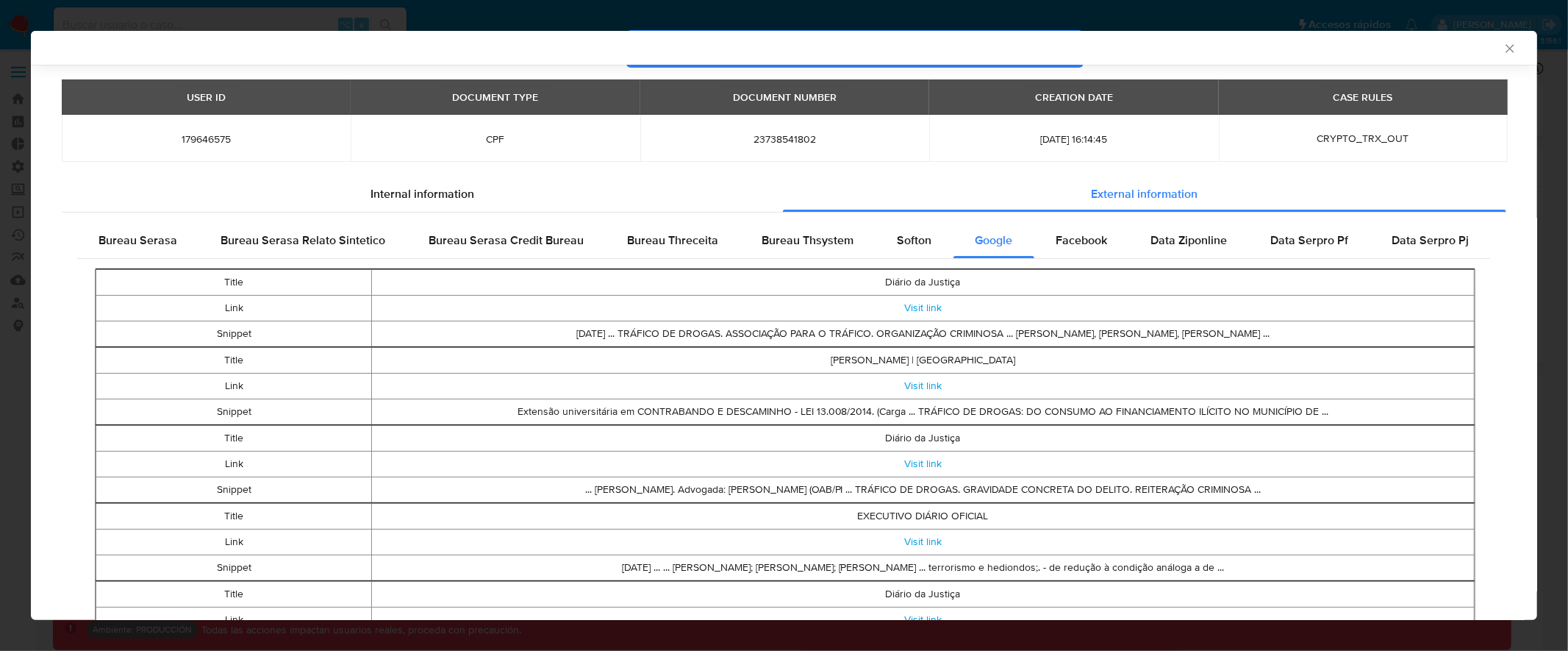
drag, startPoint x: 222, startPoint y: 282, endPoint x: 1339, endPoint y: 329, distance: 1118.0
click at [1339, 329] on tbody "Title Diário da Justiça Link Visit link Snippet Dec 30, 2014 ... TRÁFICO DE DRO…" at bounding box center [784, 307] width 1378 height 77
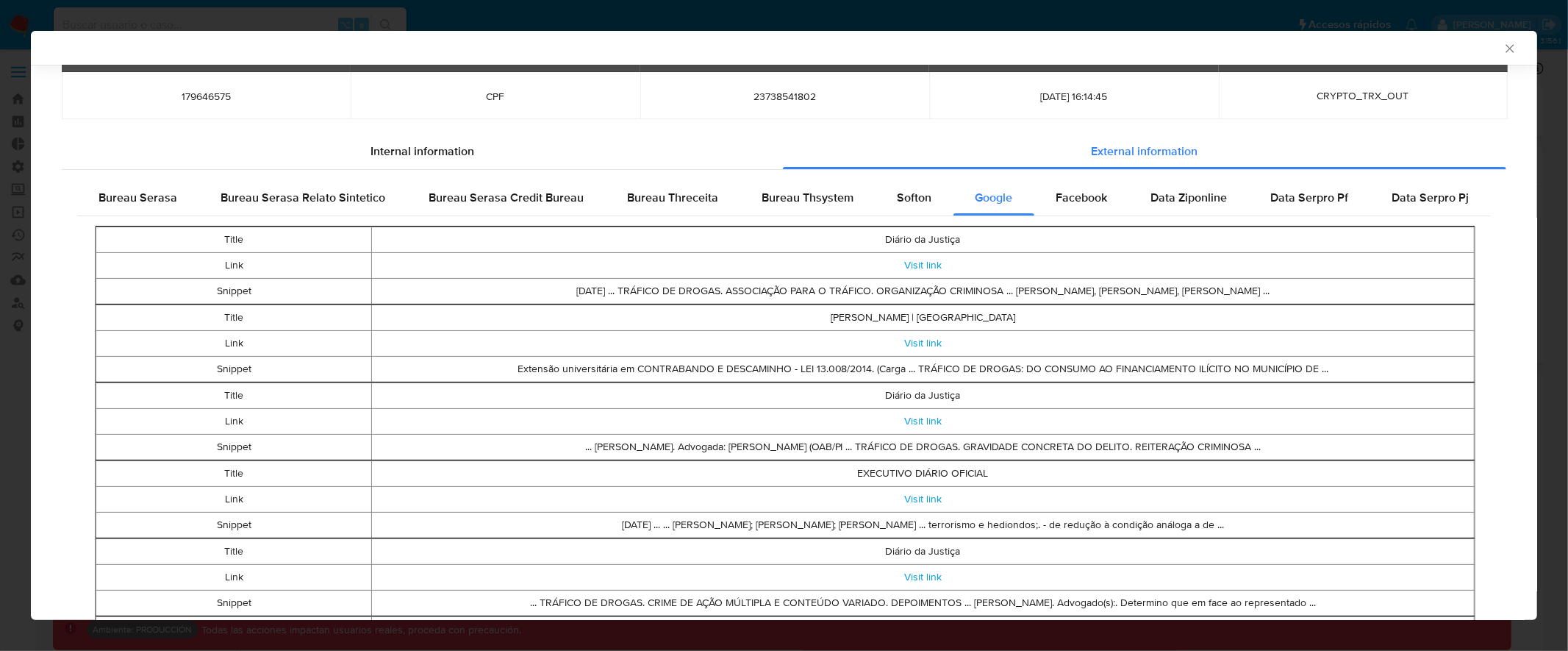
scroll to position [105, 0]
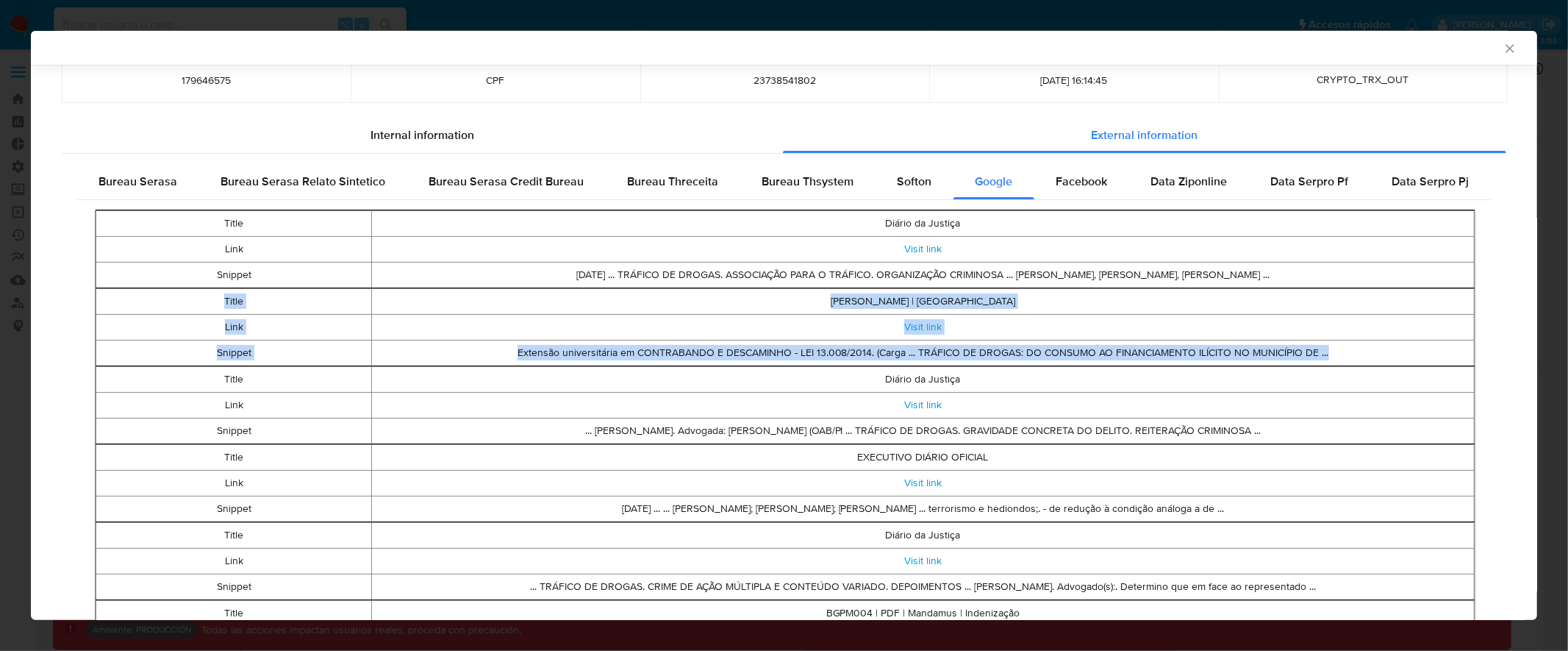
drag, startPoint x: 222, startPoint y: 298, endPoint x: 1358, endPoint y: 363, distance: 1137.9
click at [1358, 363] on tbody "Title Jefferson Antonione Rodrigues | Escavador Link Visit link Snippet Extensã…" at bounding box center [784, 326] width 1378 height 77
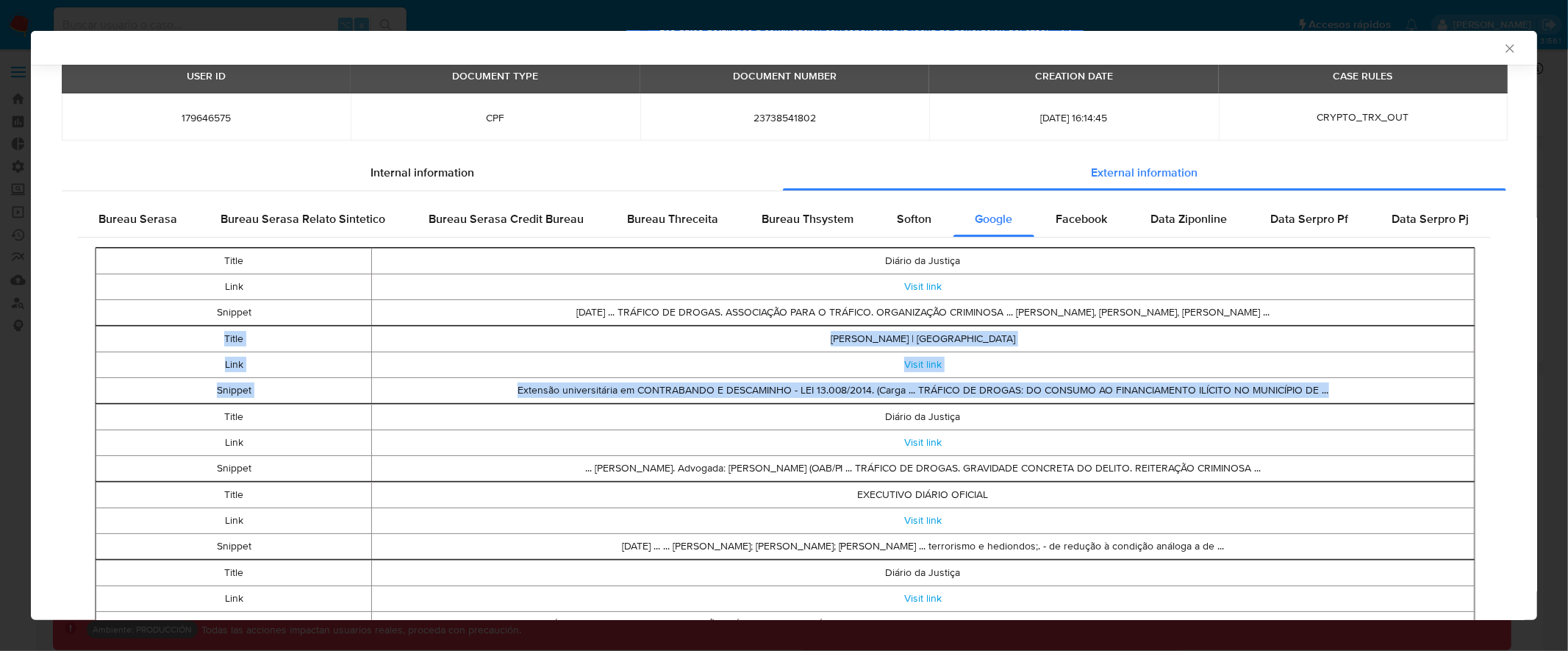
scroll to position [0, 0]
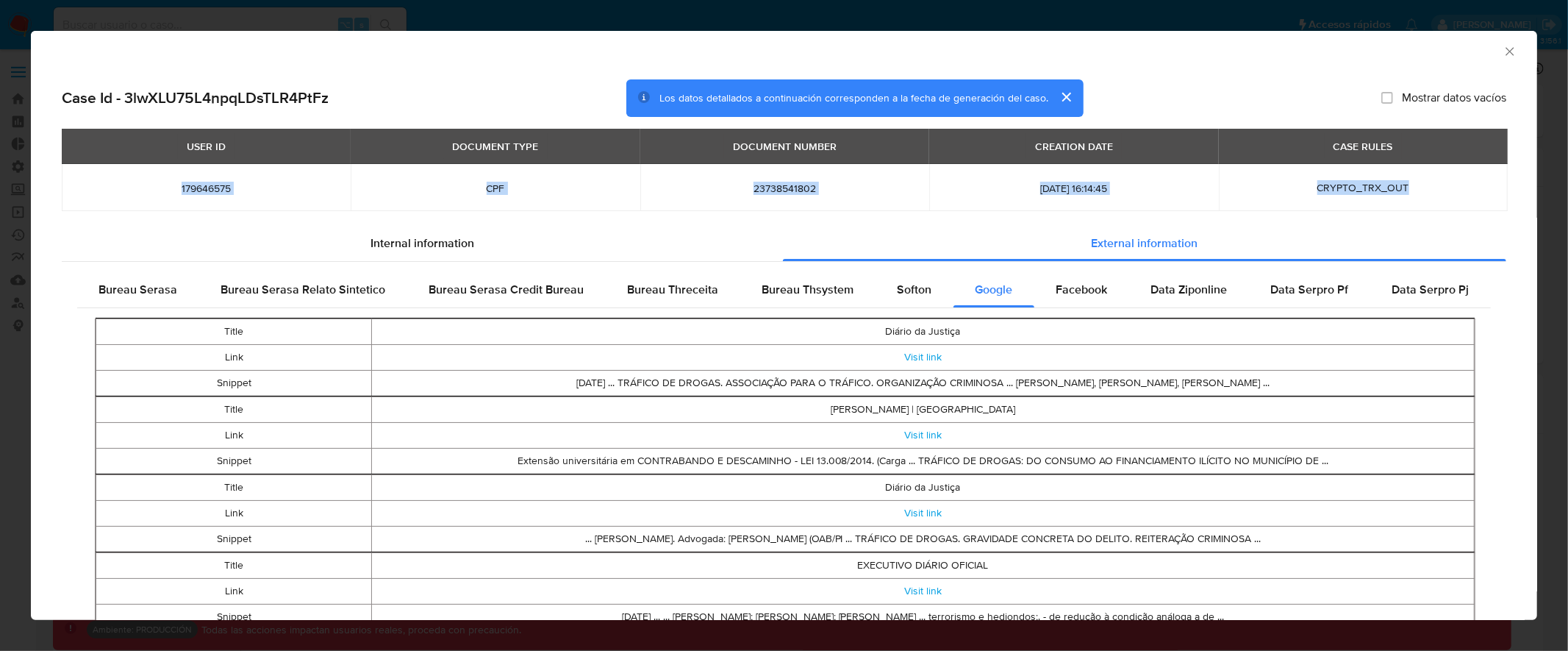
drag, startPoint x: 178, startPoint y: 190, endPoint x: 1439, endPoint y: 189, distance: 1261.0
click at [1411, 190] on tr "179646575 CPF 23738541802 2025-08-25 16:14:45 CRYPTO_TRX_OUT" at bounding box center [784, 187] width 1446 height 47
click at [1411, 50] on icon "Cerrar ventana" at bounding box center [1510, 52] width 14 height 14
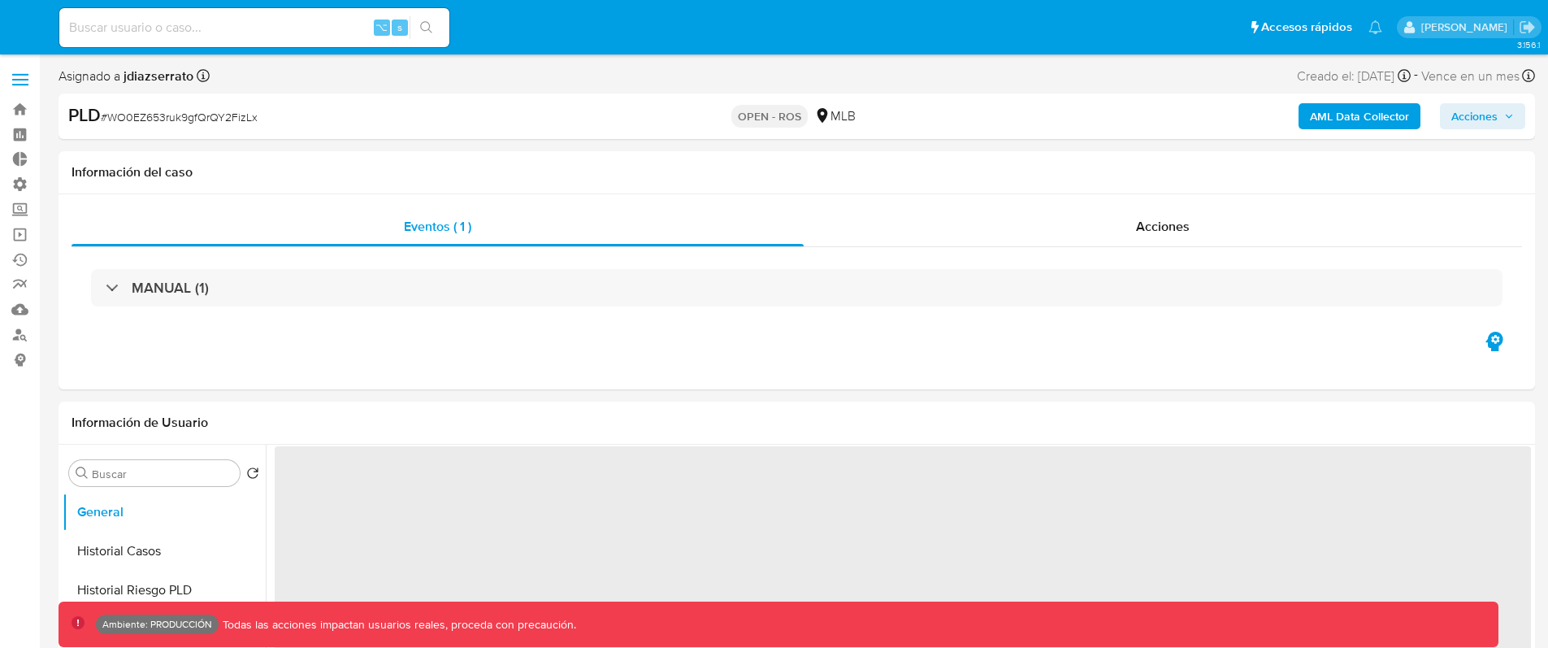
select select "10"
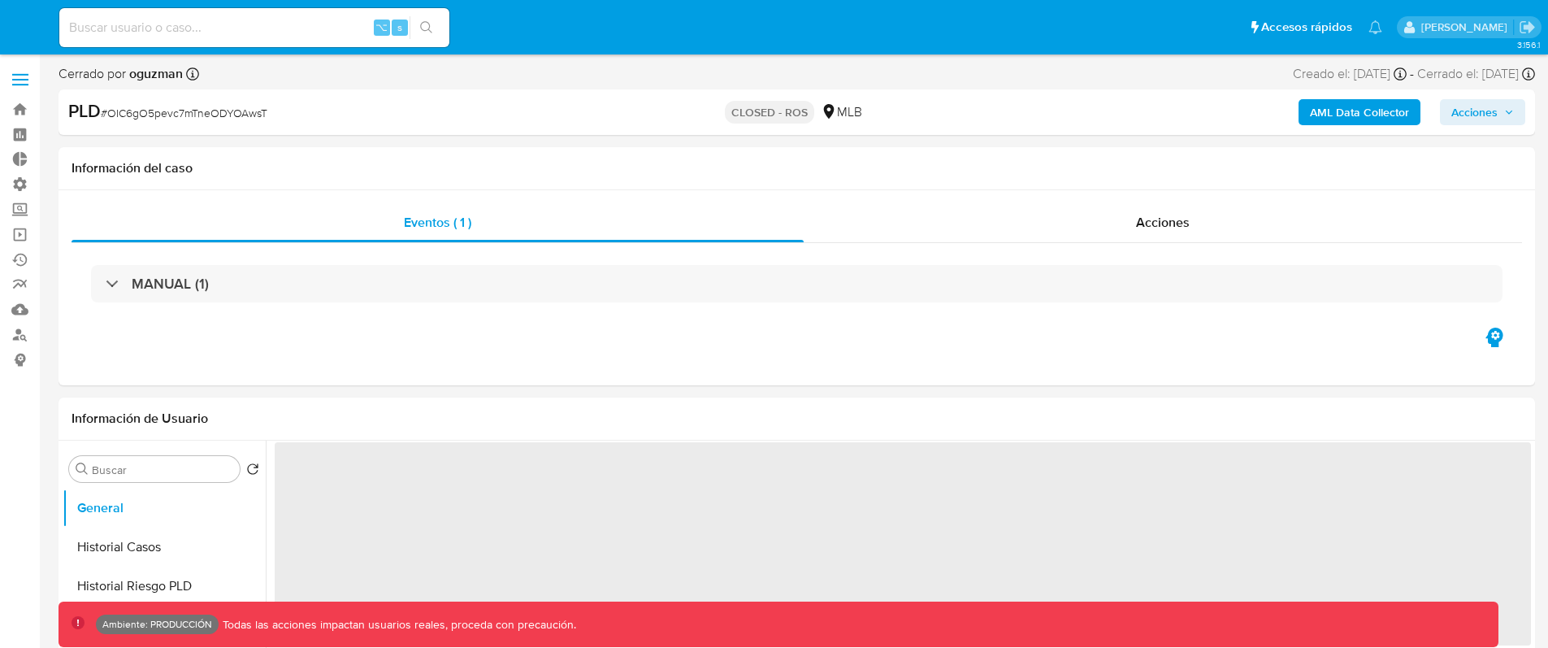
select select "10"
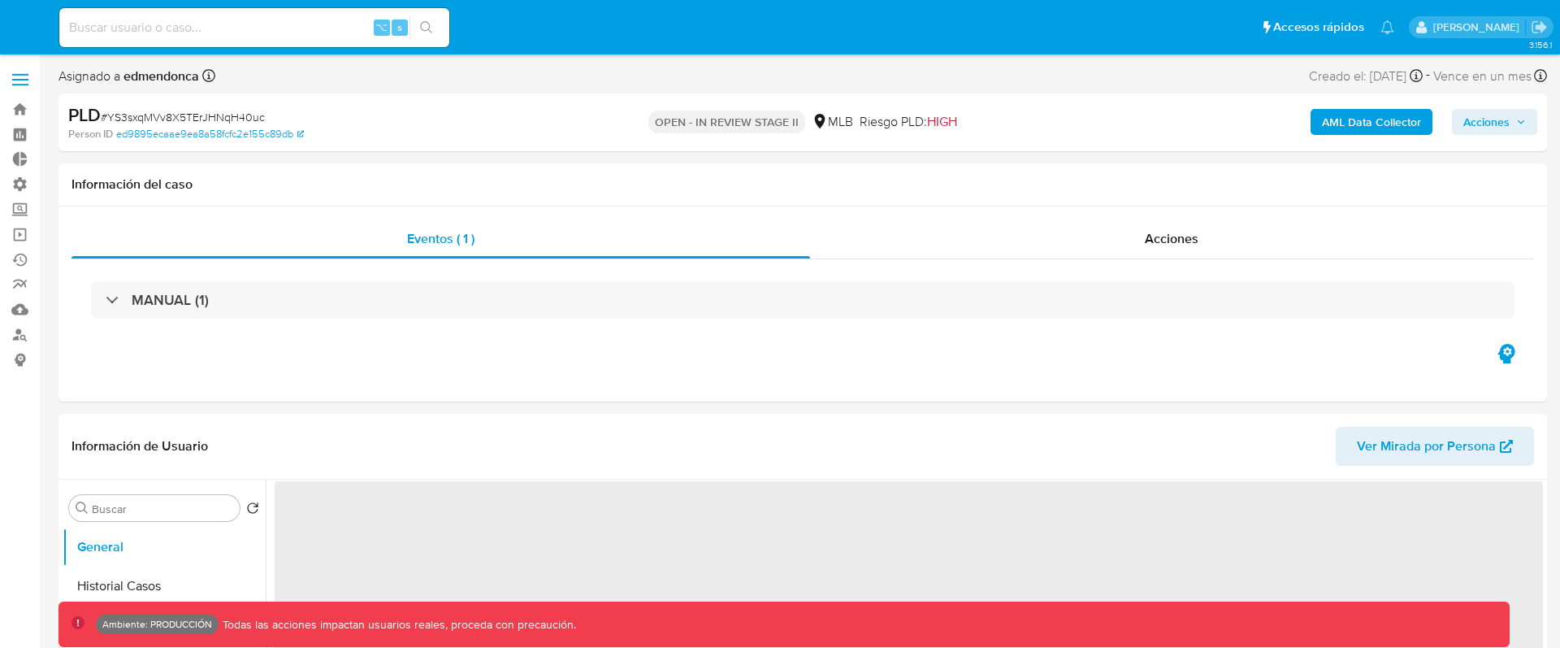
select select "10"
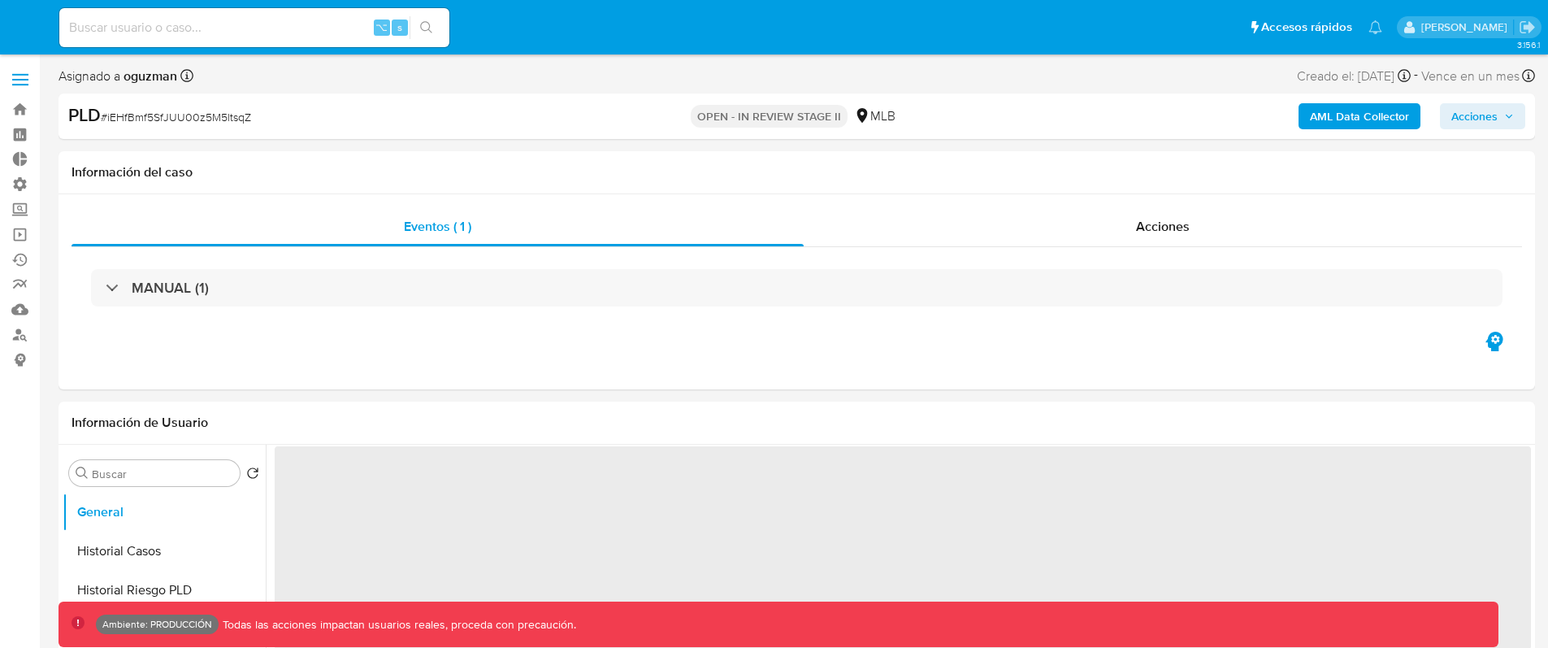
select select "10"
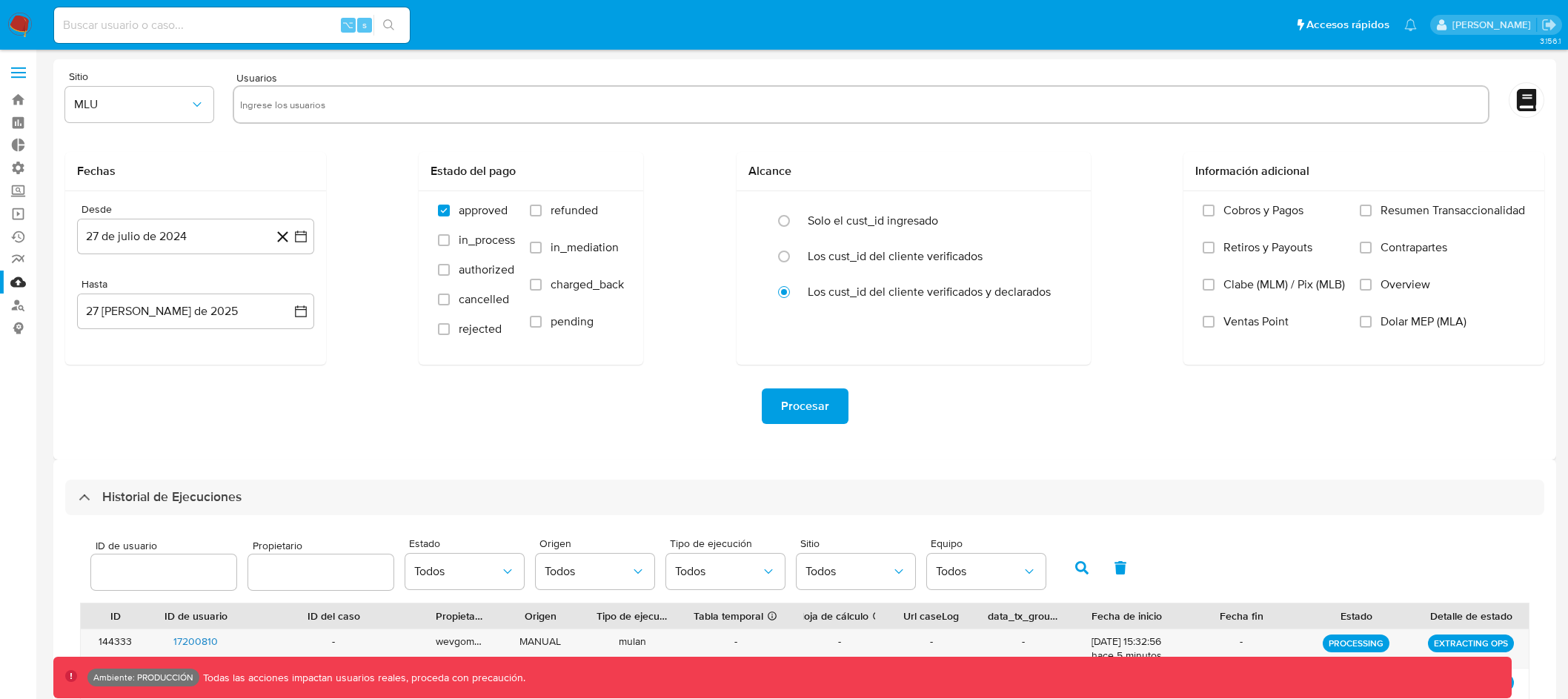
select select "10"
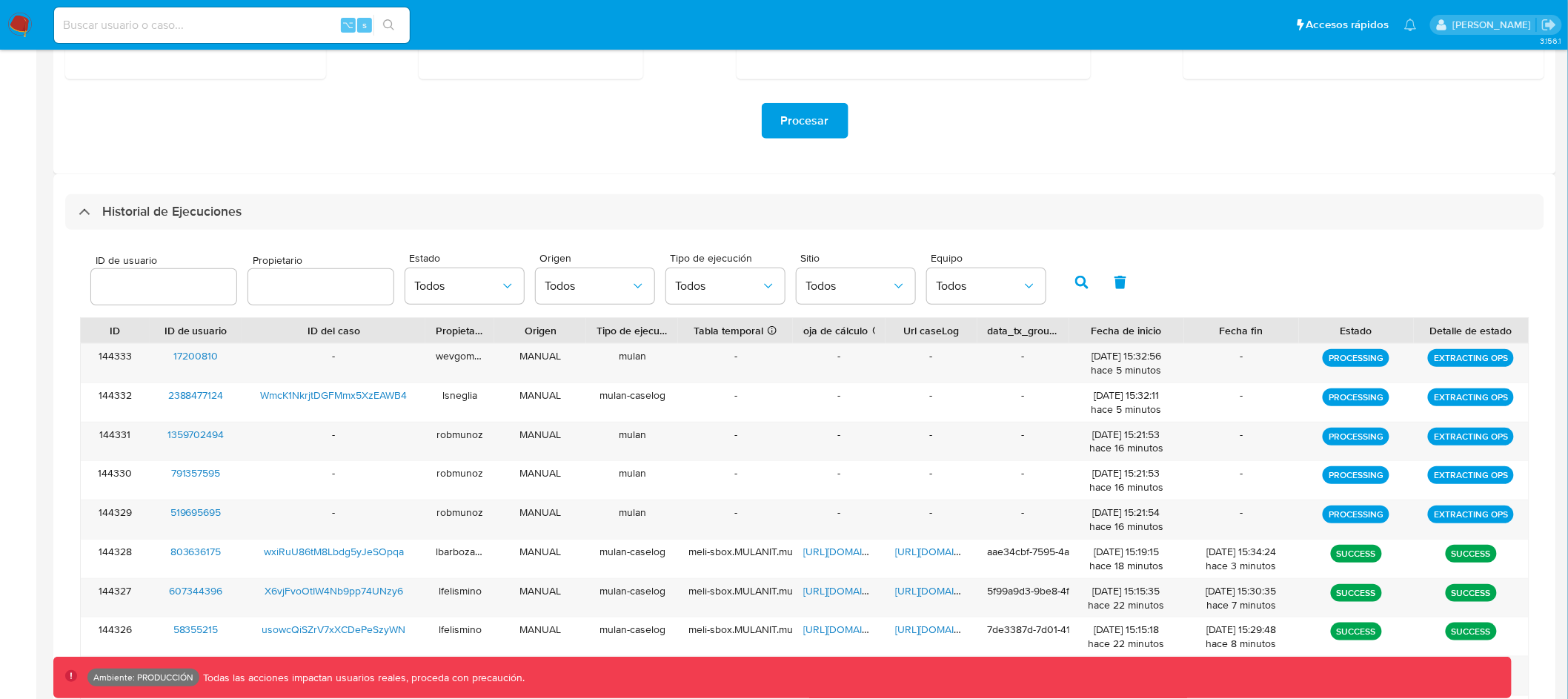
click at [1141, 105] on div "Procesar" at bounding box center [805, 120] width 1480 height 36
